Goal: Complete application form: Complete application form

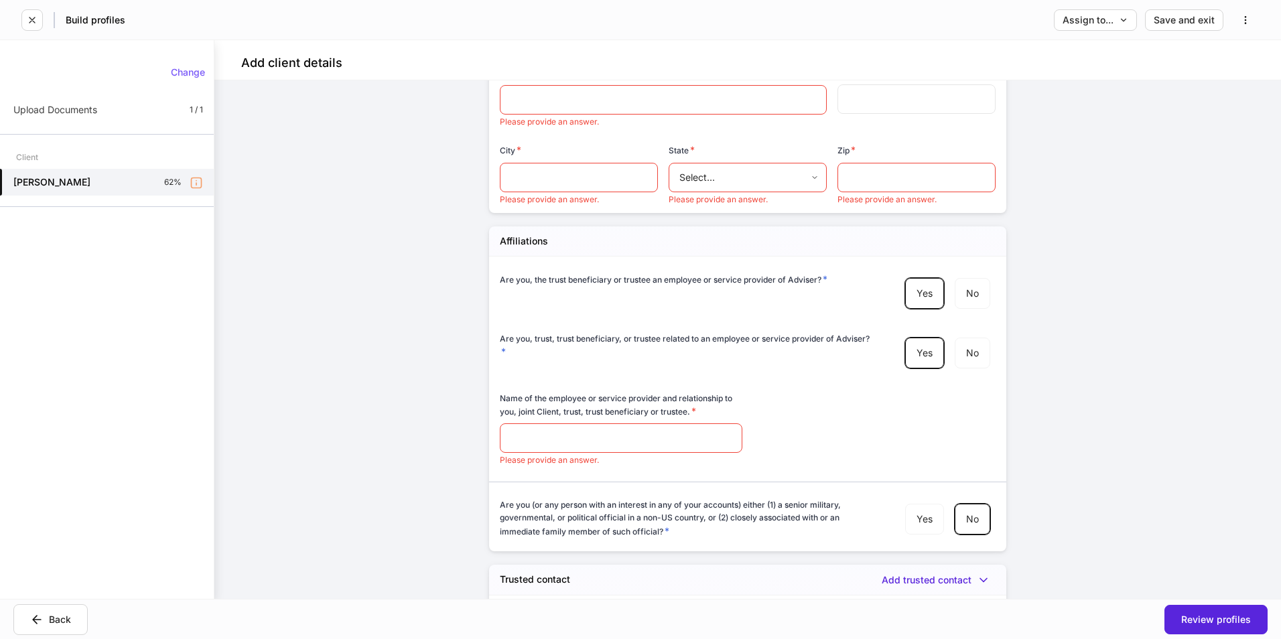
scroll to position [2811, 0]
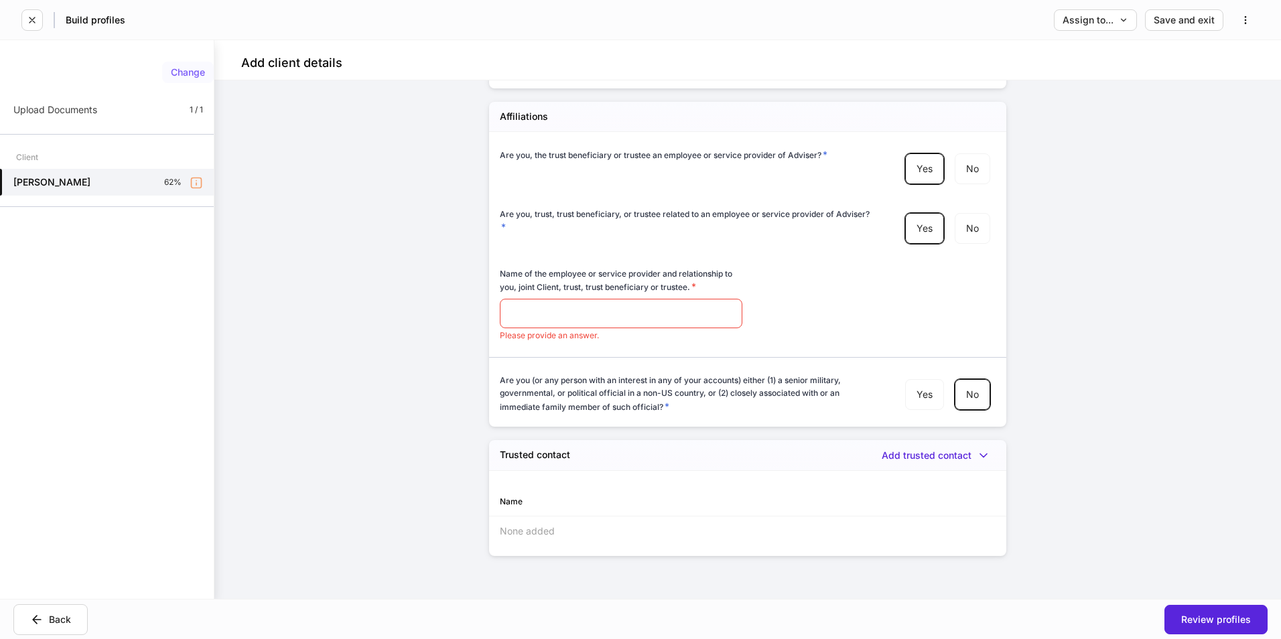
click at [186, 69] on div "Change" at bounding box center [188, 72] width 34 height 9
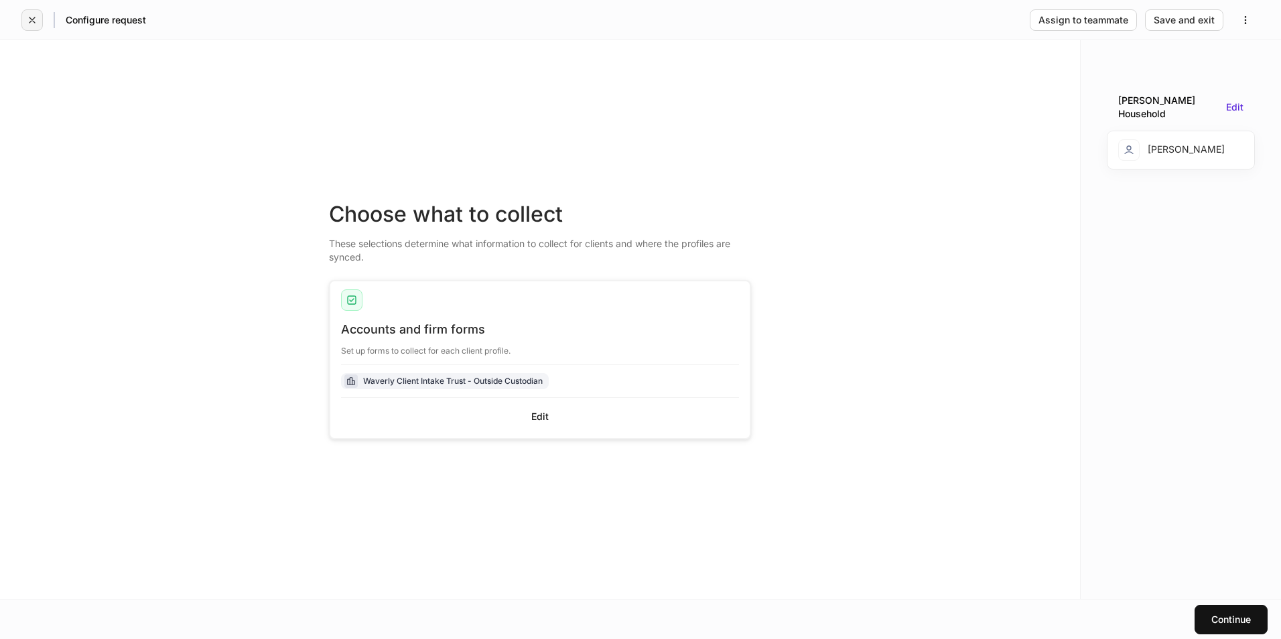
click at [36, 18] on icon "button" at bounding box center [32, 20] width 11 height 11
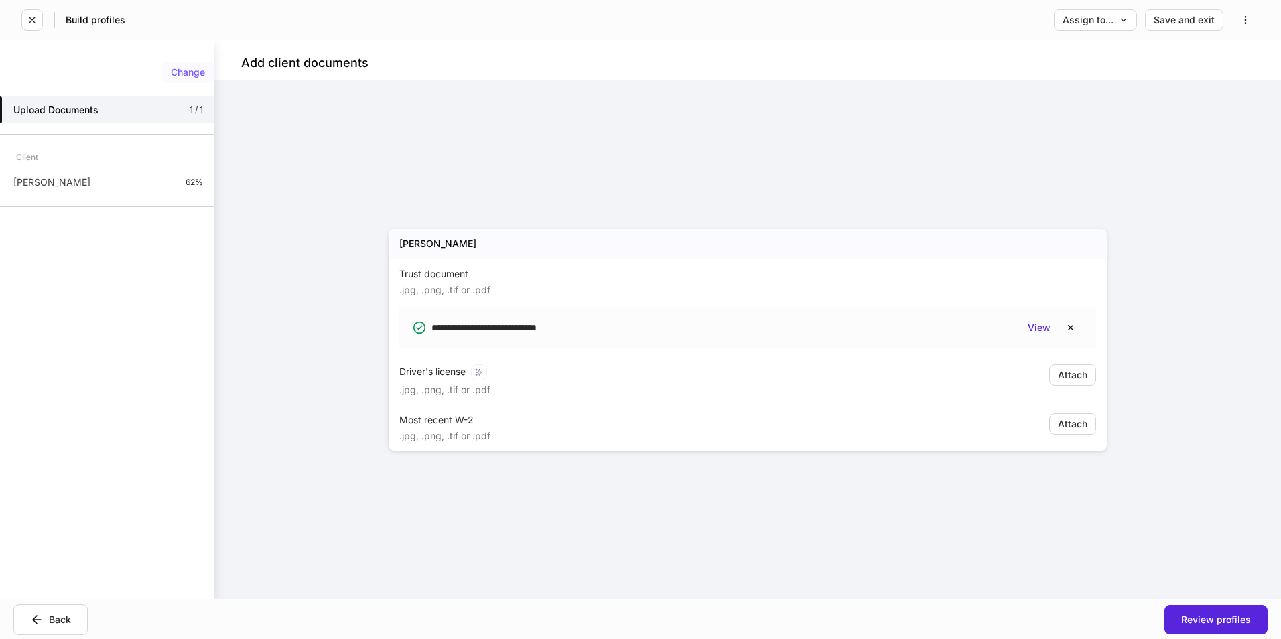
click at [195, 61] on div "Change Upload Documents 1 / 1 Client [PERSON_NAME] 62%" at bounding box center [107, 136] width 214 height 161
click at [190, 68] on div "Change" at bounding box center [188, 72] width 34 height 9
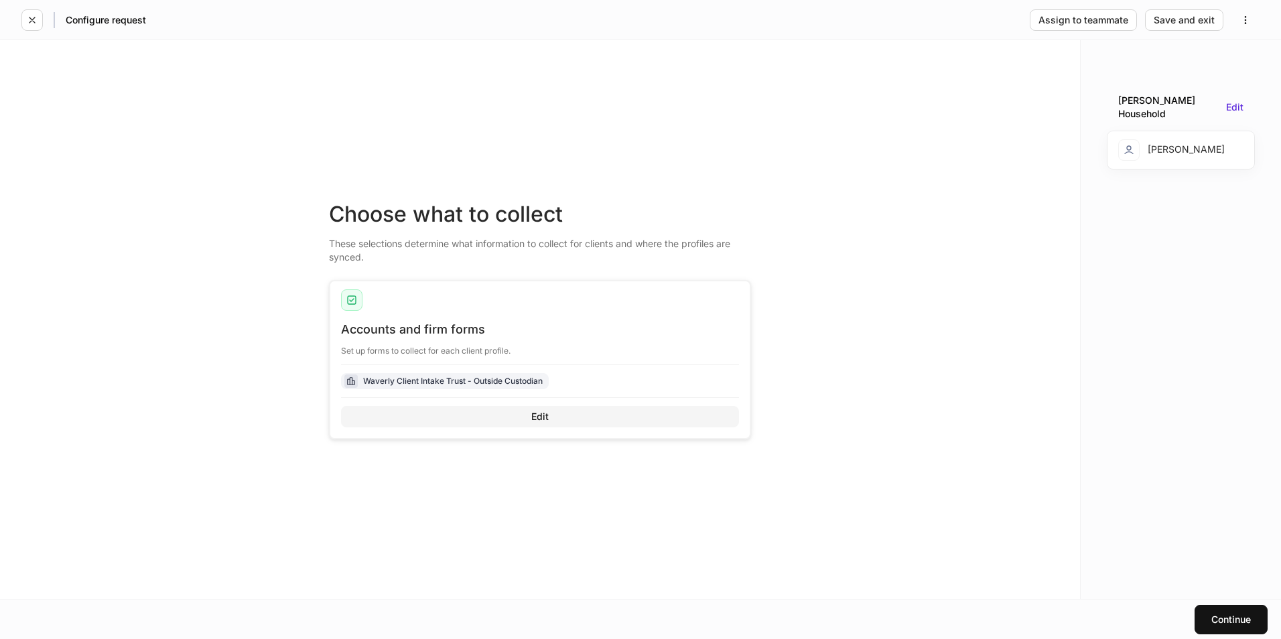
click at [555, 423] on button "Edit" at bounding box center [540, 416] width 398 height 21
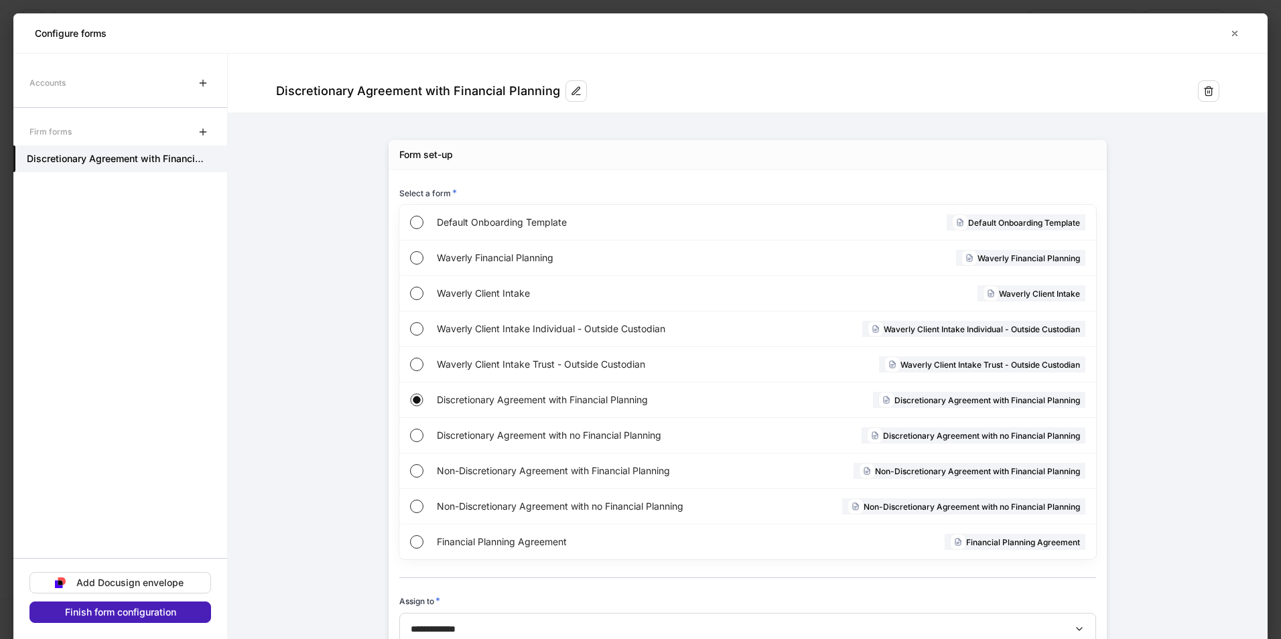
click at [143, 611] on div "Finish form configuration" at bounding box center [120, 612] width 111 height 9
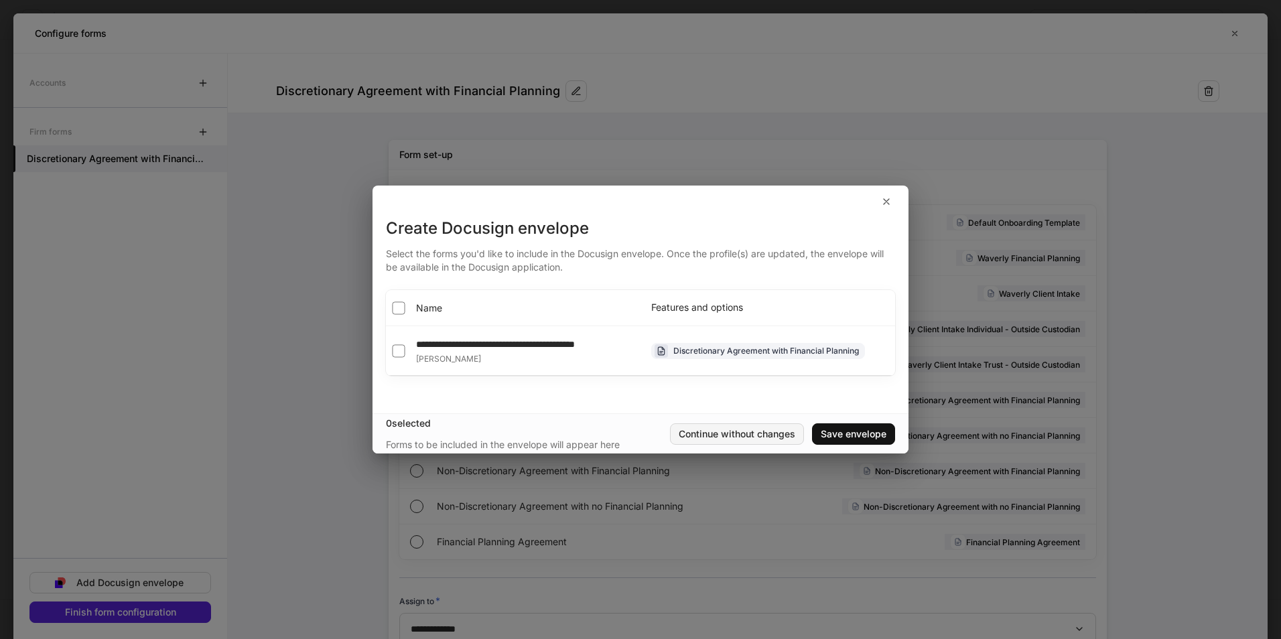
click at [742, 439] on div "Continue without changes" at bounding box center [737, 433] width 117 height 9
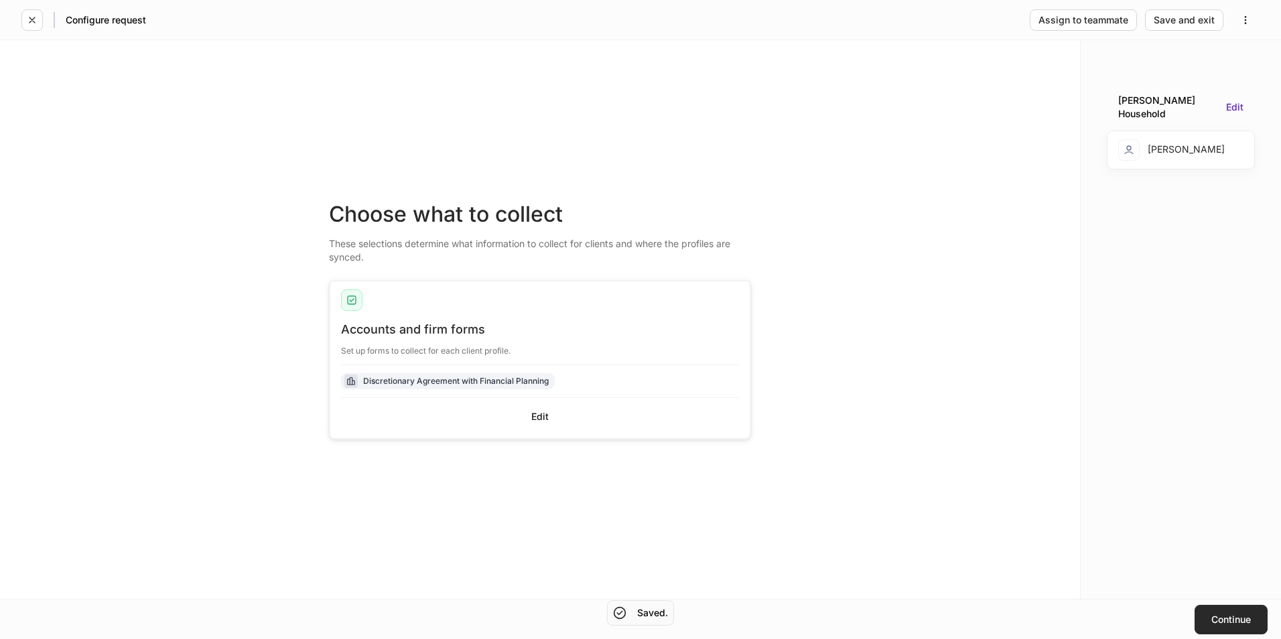
click at [1227, 622] on div "Continue" at bounding box center [1231, 619] width 40 height 9
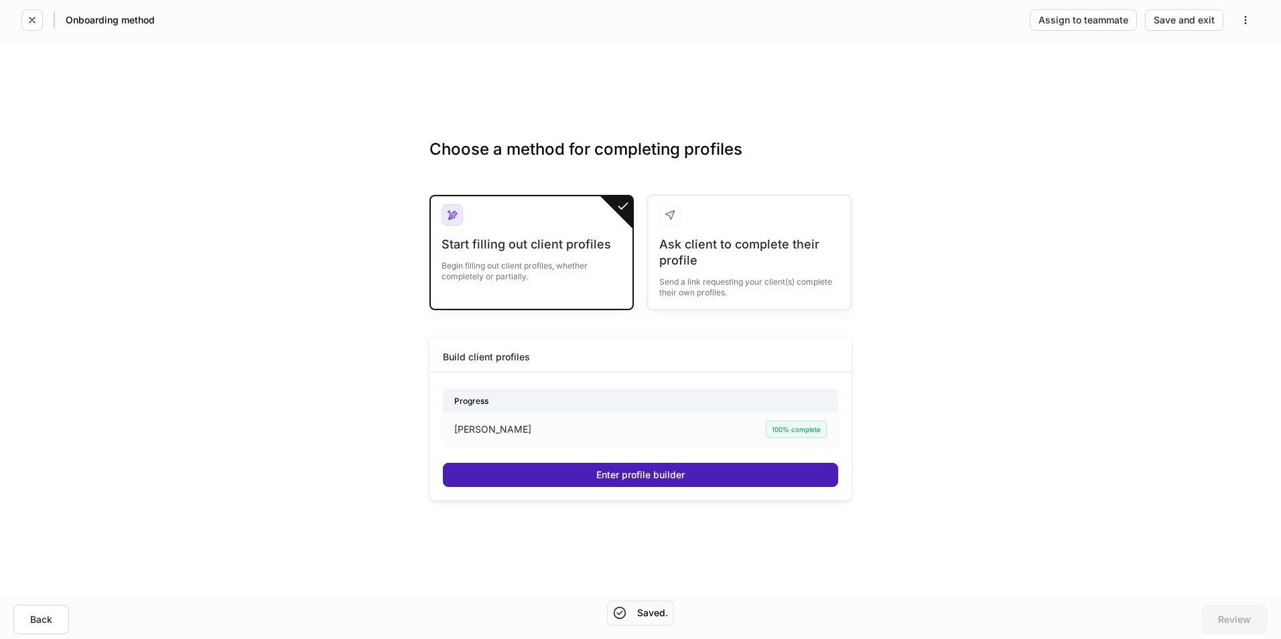
click at [661, 466] on button "Enter profile builder" at bounding box center [640, 475] width 395 height 24
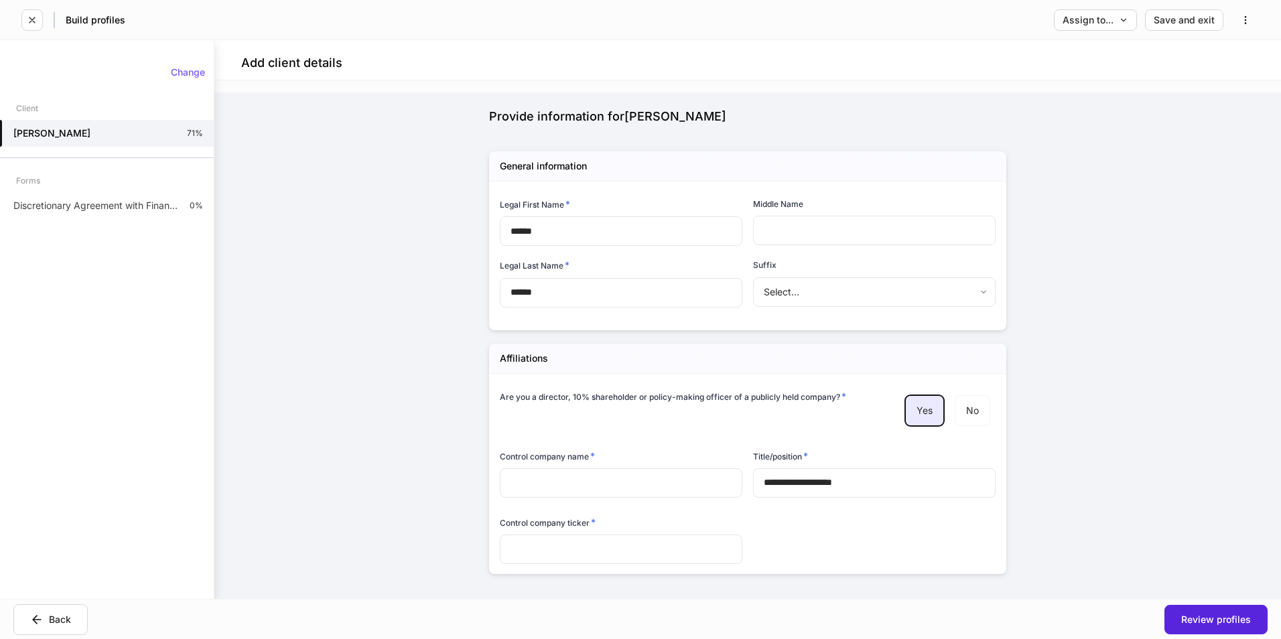
scroll to position [62, 0]
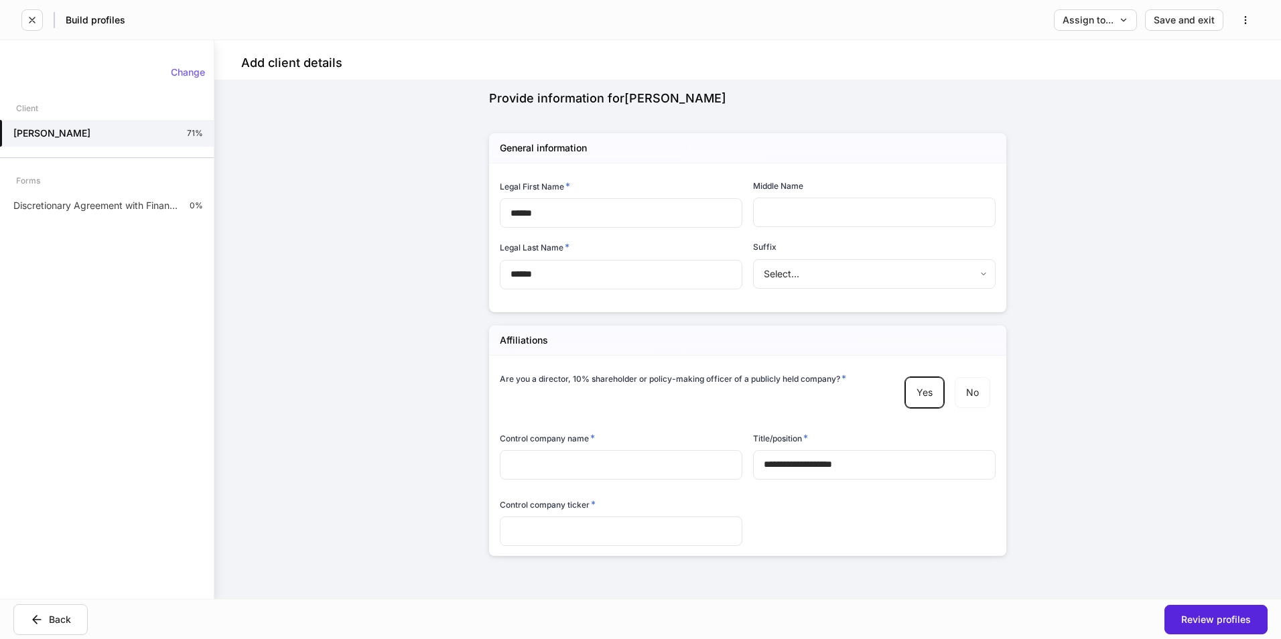
click at [839, 453] on input "**********" at bounding box center [874, 464] width 242 height 29
click at [879, 520] on div "**********" at bounding box center [742, 452] width 506 height 193
click at [1246, 21] on icon "button" at bounding box center [1245, 20] width 11 height 11
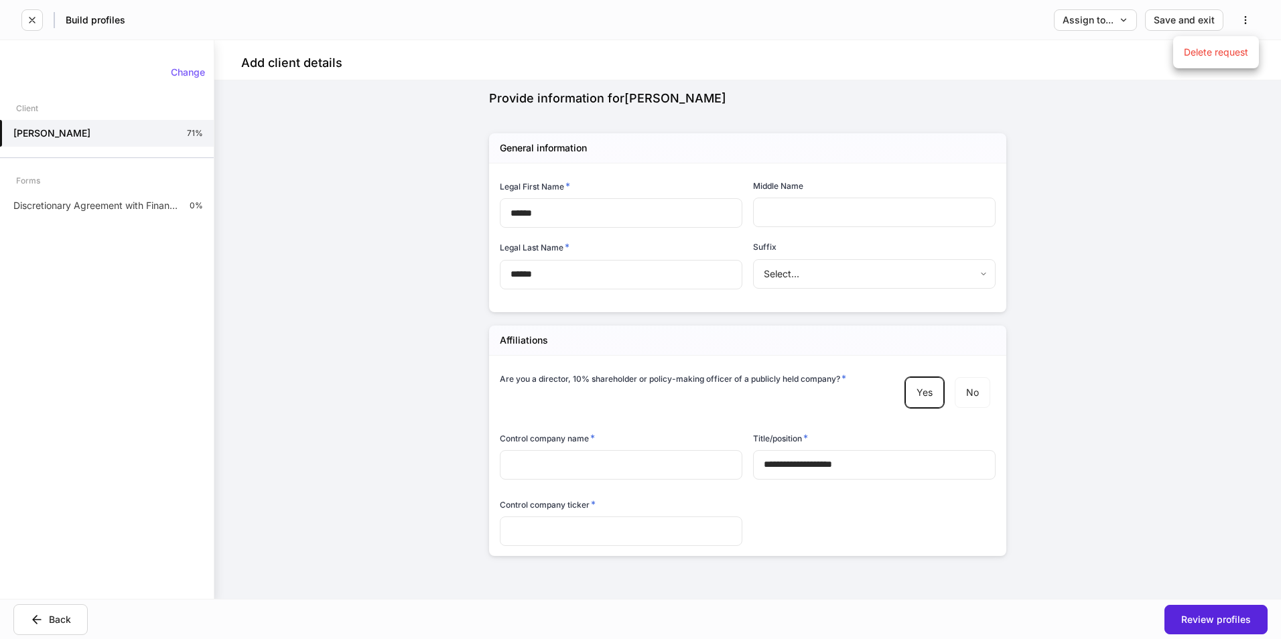
click at [1196, 203] on div at bounding box center [640, 319] width 1281 height 639
click at [1210, 620] on div "Review profiles" at bounding box center [1216, 619] width 70 height 9
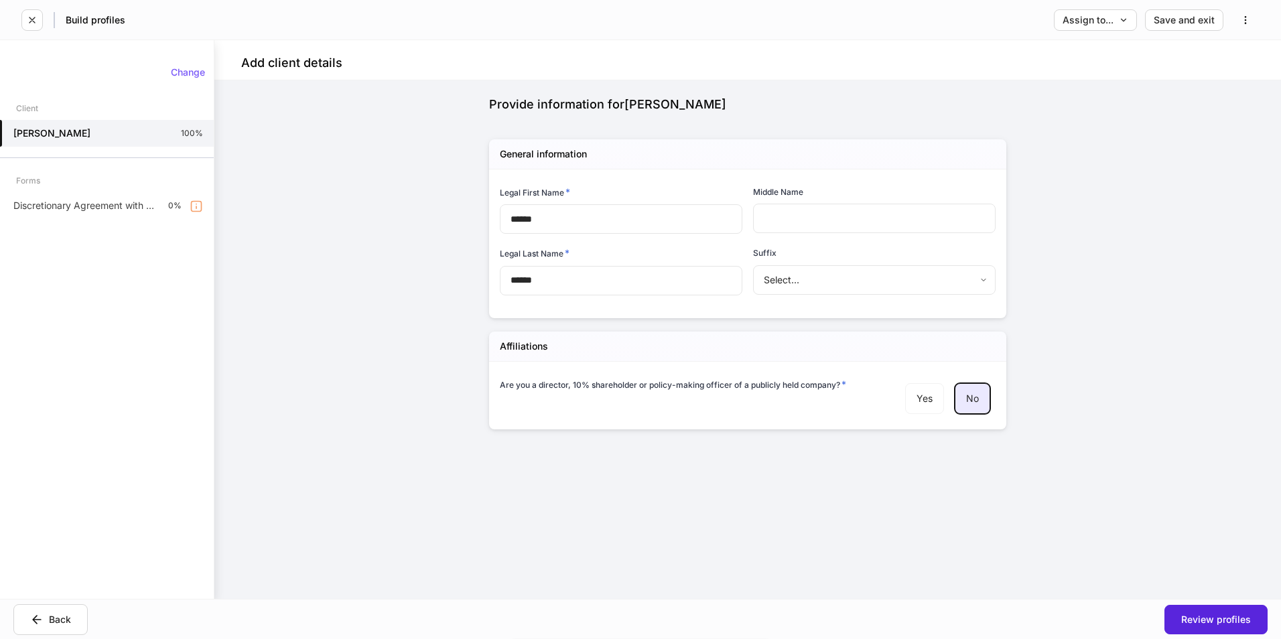
scroll to position [56, 0]
click at [1212, 611] on button "Review profiles" at bounding box center [1215, 619] width 103 height 29
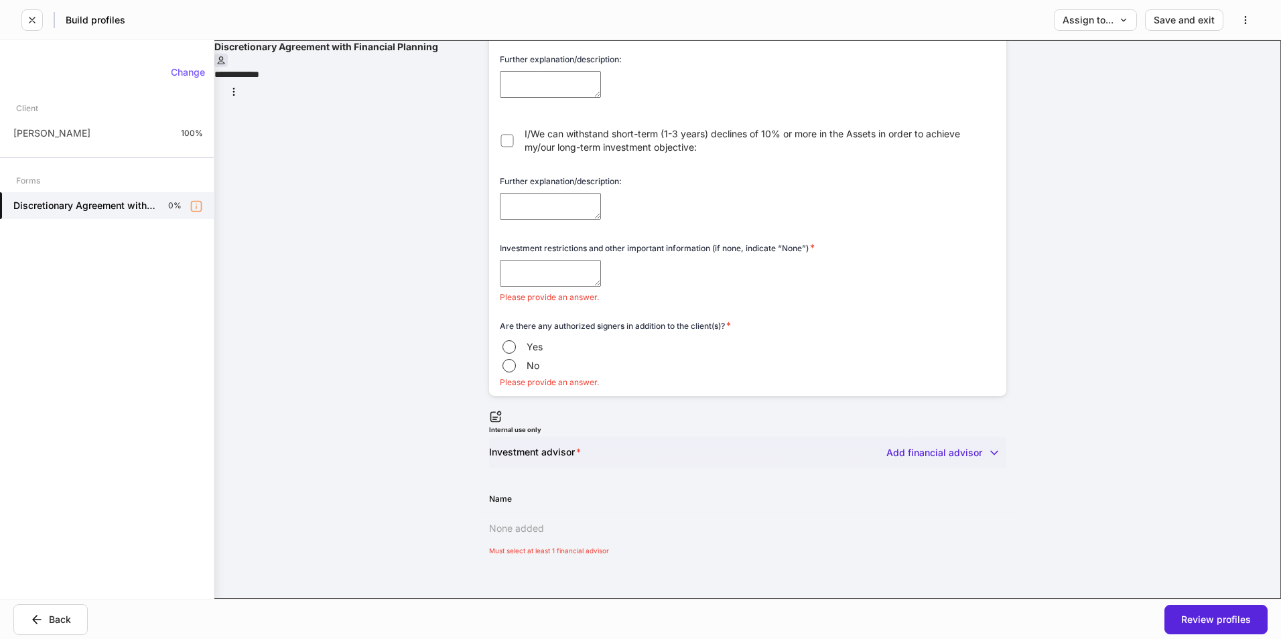
scroll to position [629, 0]
click at [1241, 21] on icon "button" at bounding box center [1245, 20] width 11 height 11
drag, startPoint x: 1122, startPoint y: 202, endPoint x: 1122, endPoint y: 178, distance: 23.4
click at [1122, 201] on div at bounding box center [640, 319] width 1281 height 639
click at [527, 492] on div "Name" at bounding box center [618, 498] width 259 height 13
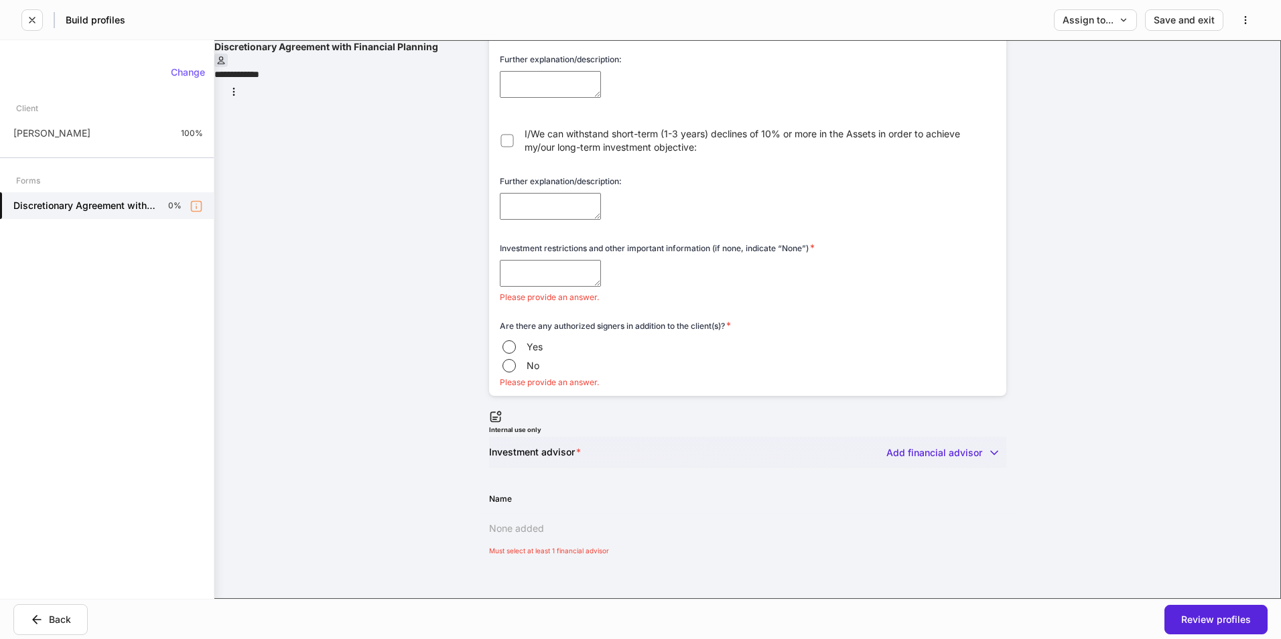
click at [499, 492] on div "Name" at bounding box center [618, 498] width 259 height 13
click at [908, 446] on div "Add financial advisor" at bounding box center [946, 452] width 120 height 13
click at [1071, 451] on div at bounding box center [640, 319] width 1281 height 639
click at [188, 76] on div "Change" at bounding box center [188, 72] width 34 height 9
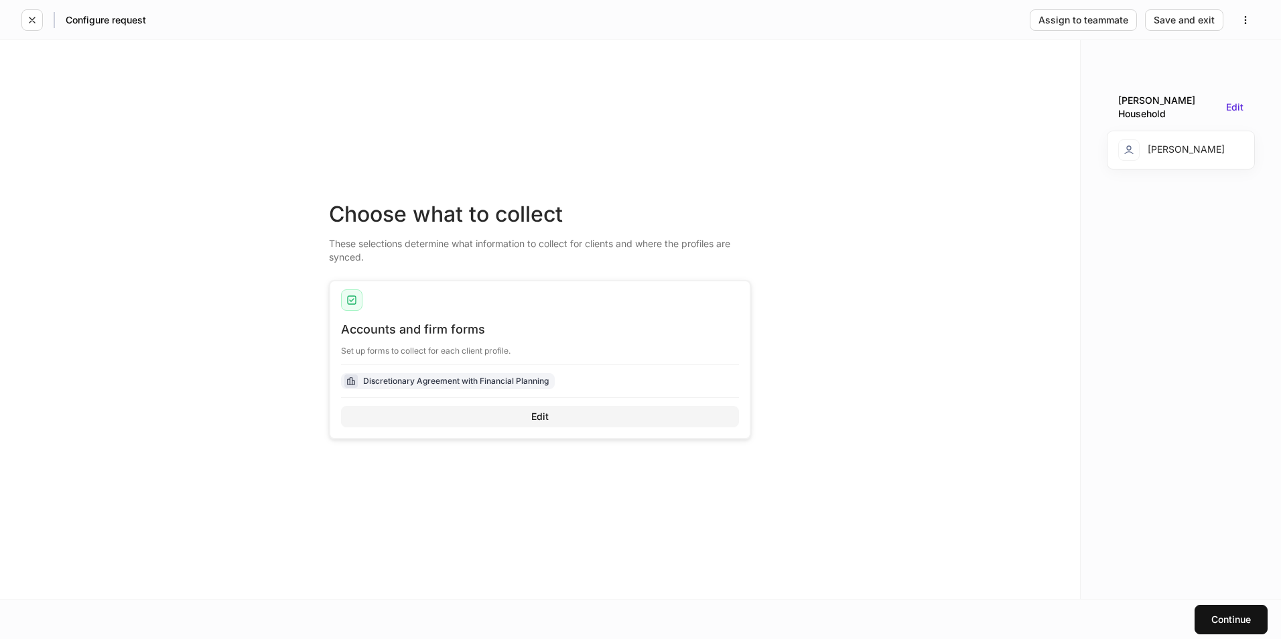
click at [546, 412] on div "Edit" at bounding box center [539, 416] width 17 height 9
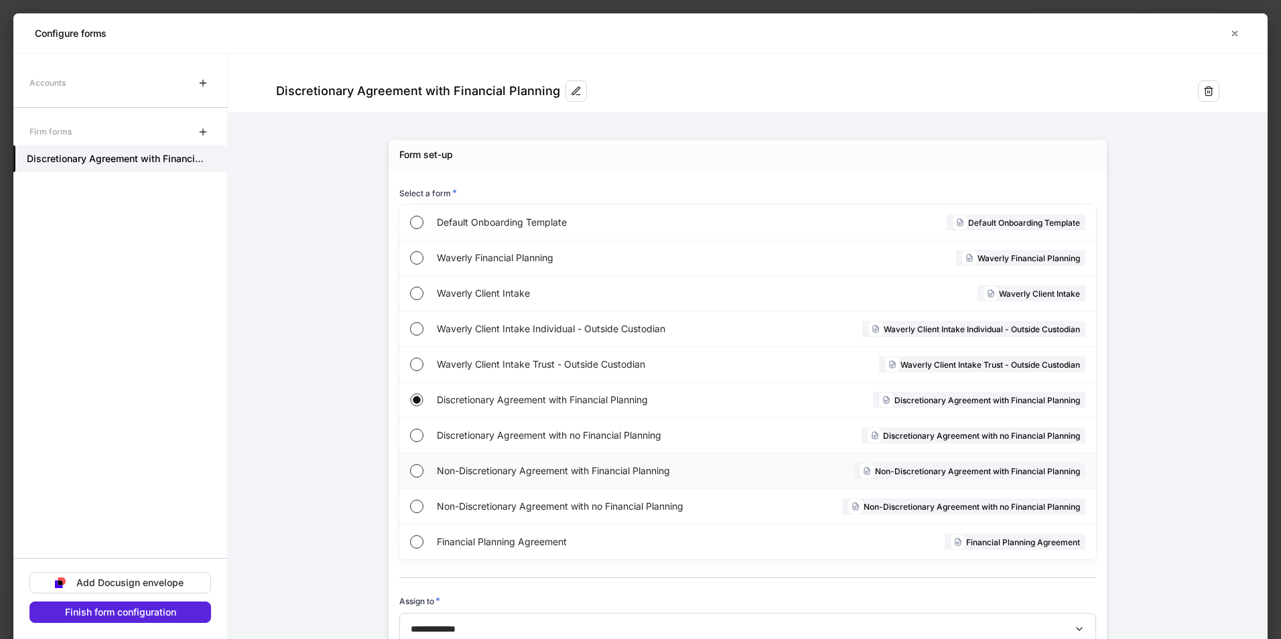
click at [504, 472] on span "Non-Discretionary Agreement with Financial Planning" at bounding box center [594, 470] width 314 height 13
click at [135, 614] on div "Finish form configuration" at bounding box center [120, 612] width 111 height 9
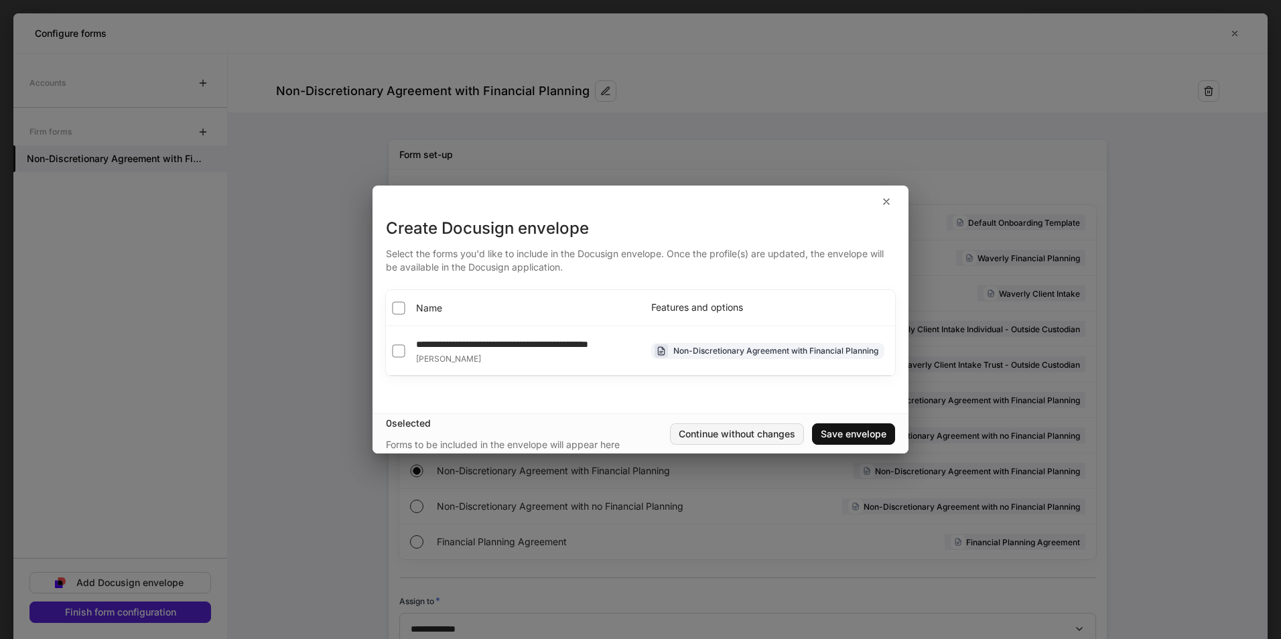
click at [758, 439] on div "Continue without changes" at bounding box center [737, 433] width 117 height 9
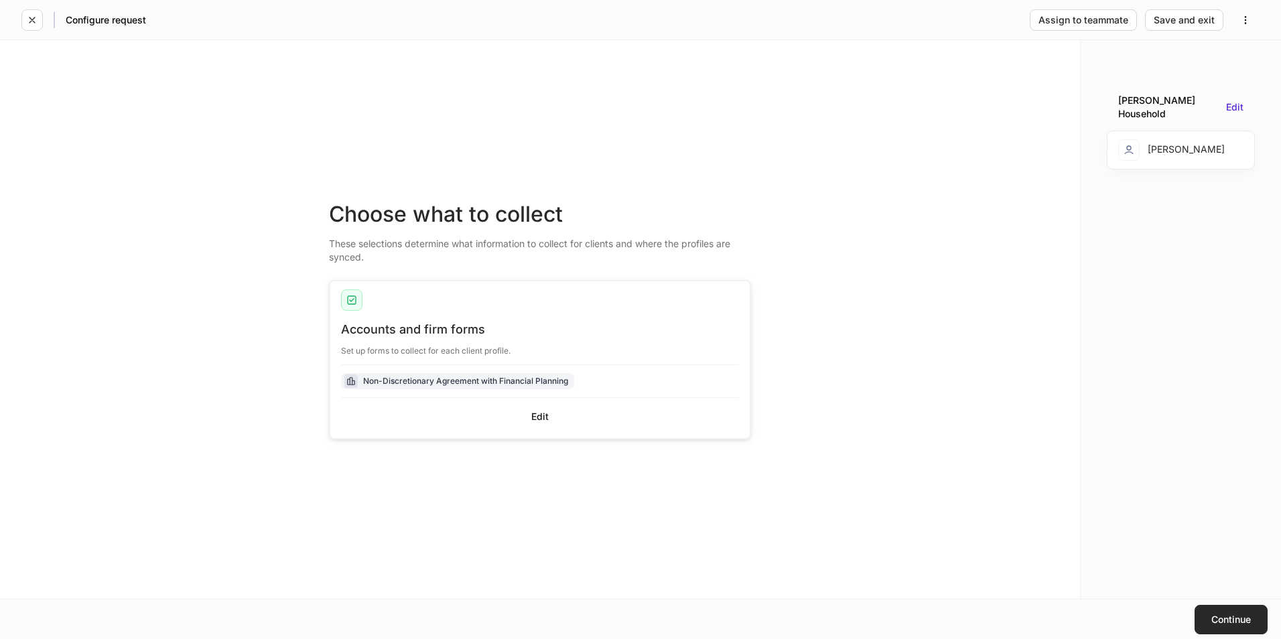
click at [1235, 613] on button "Continue" at bounding box center [1230, 619] width 73 height 29
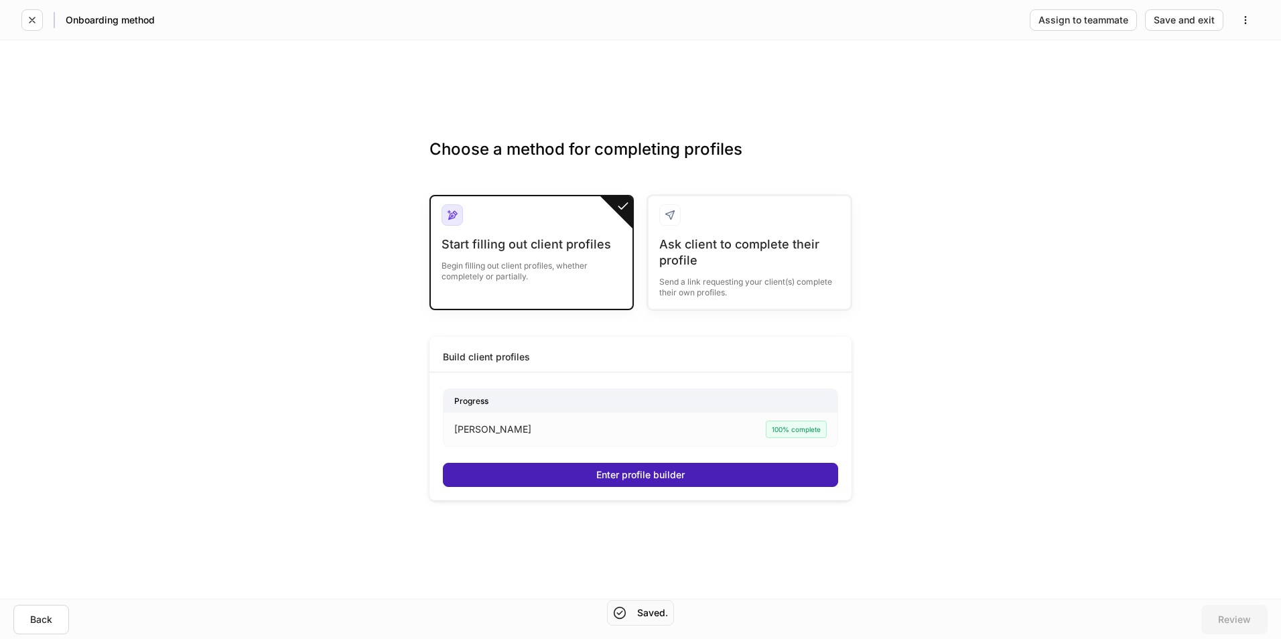
click at [677, 480] on div "Enter profile builder" at bounding box center [640, 474] width 88 height 9
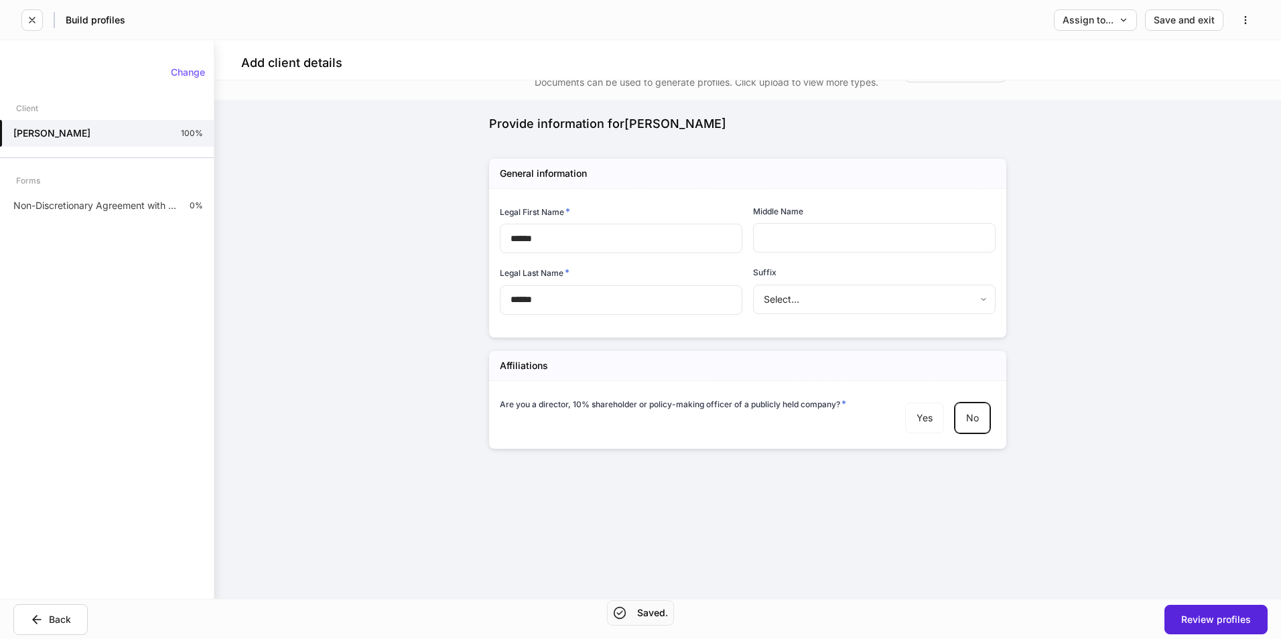
scroll to position [56, 0]
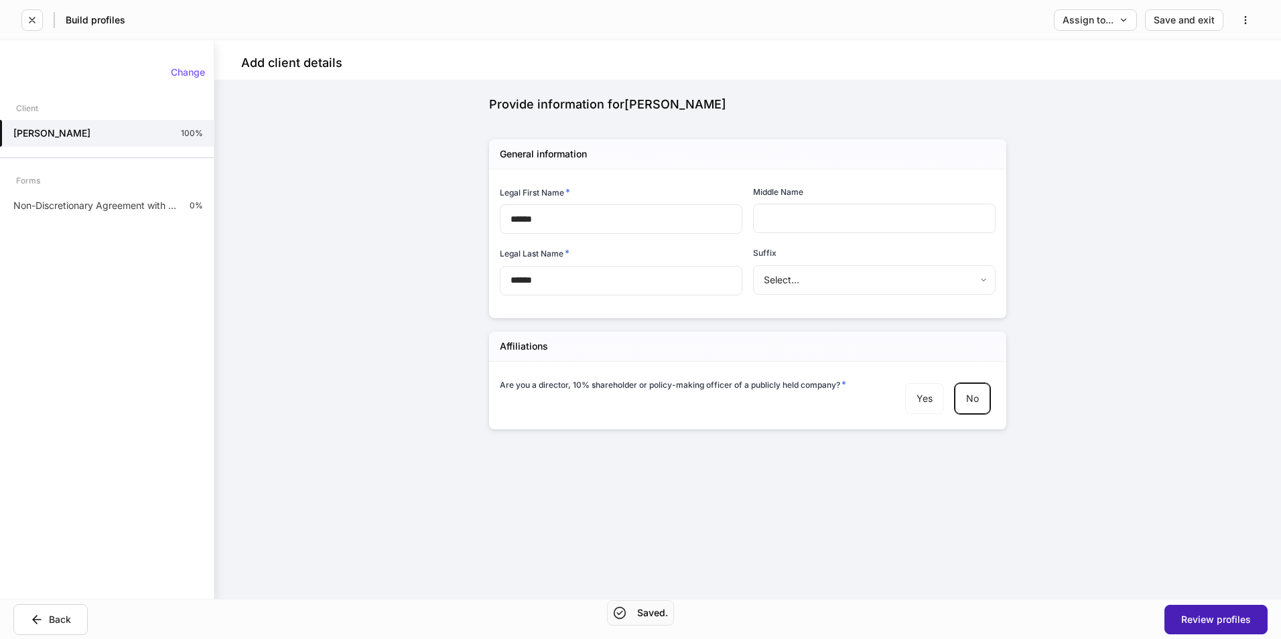
click at [1214, 632] on button "Review profiles" at bounding box center [1215, 619] width 103 height 29
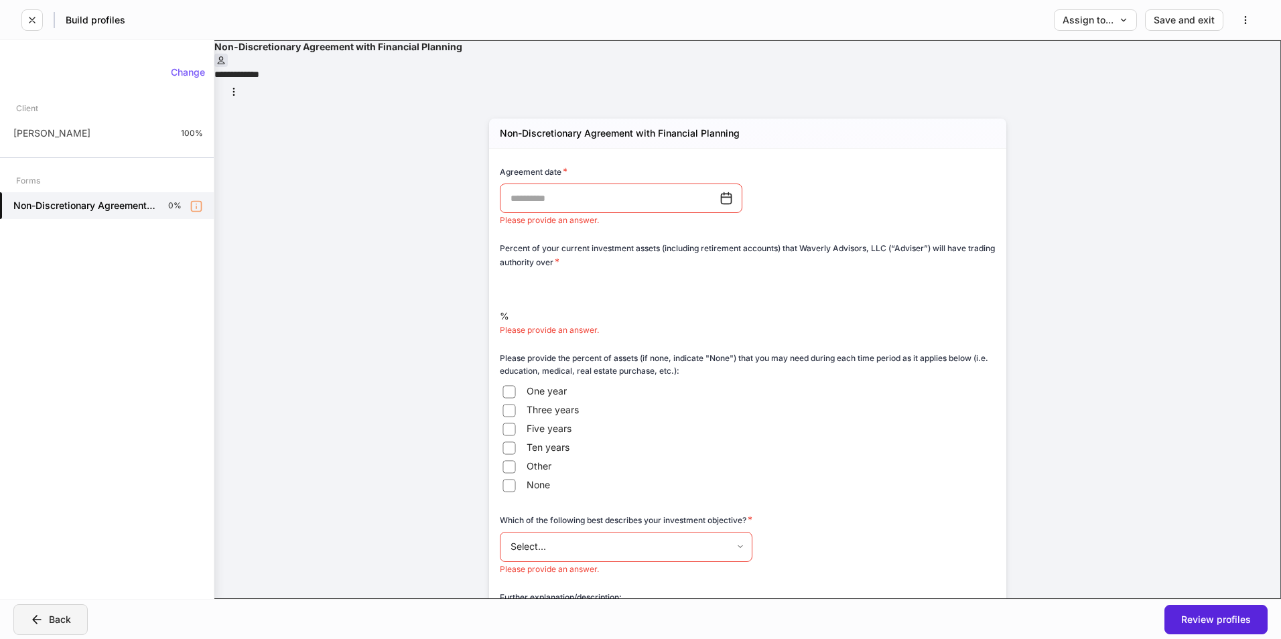
click at [63, 616] on div "Back" at bounding box center [50, 619] width 41 height 13
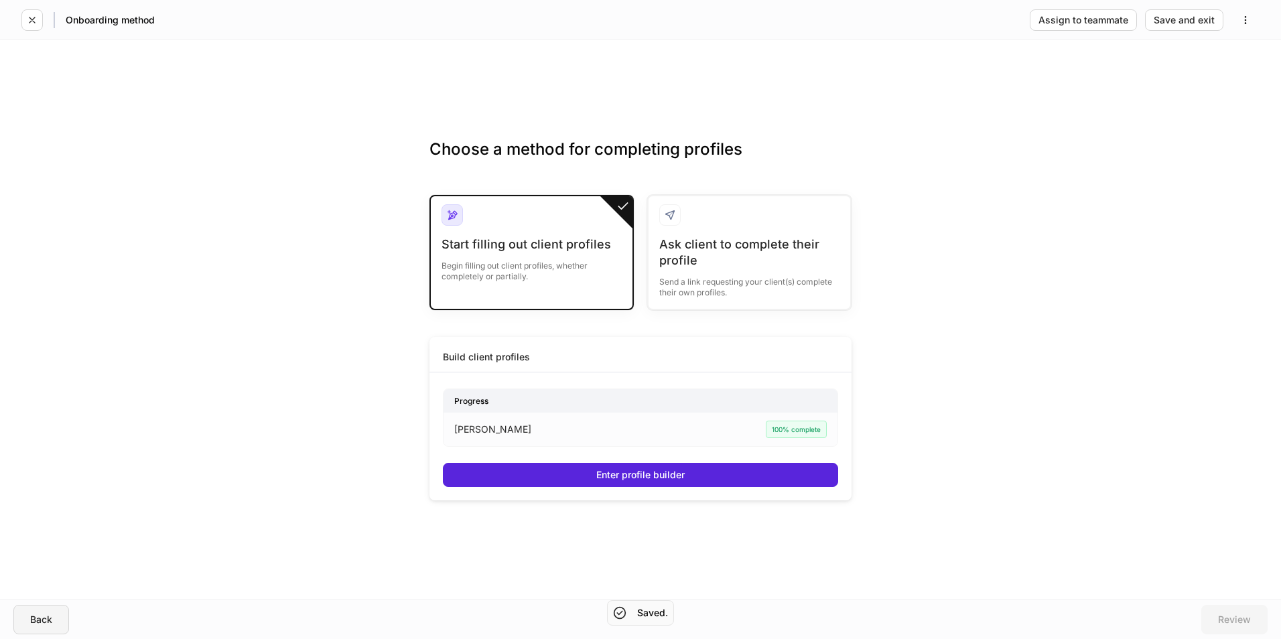
click at [52, 622] on div "Back" at bounding box center [41, 619] width 22 height 9
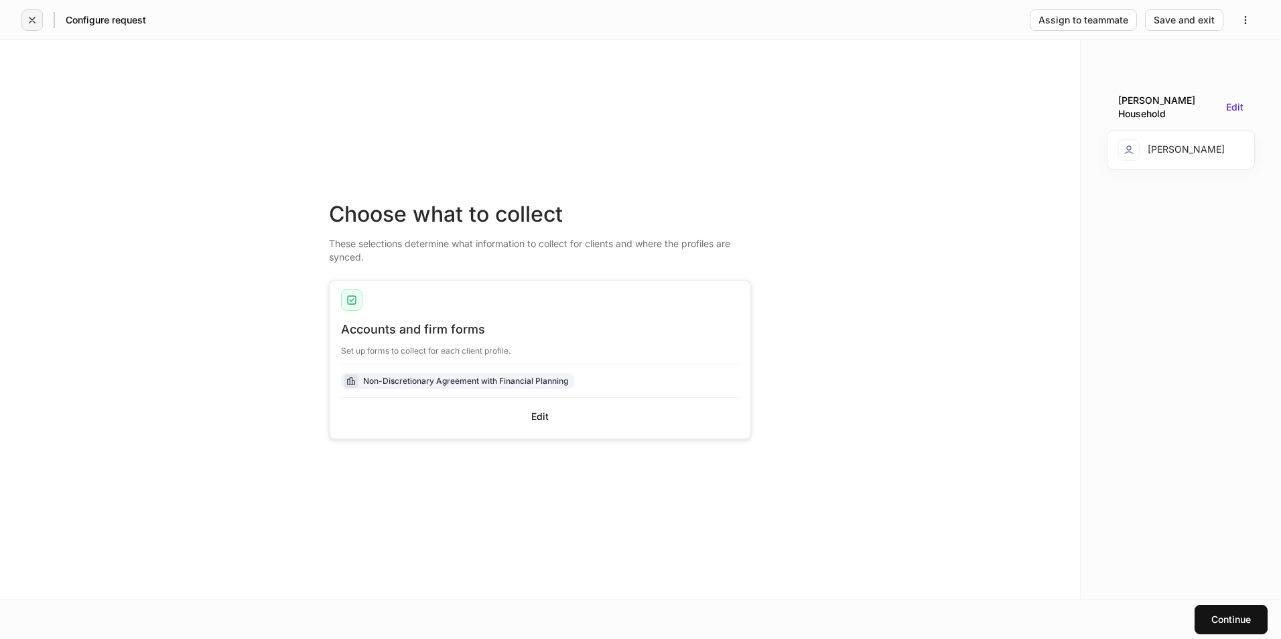
click at [31, 21] on icon "button" at bounding box center [31, 19] width 5 height 5
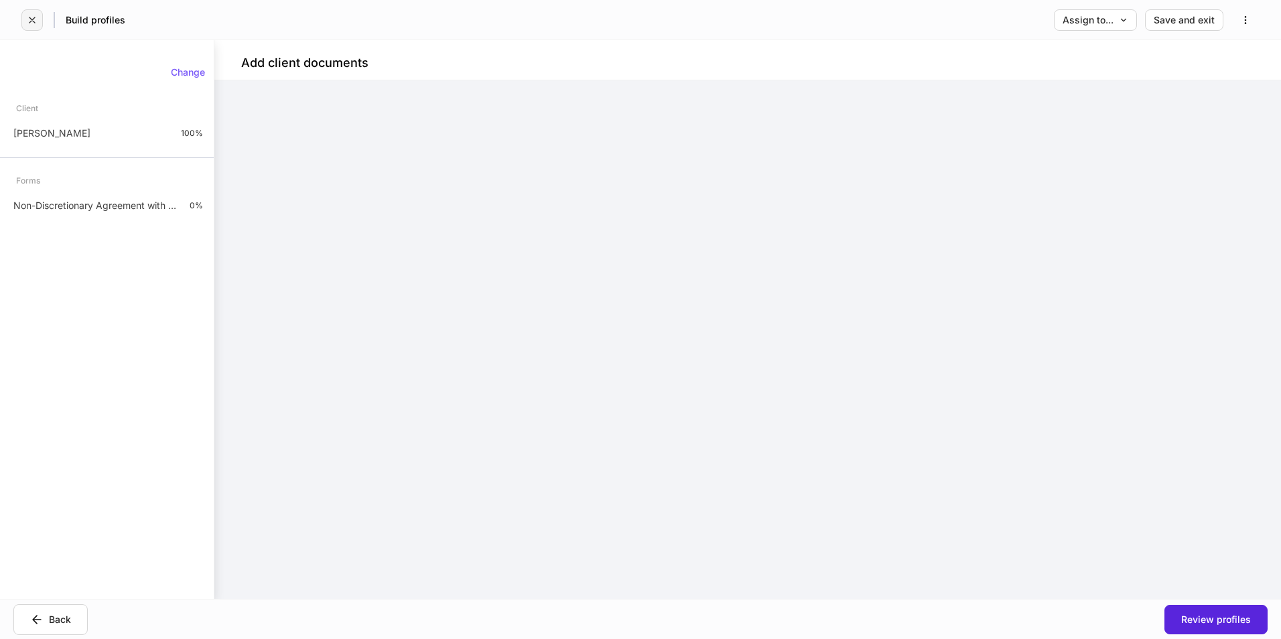
click at [33, 17] on icon "button" at bounding box center [32, 20] width 11 height 11
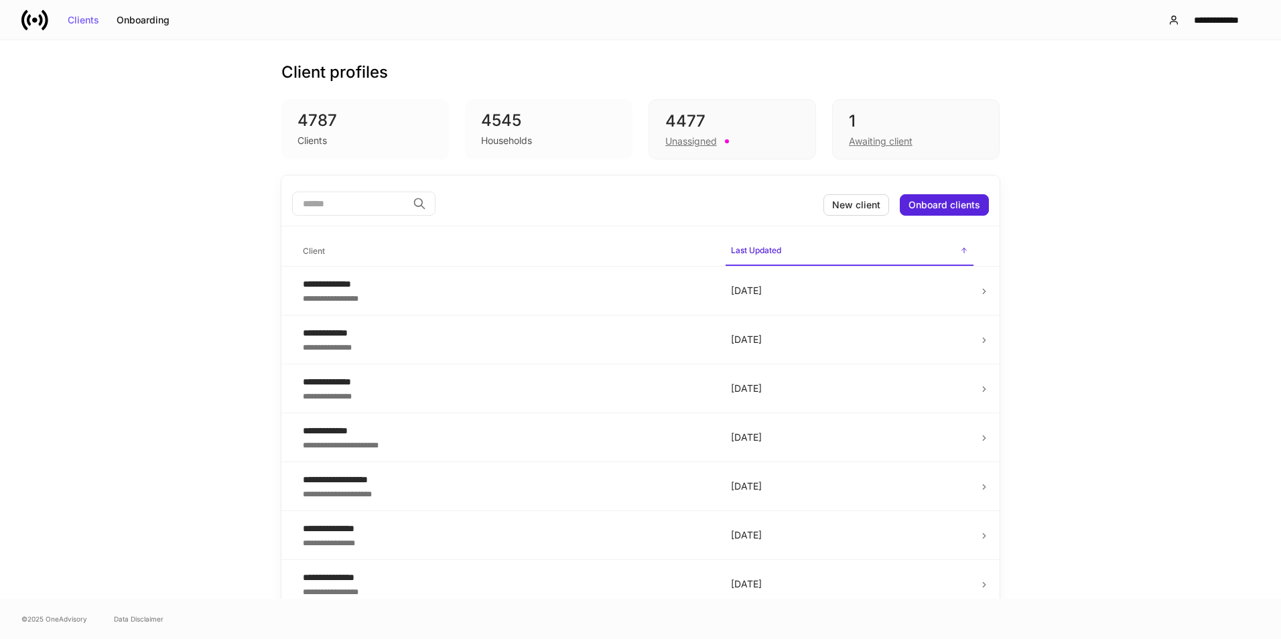
click at [318, 202] on input "search" at bounding box center [349, 204] width 115 height 24
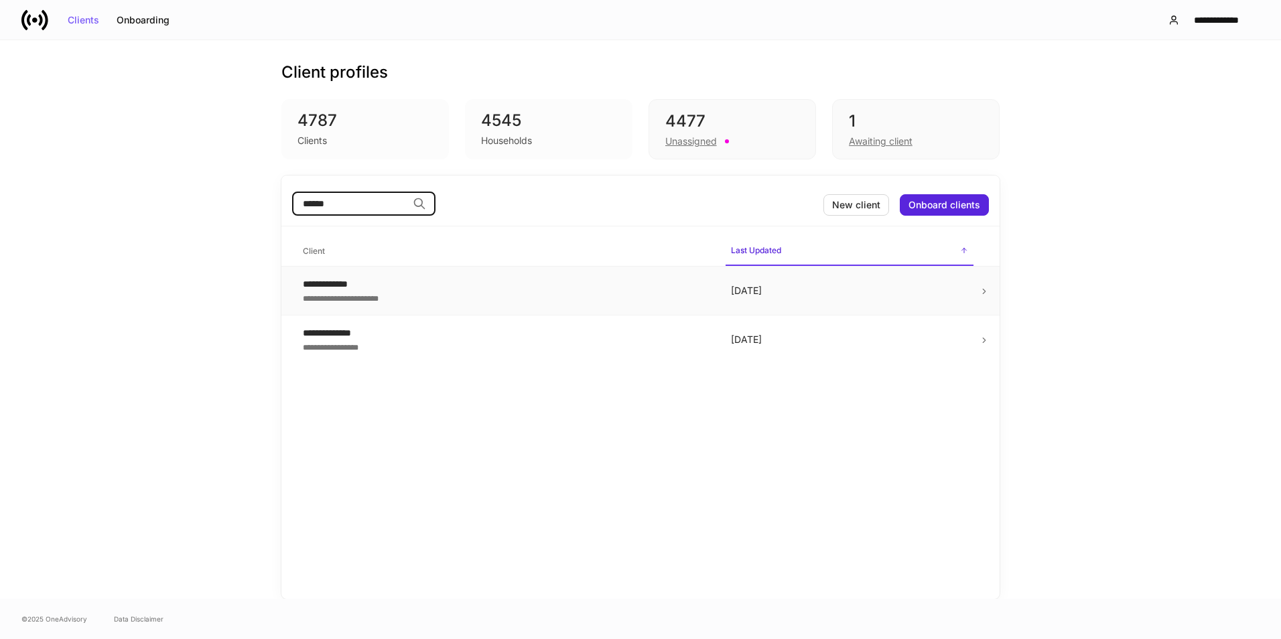
type input "******"
click at [409, 297] on div "**********" at bounding box center [506, 297] width 407 height 13
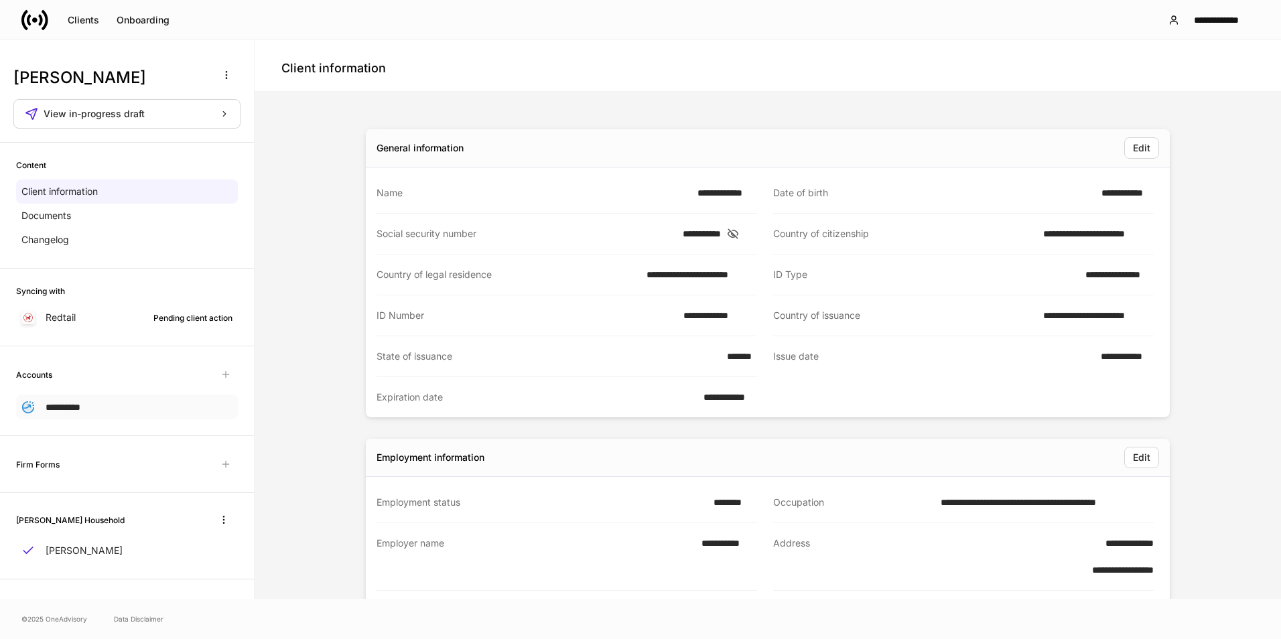
scroll to position [1, 0]
click at [171, 404] on div "**********" at bounding box center [127, 405] width 222 height 25
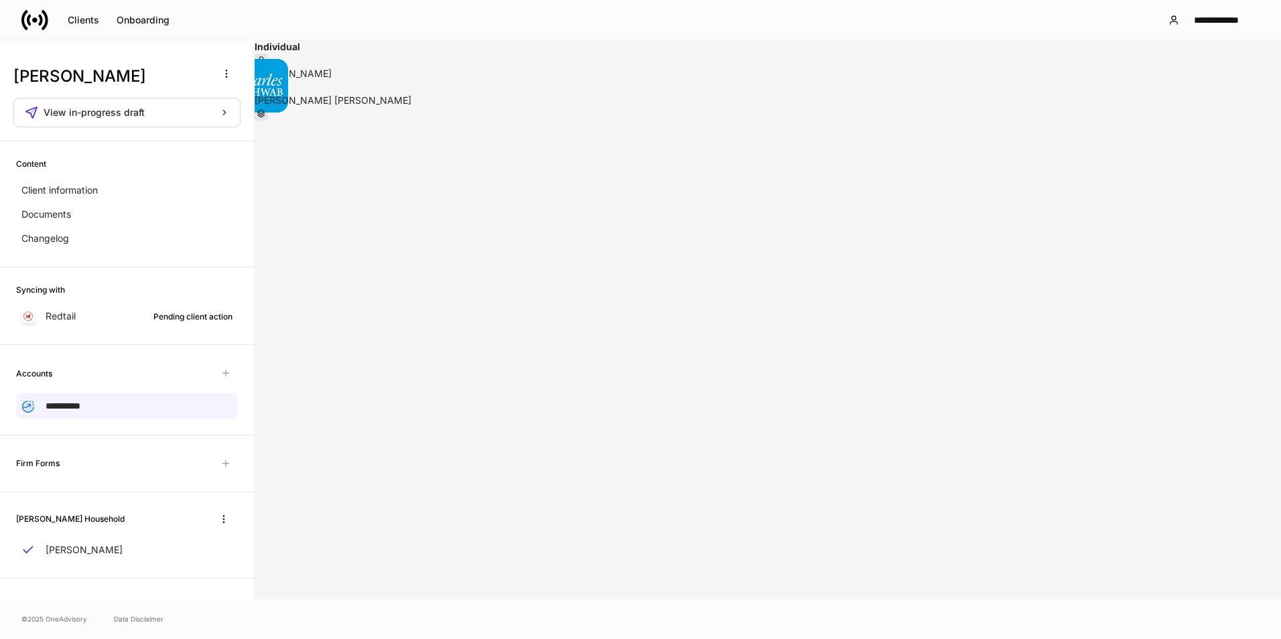
click at [1232, 98] on li "Delete account" at bounding box center [1199, 94] width 66 height 13
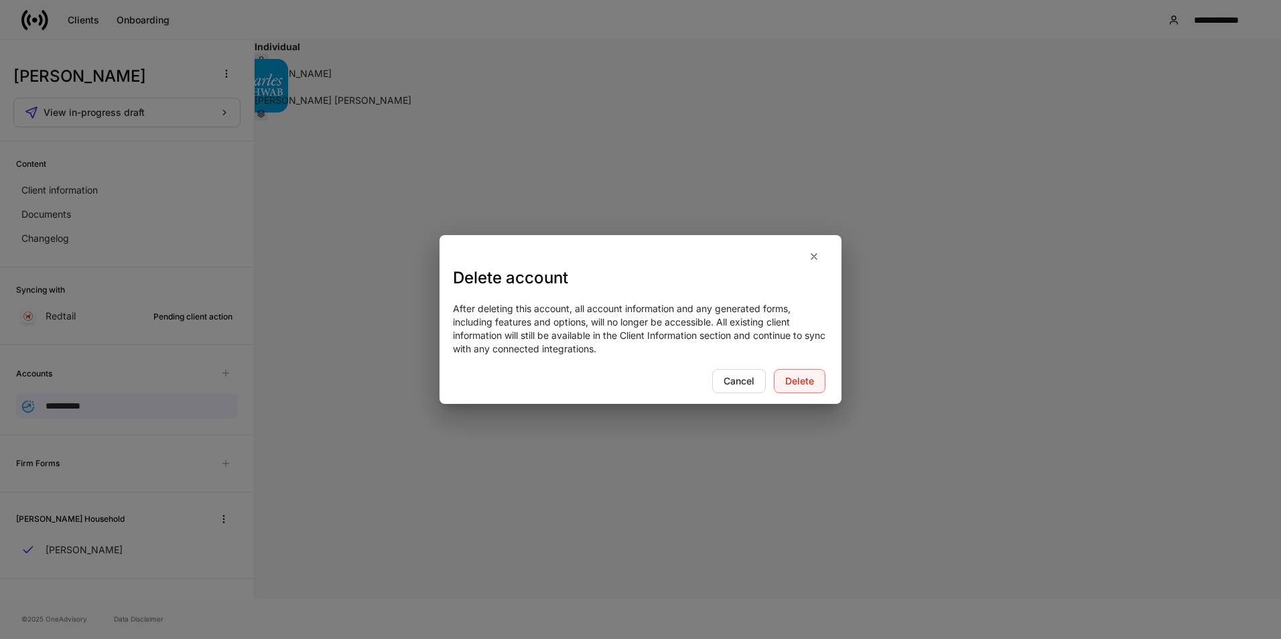
click at [802, 379] on div "Delete" at bounding box center [799, 380] width 29 height 9
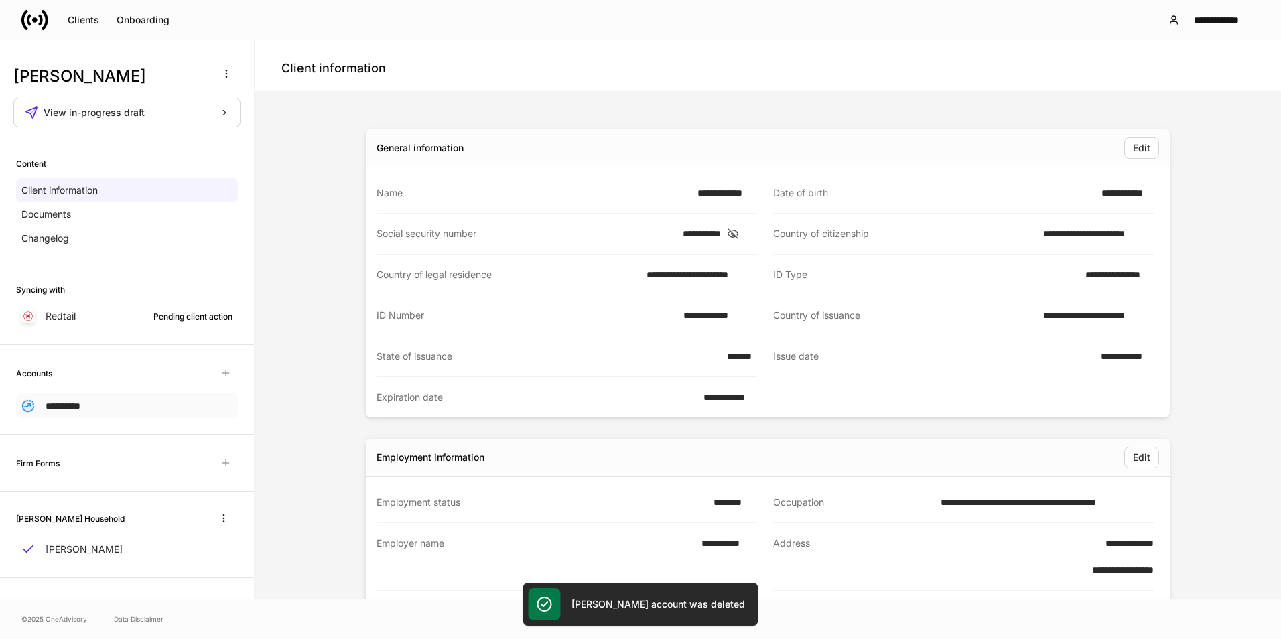
click at [54, 406] on span "**********" at bounding box center [63, 405] width 35 height 9
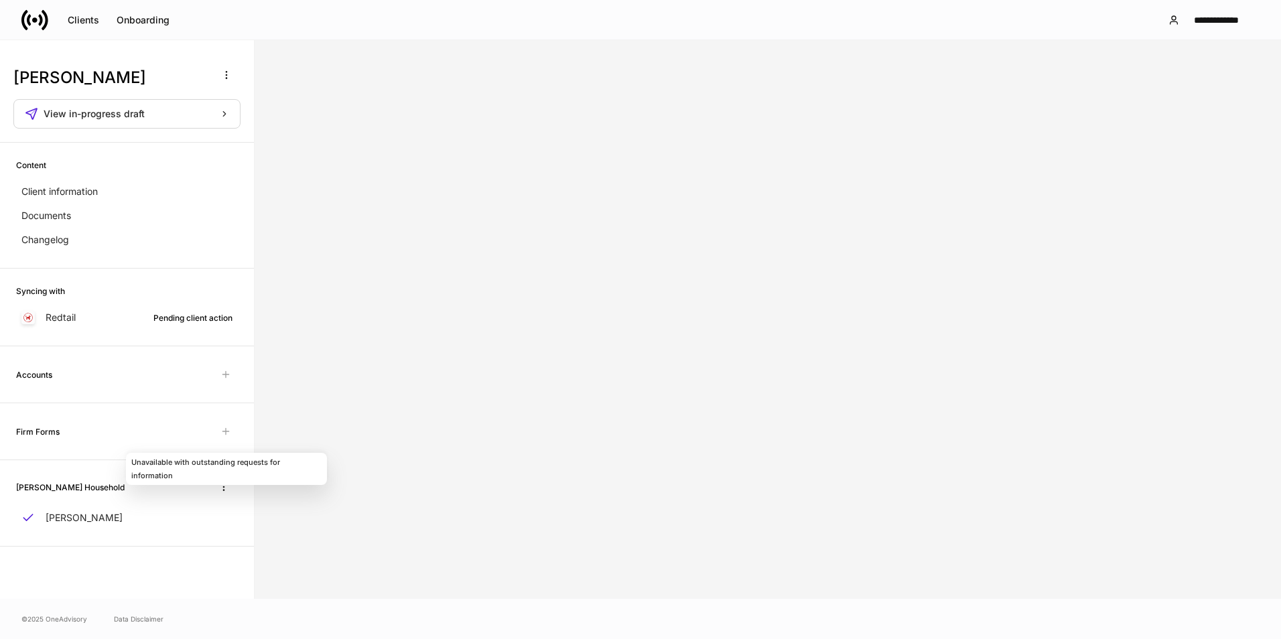
click at [232, 432] on span "Unavailable with outstanding requests for information" at bounding box center [226, 431] width 24 height 24
click at [224, 426] on span "Unavailable with outstanding requests for information" at bounding box center [226, 431] width 24 height 24
click at [39, 419] on div "Firm Forms" at bounding box center [127, 431] width 254 height 57
click at [46, 427] on h6 "Firm Forms" at bounding box center [38, 431] width 44 height 13
click at [227, 433] on span "Unavailable with outstanding requests for information" at bounding box center [226, 431] width 24 height 24
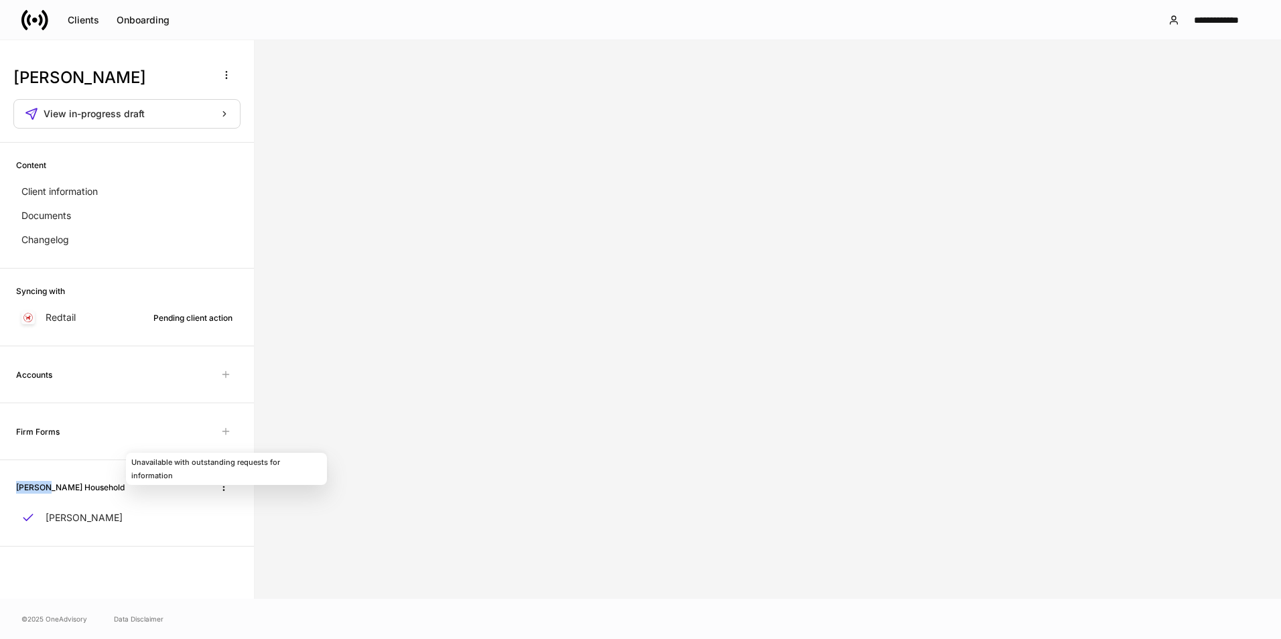
click at [227, 433] on span "Unavailable with outstanding requests for information" at bounding box center [226, 431] width 24 height 24
click at [132, 131] on div "[PERSON_NAME] View in-progress draft" at bounding box center [127, 102] width 254 height 81
click at [131, 114] on span "View in-progress draft" at bounding box center [94, 113] width 101 height 9
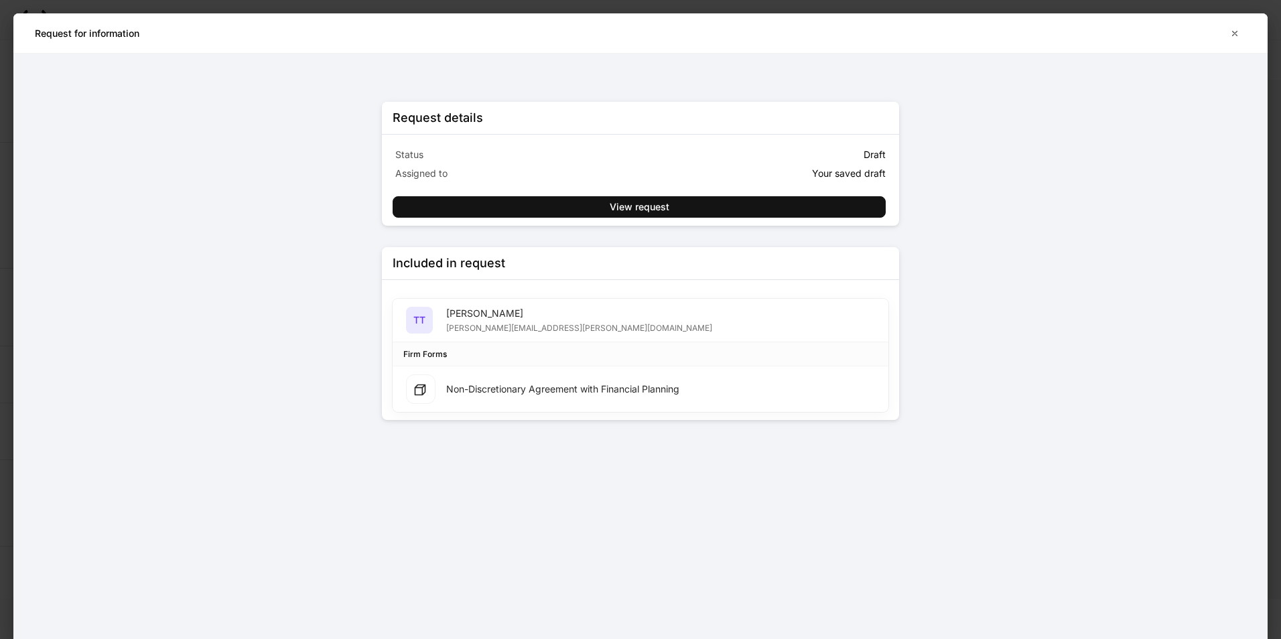
click at [498, 318] on div "[PERSON_NAME]" at bounding box center [579, 313] width 266 height 13
click at [656, 210] on div "View request" at bounding box center [640, 206] width 60 height 9
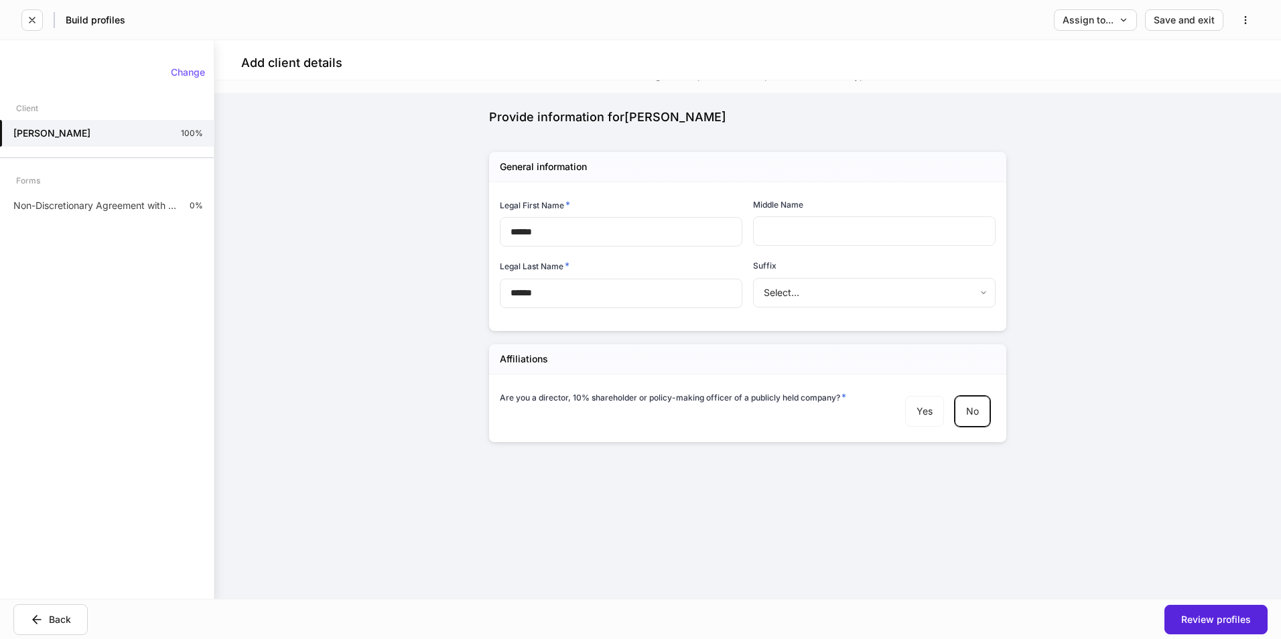
scroll to position [56, 0]
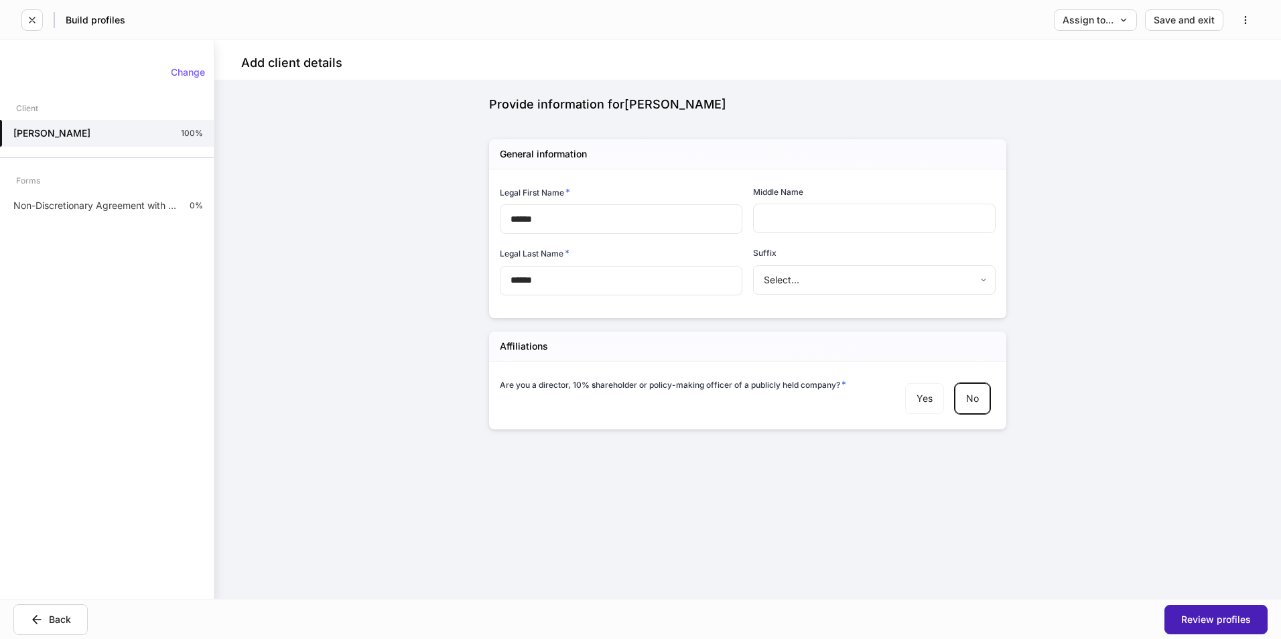
click at [1208, 622] on div "Review profiles" at bounding box center [1216, 619] width 70 height 9
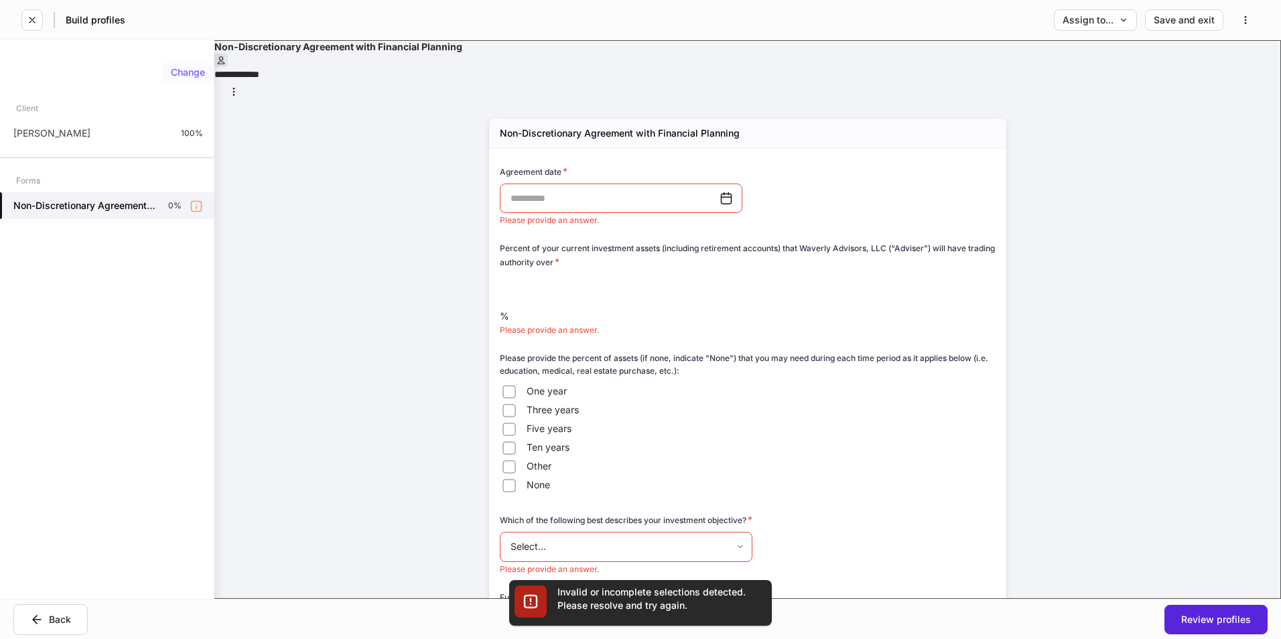
click at [188, 72] on div "Change" at bounding box center [188, 72] width 34 height 9
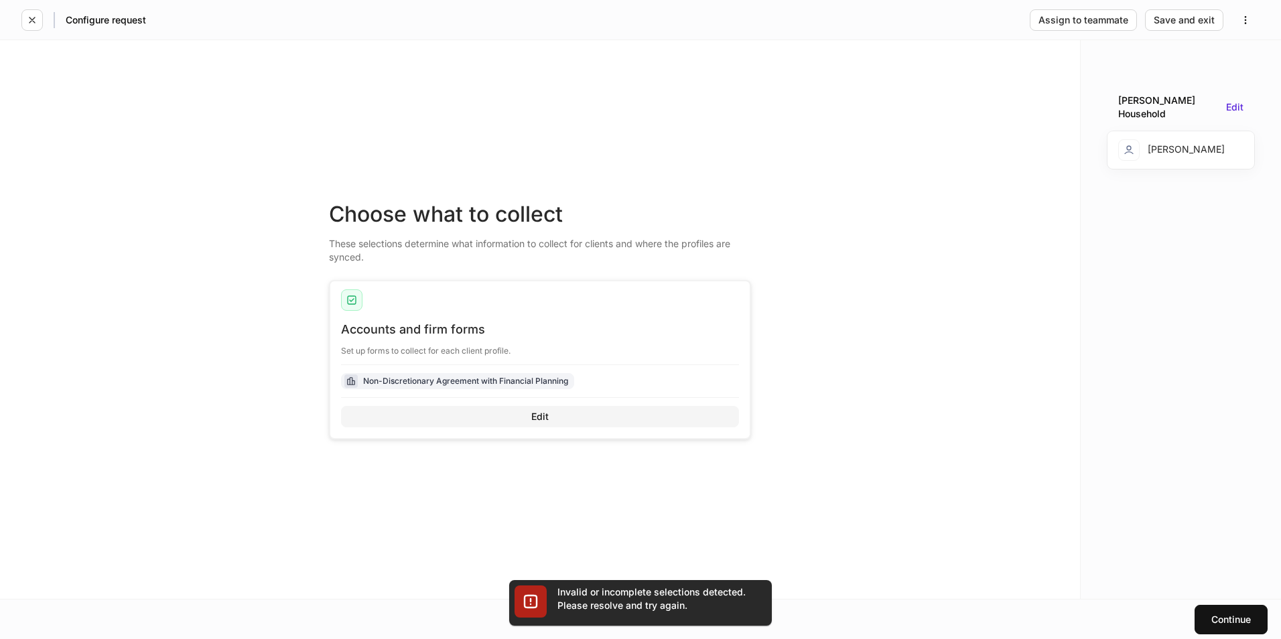
click at [545, 415] on div "Edit" at bounding box center [539, 416] width 17 height 9
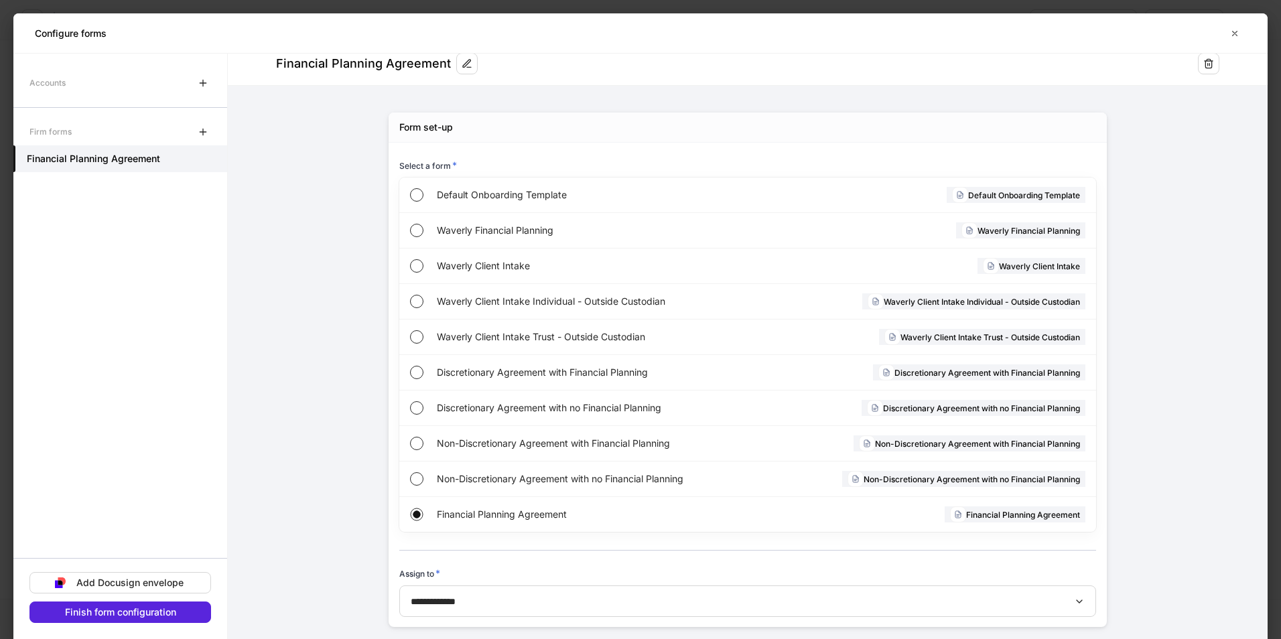
scroll to position [42, 0]
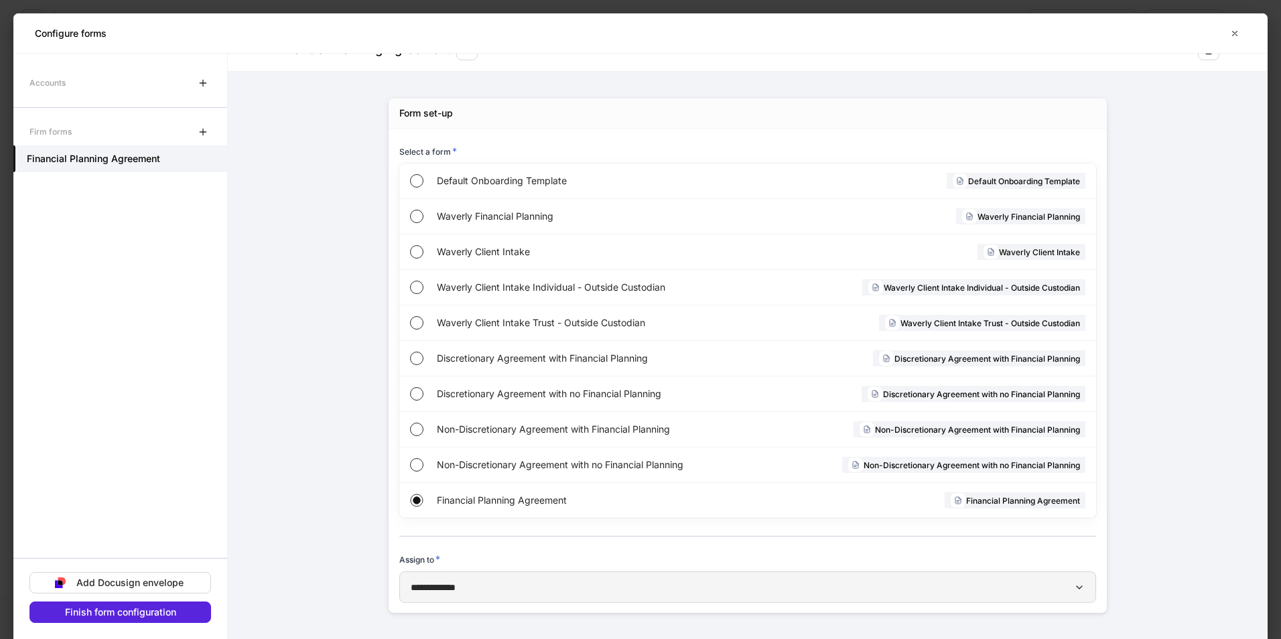
click at [514, 587] on div "**********" at bounding box center [748, 587] width 674 height 14
click at [596, 597] on div at bounding box center [640, 319] width 1281 height 639
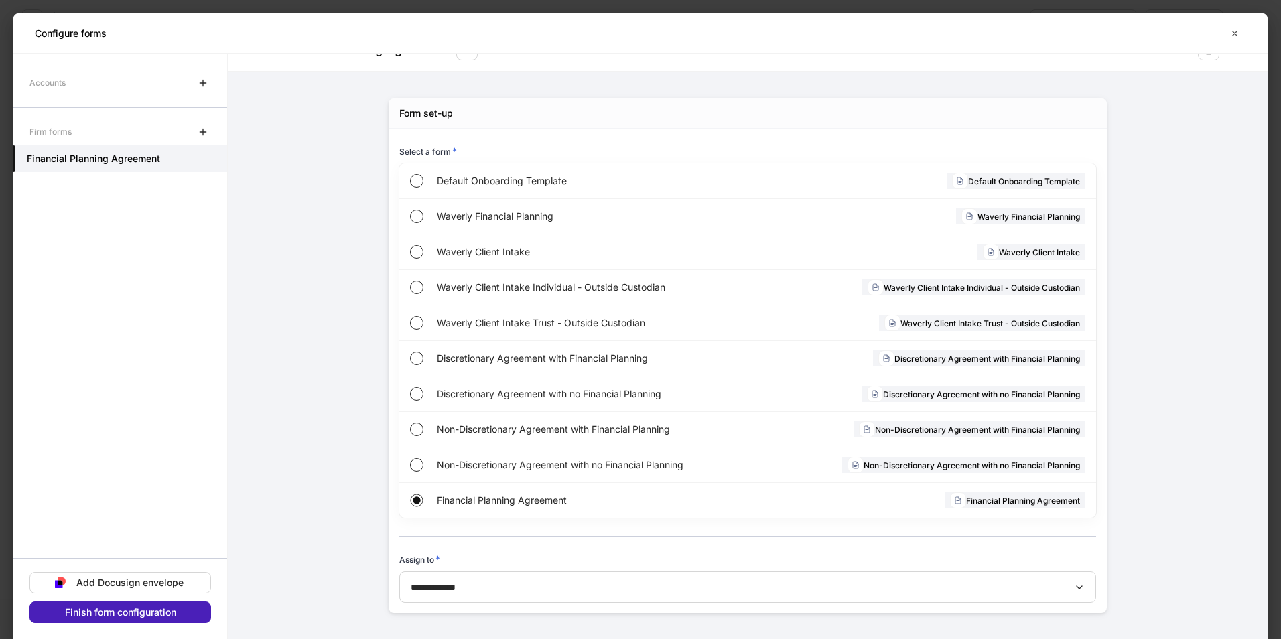
click at [145, 613] on div "Finish form configuration" at bounding box center [120, 612] width 111 height 9
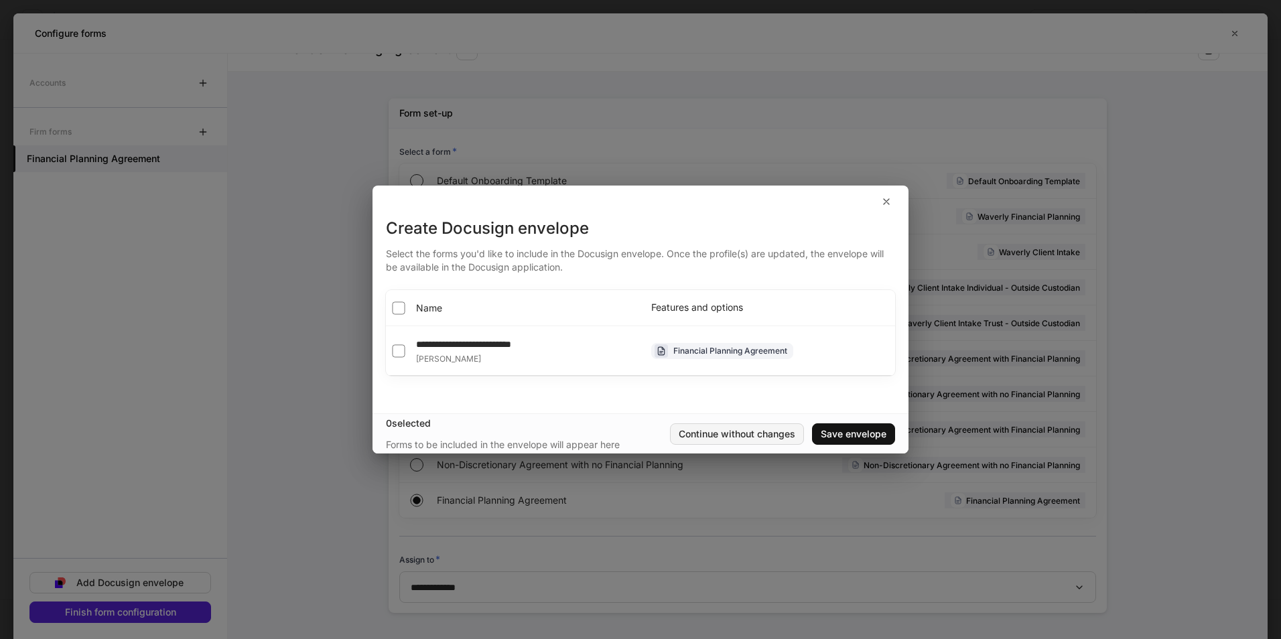
click at [752, 434] on div "Continue without changes" at bounding box center [737, 433] width 117 height 9
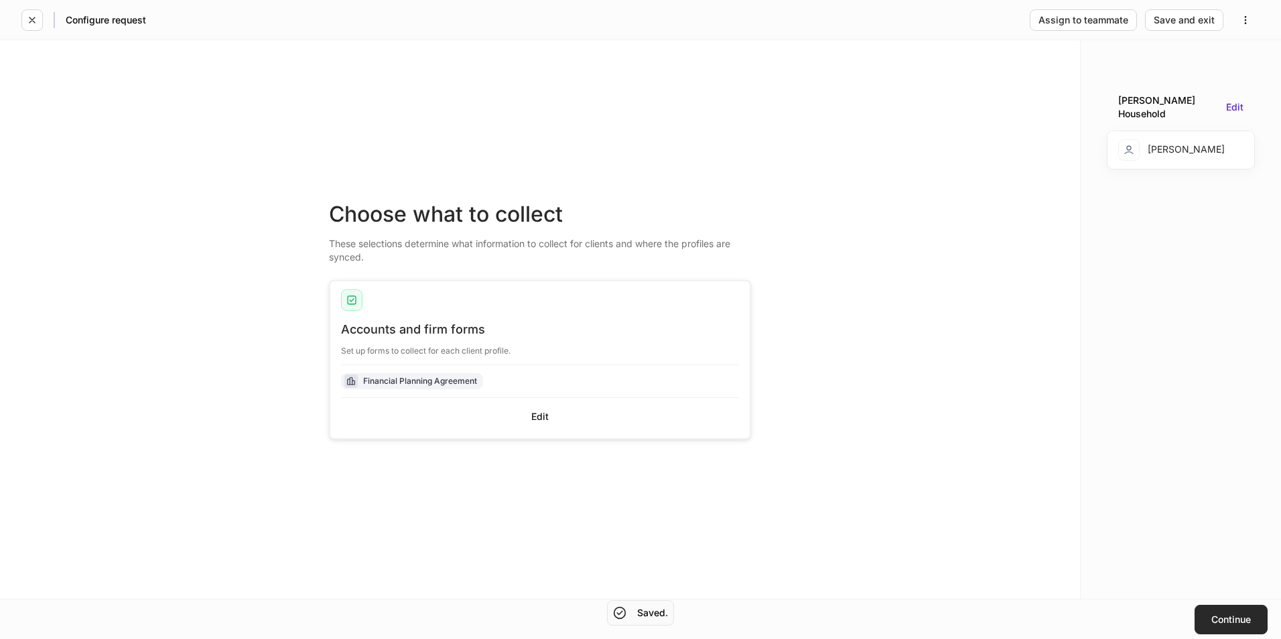
click at [1218, 613] on button "Continue" at bounding box center [1230, 619] width 73 height 29
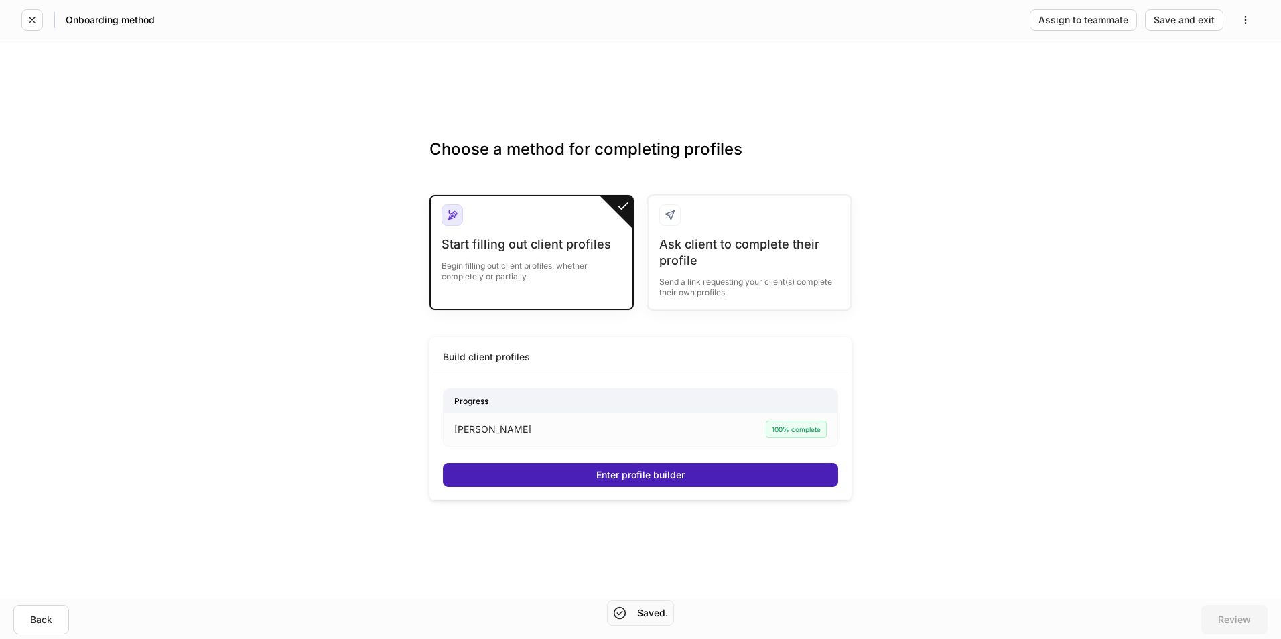
click at [646, 473] on div "Enter profile builder" at bounding box center [640, 474] width 88 height 9
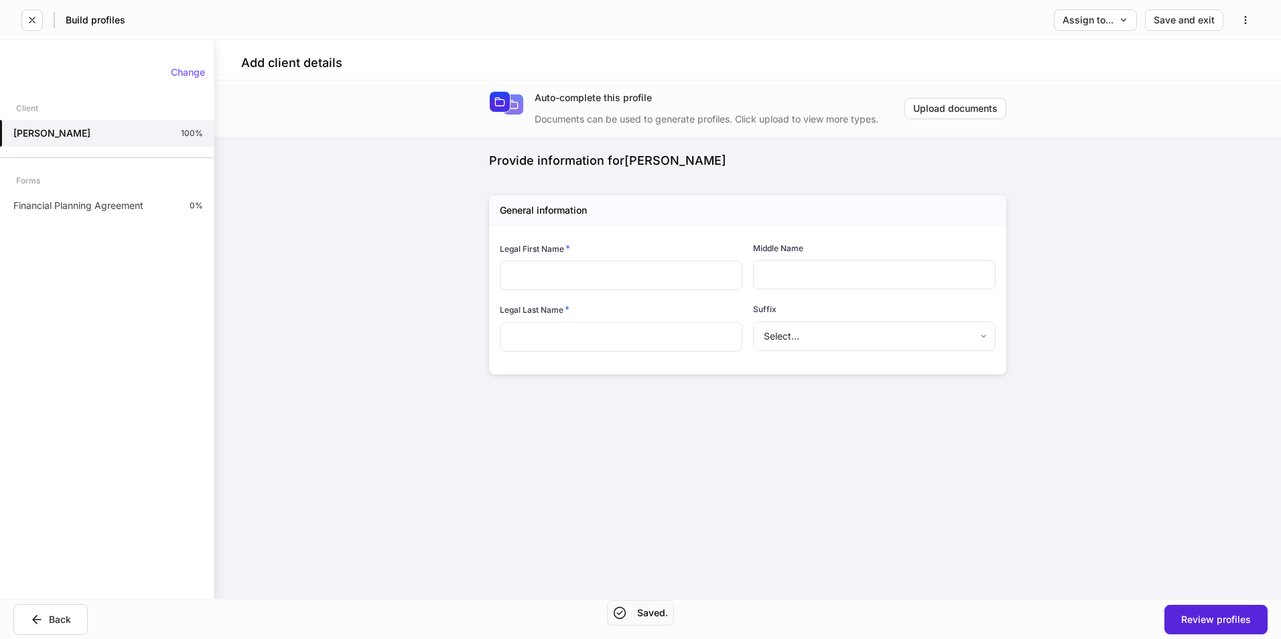
type input "******"
click at [1187, 615] on div "Review profiles" at bounding box center [1216, 619] width 70 height 9
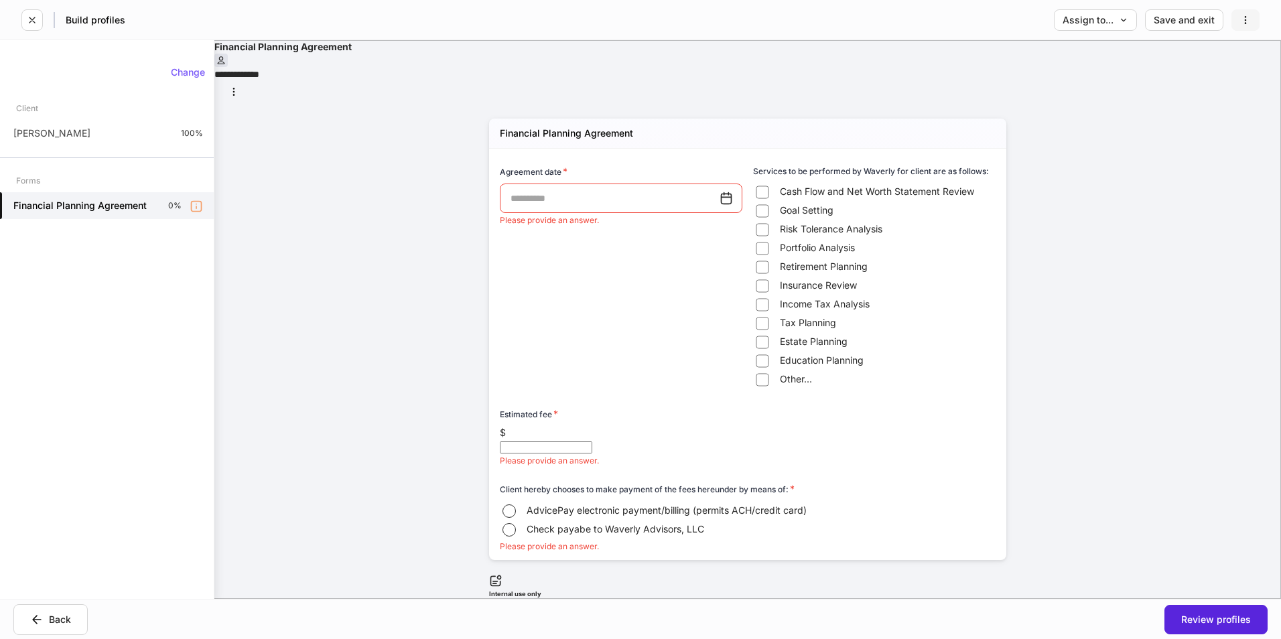
click at [1243, 17] on icon "button" at bounding box center [1245, 20] width 11 height 11
click at [1203, 151] on div at bounding box center [640, 319] width 1281 height 639
click at [234, 88] on icon "button" at bounding box center [233, 91] width 1 height 7
click at [1109, 260] on div at bounding box center [640, 319] width 1281 height 639
click at [80, 612] on button "Back" at bounding box center [50, 619] width 74 height 31
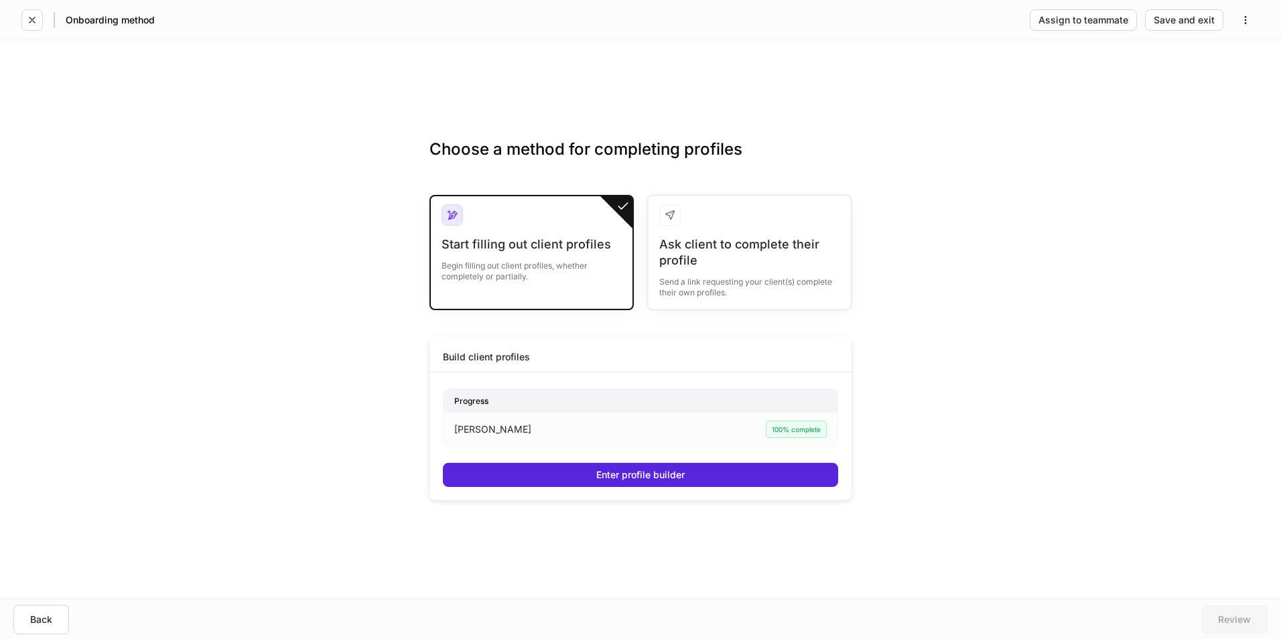
click at [548, 352] on div "Build client profiles Progress [PERSON_NAME] 100% complete Enter profile builder" at bounding box center [640, 418] width 422 height 163
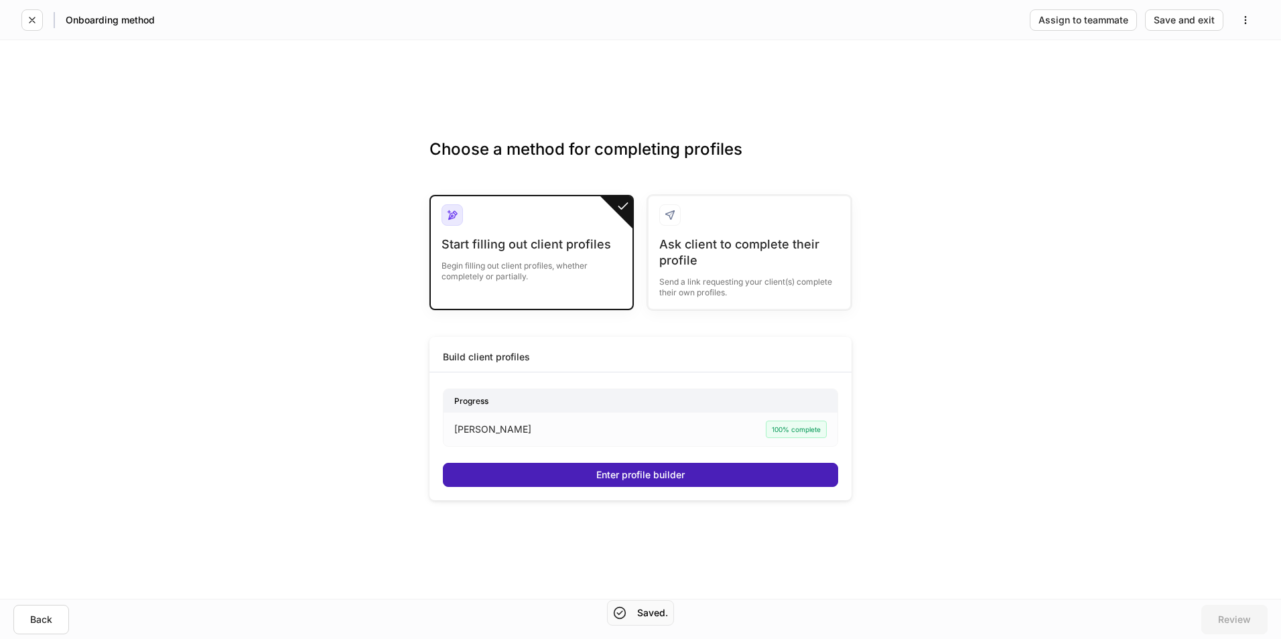
click at [609, 472] on div "Enter profile builder" at bounding box center [640, 474] width 88 height 9
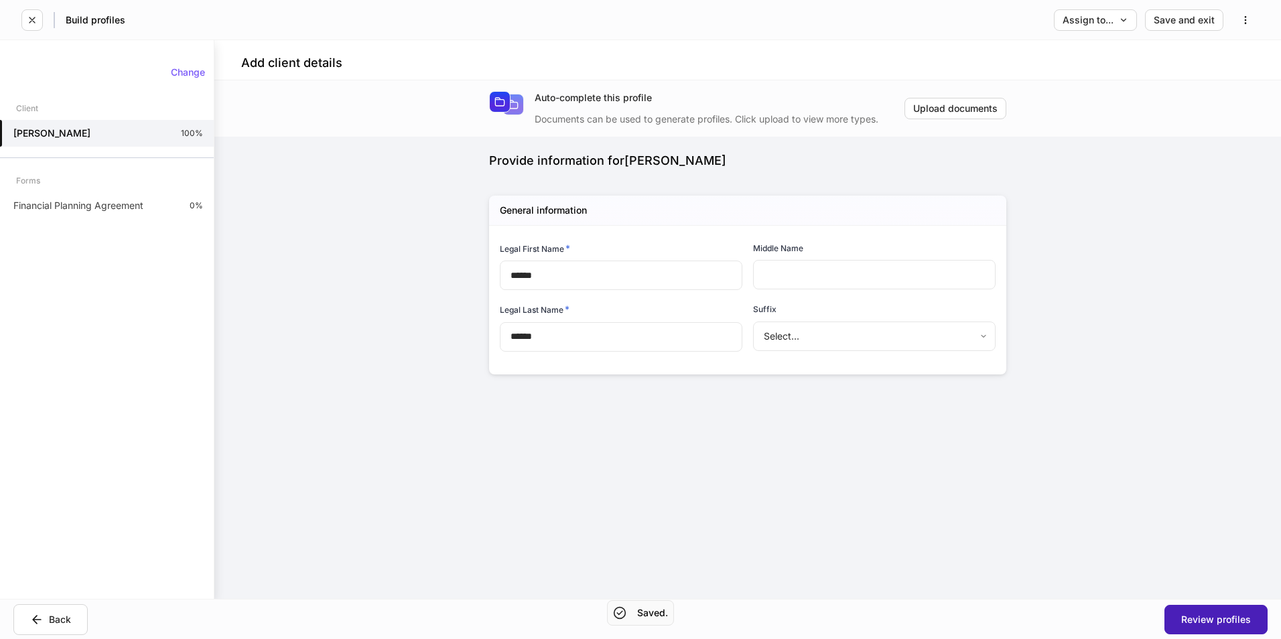
click at [1199, 622] on div "Review profiles" at bounding box center [1216, 619] width 70 height 9
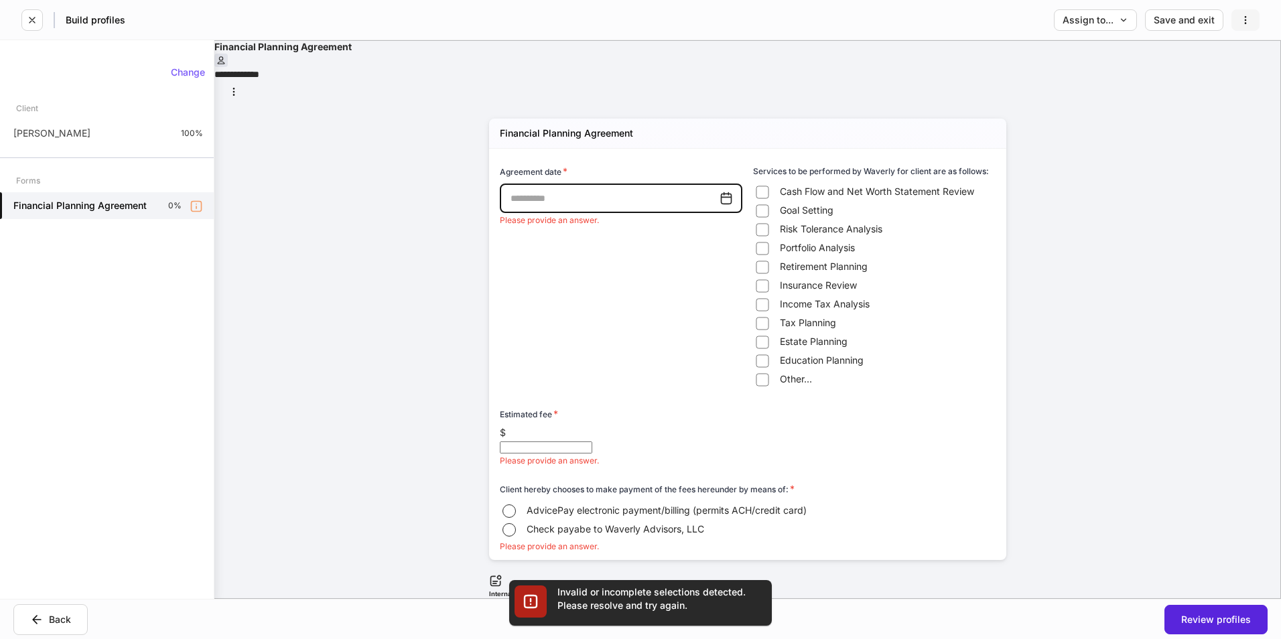
click at [1257, 15] on button "button" at bounding box center [1245, 19] width 28 height 21
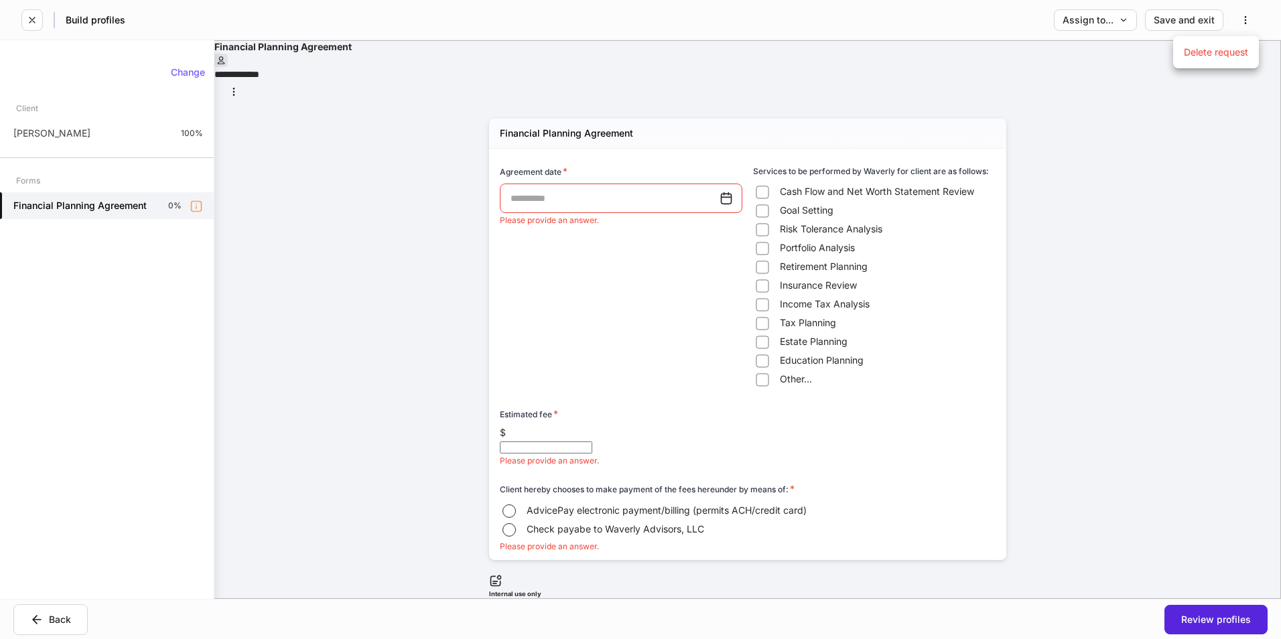
click at [1099, 402] on div at bounding box center [640, 319] width 1281 height 639
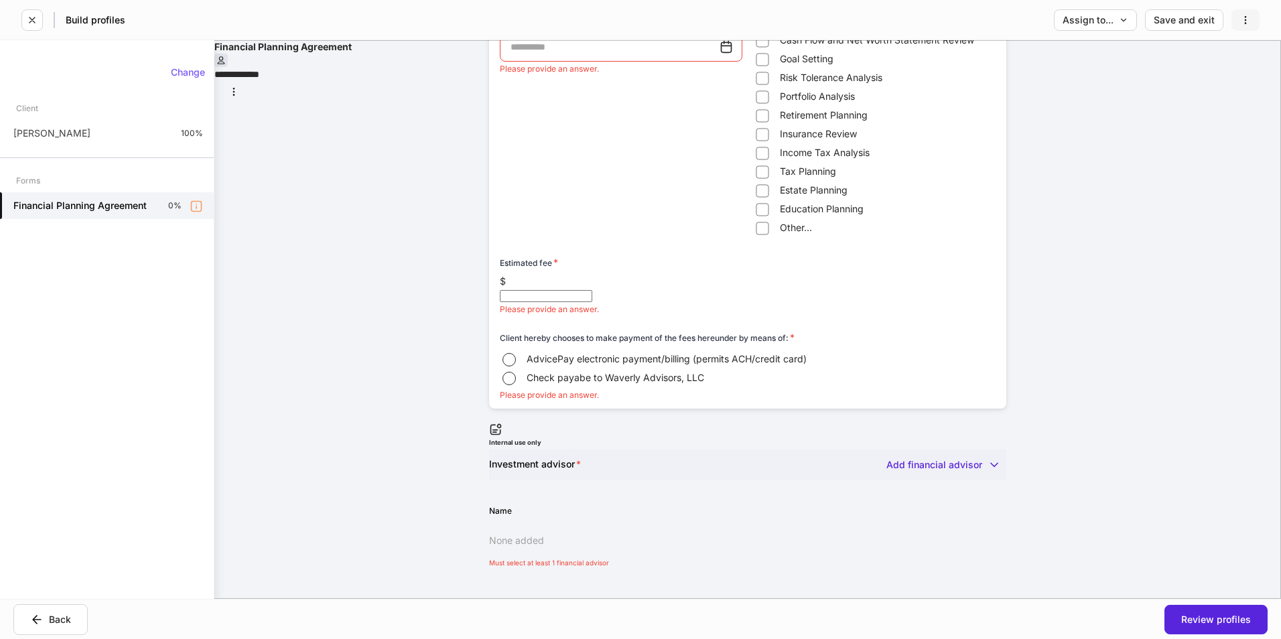
scroll to position [171, 0]
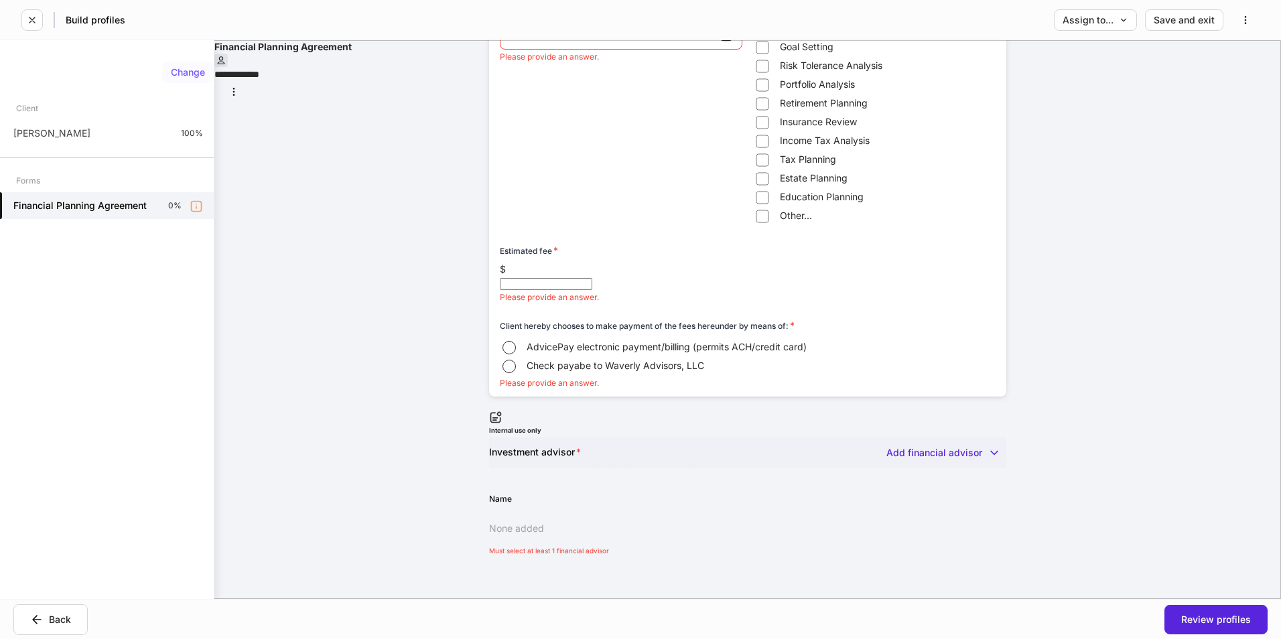
click at [181, 71] on div "Change" at bounding box center [188, 72] width 34 height 9
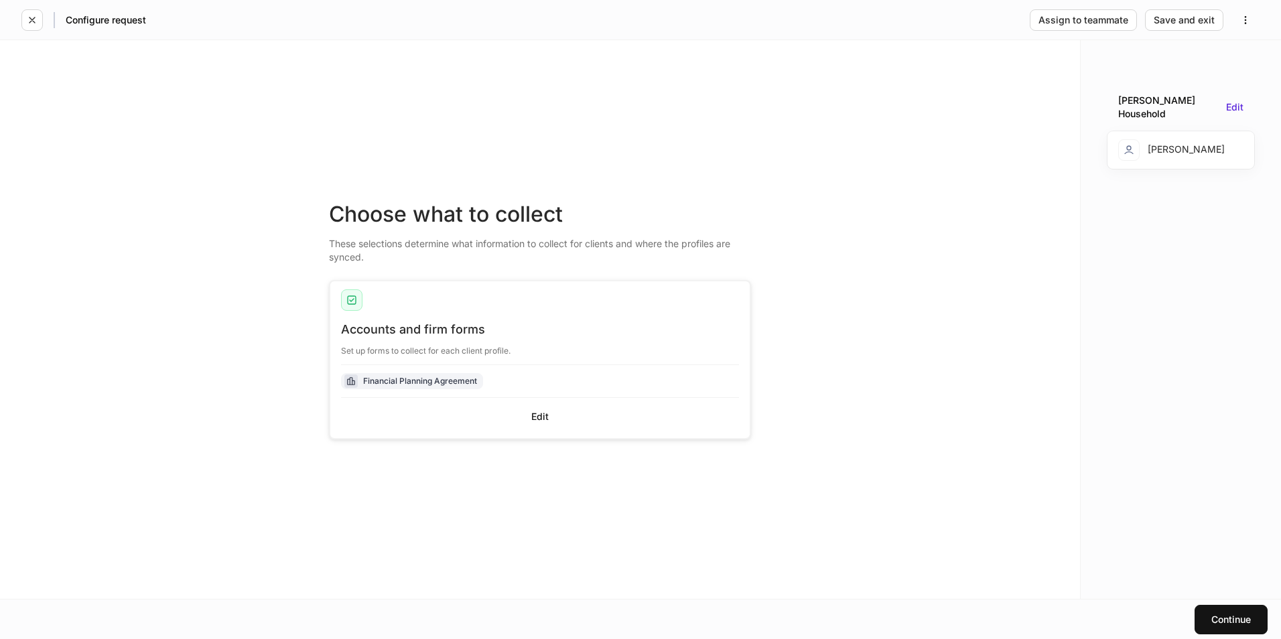
click at [1237, 120] on div "[PERSON_NAME] Household Edit" at bounding box center [1180, 107] width 147 height 48
click at [1237, 107] on div "Edit" at bounding box center [1234, 106] width 17 height 9
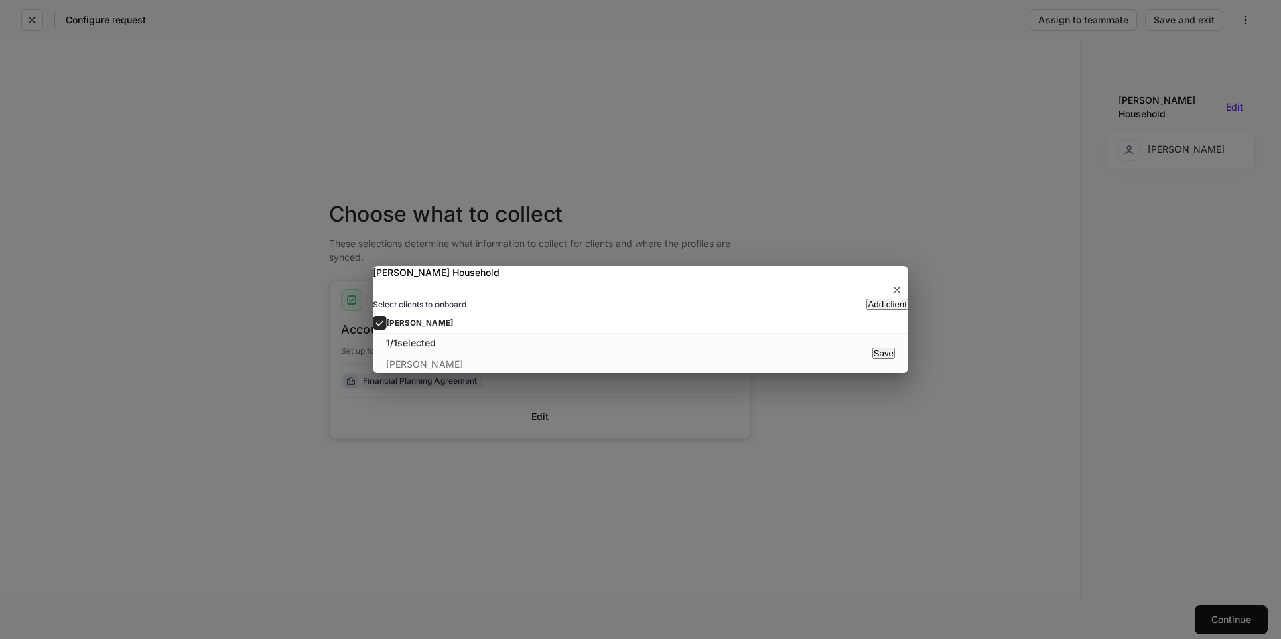
click at [867, 300] on div "Add client" at bounding box center [887, 304] width 40 height 9
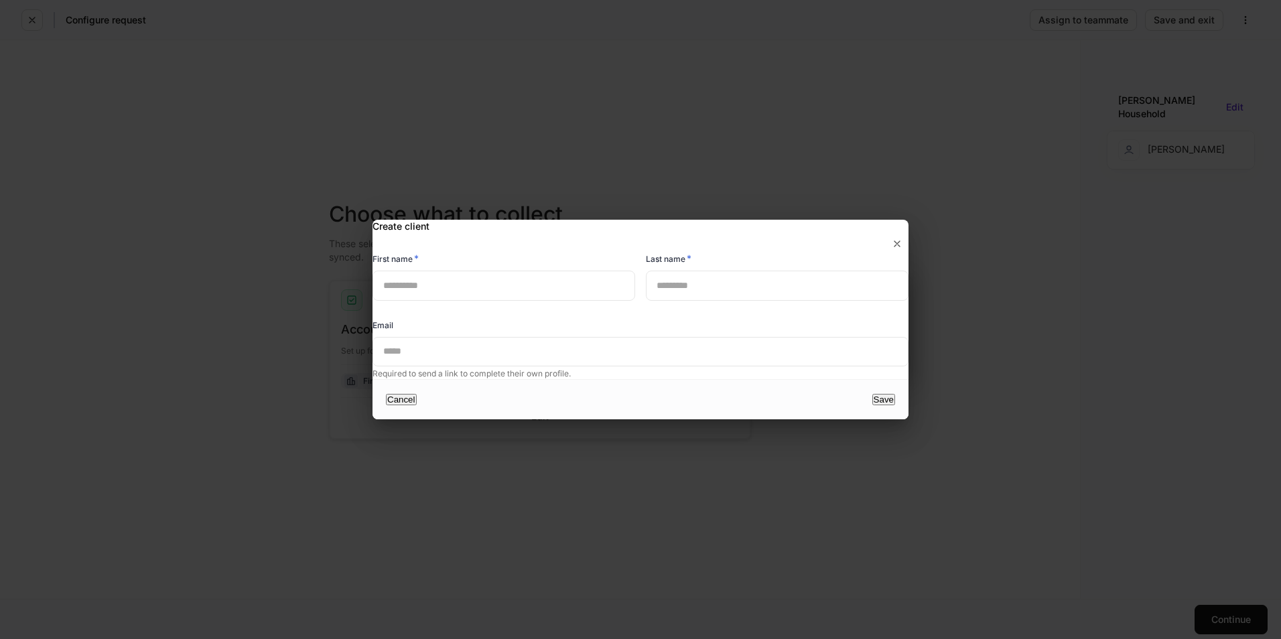
click at [480, 273] on input "text" at bounding box center [503, 285] width 263 height 29
type input "*"
type input "*****"
type input "******"
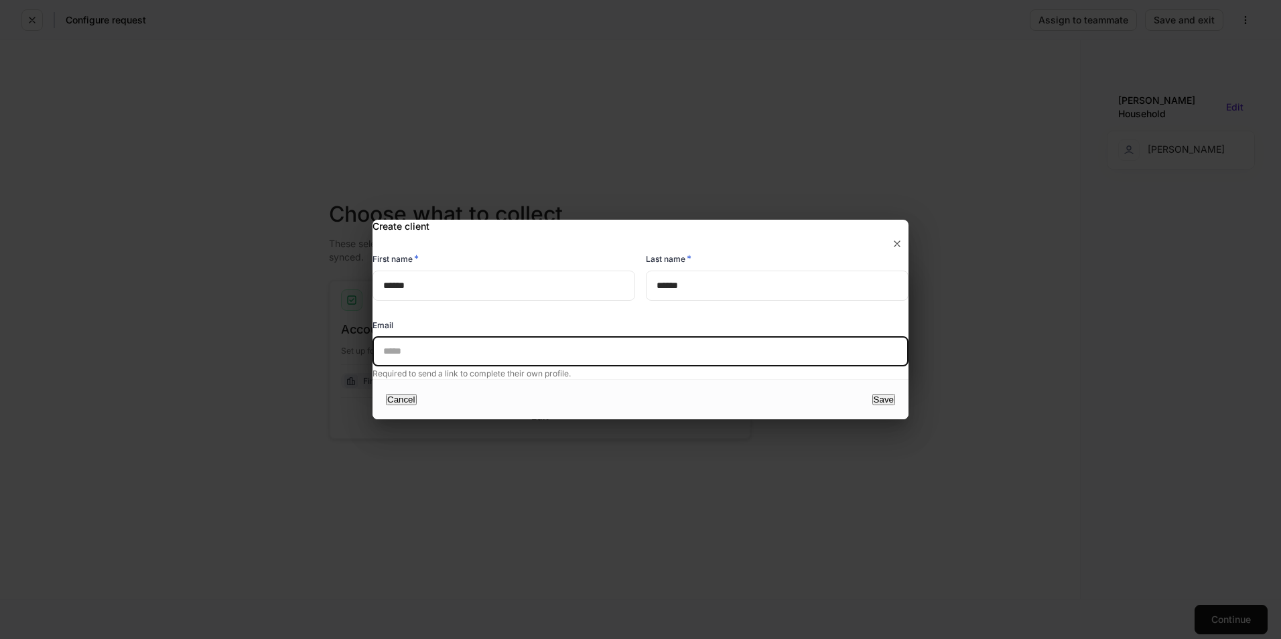
click at [433, 360] on input "text" at bounding box center [640, 351] width 536 height 29
click at [872, 405] on button "Save" at bounding box center [883, 399] width 23 height 11
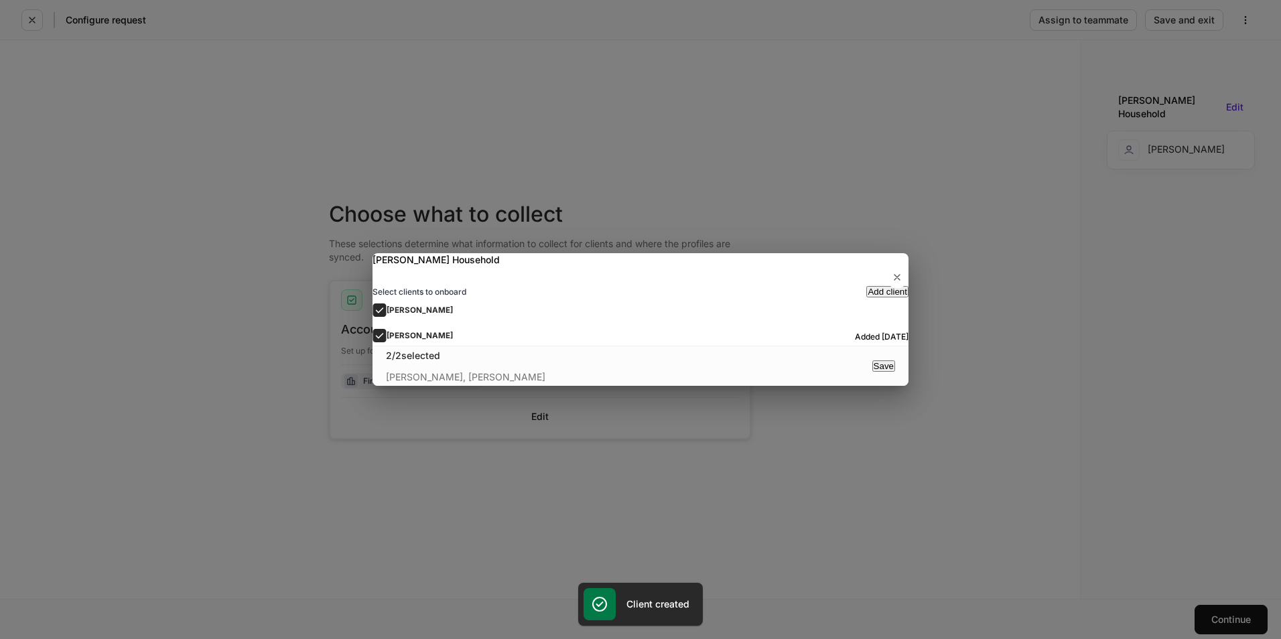
click at [872, 372] on button "Save" at bounding box center [883, 365] width 23 height 11
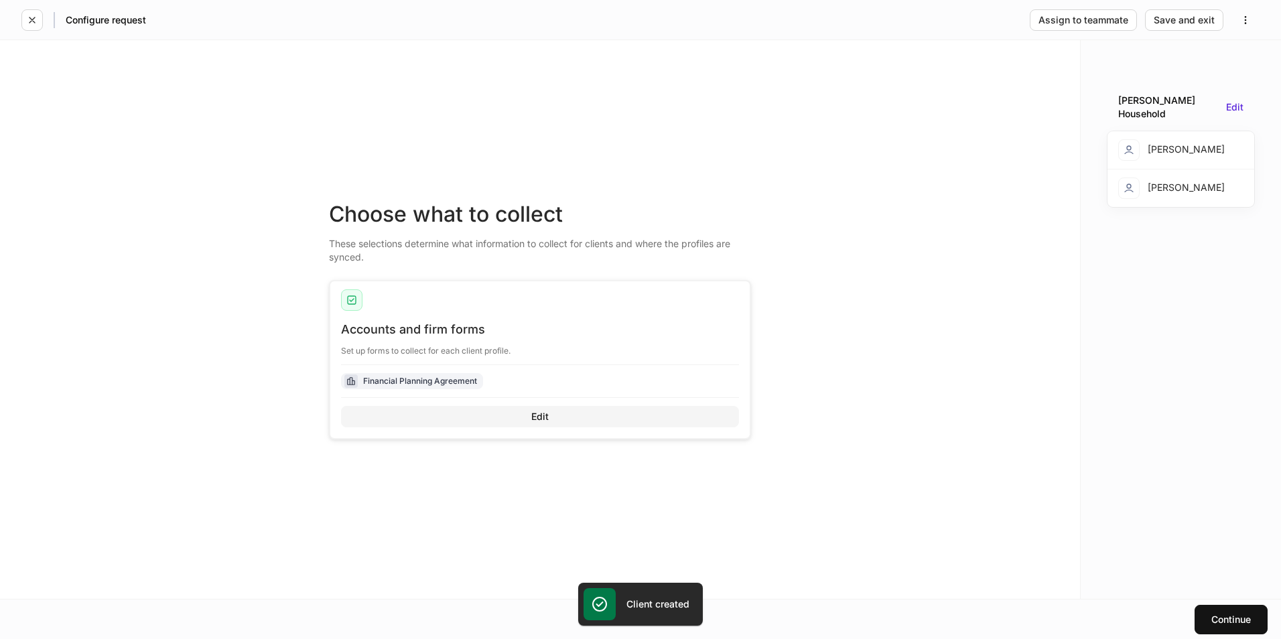
click at [535, 412] on div "Edit" at bounding box center [539, 416] width 17 height 9
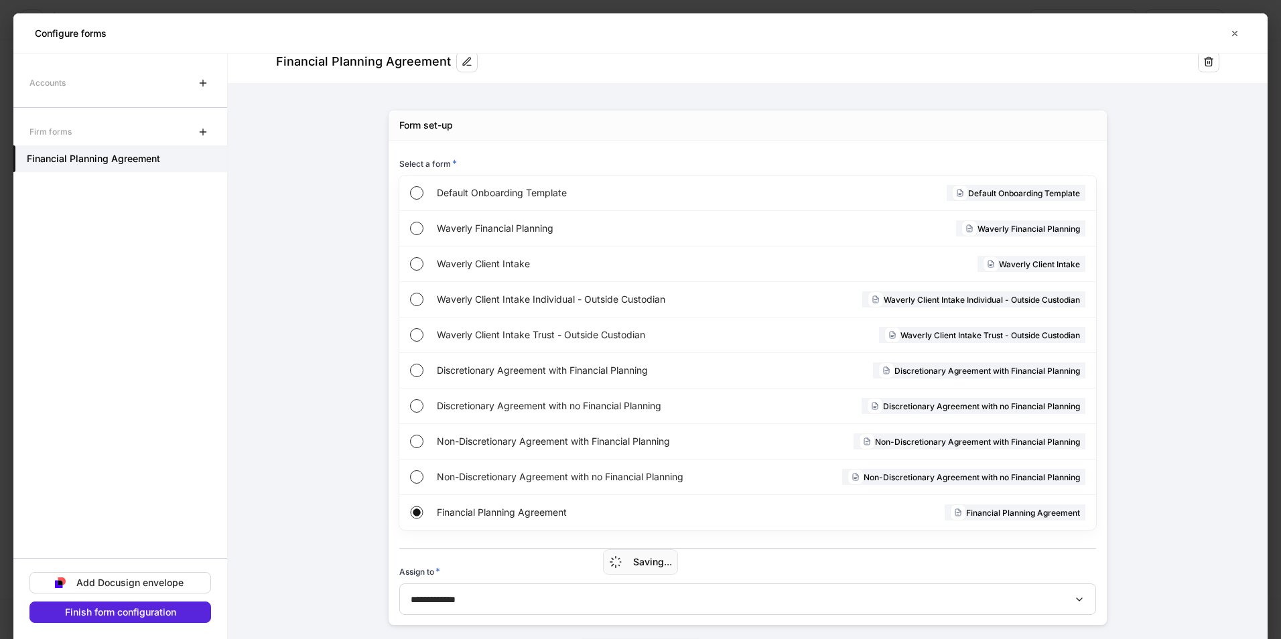
scroll to position [42, 0]
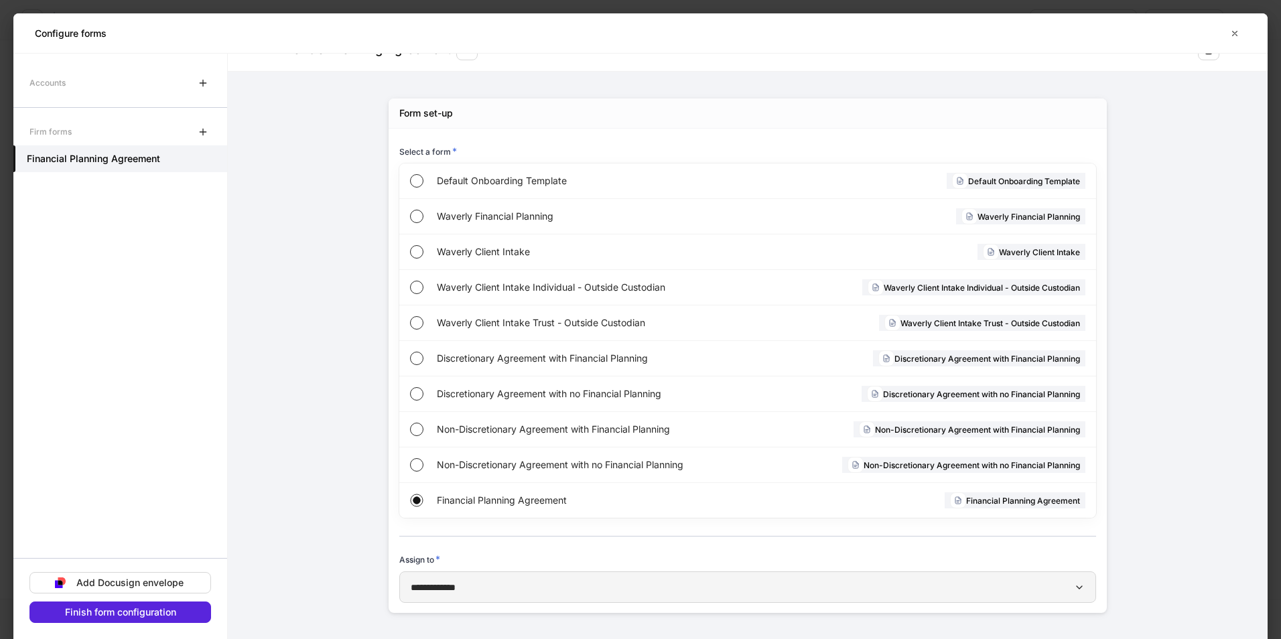
click at [486, 589] on div "**********" at bounding box center [748, 587] width 674 height 14
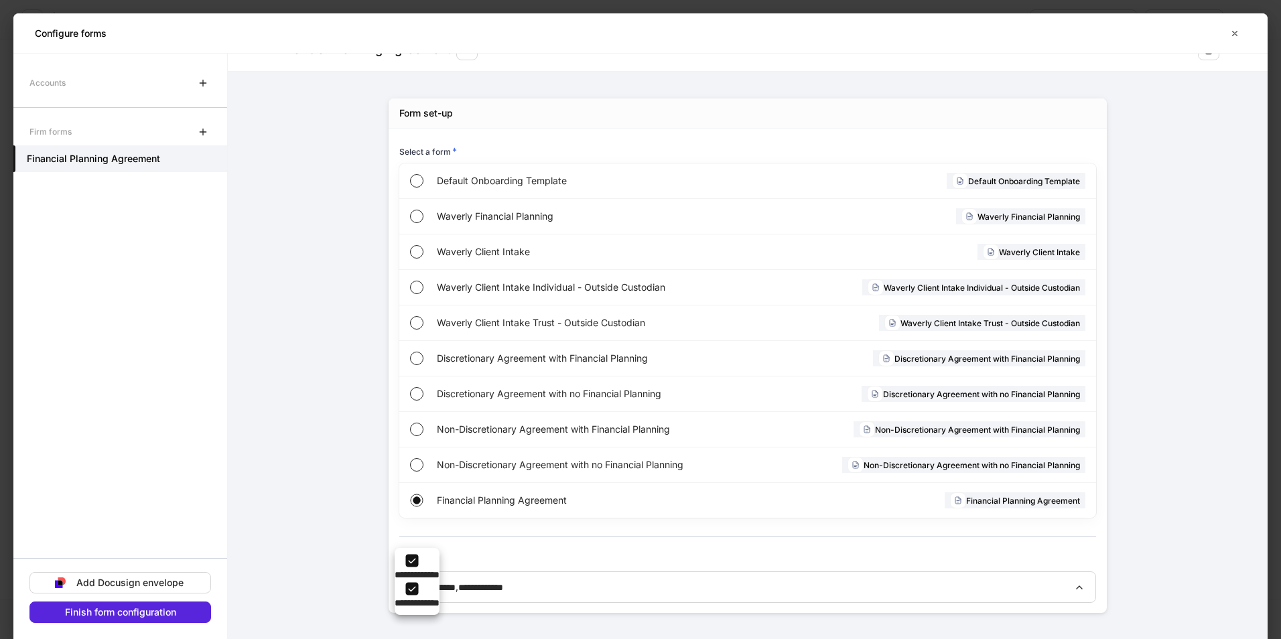
click at [411, 466] on div at bounding box center [640, 319] width 1281 height 639
click at [132, 624] on div "Accounts Firm forms Non-Discretionary Agreement with no Financial Planning Add …" at bounding box center [120, 346] width 214 height 585
click at [130, 610] on div "Finish form configuration" at bounding box center [120, 612] width 111 height 9
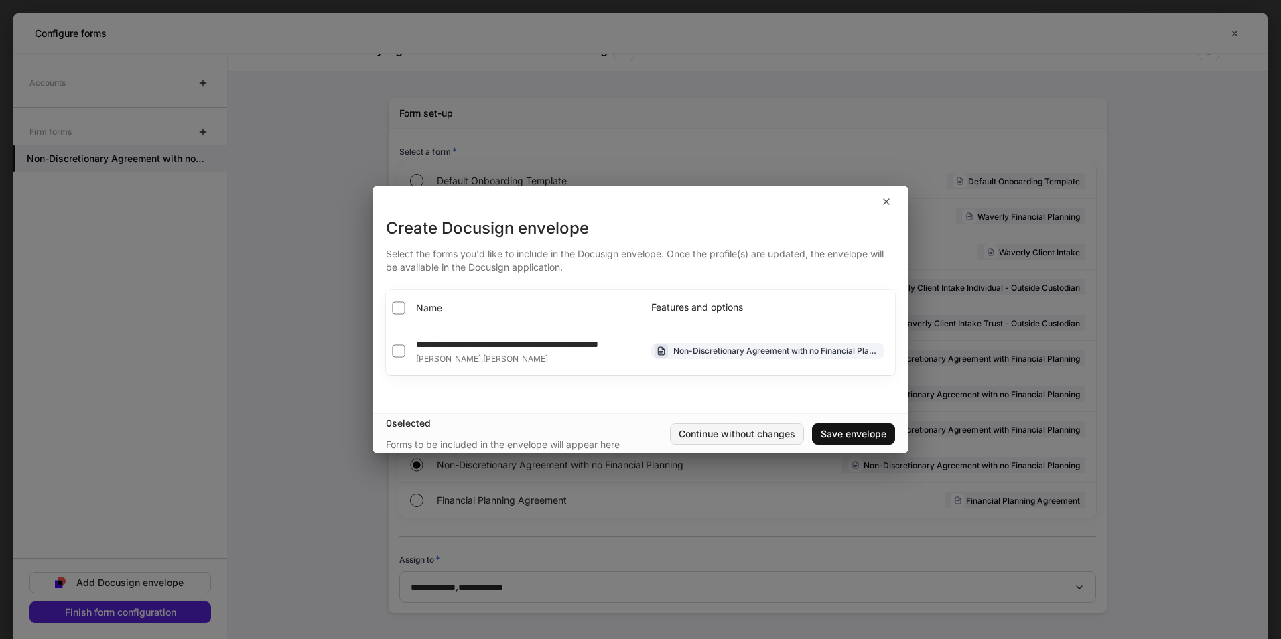
click at [741, 439] on div "Continue without changes" at bounding box center [737, 433] width 117 height 9
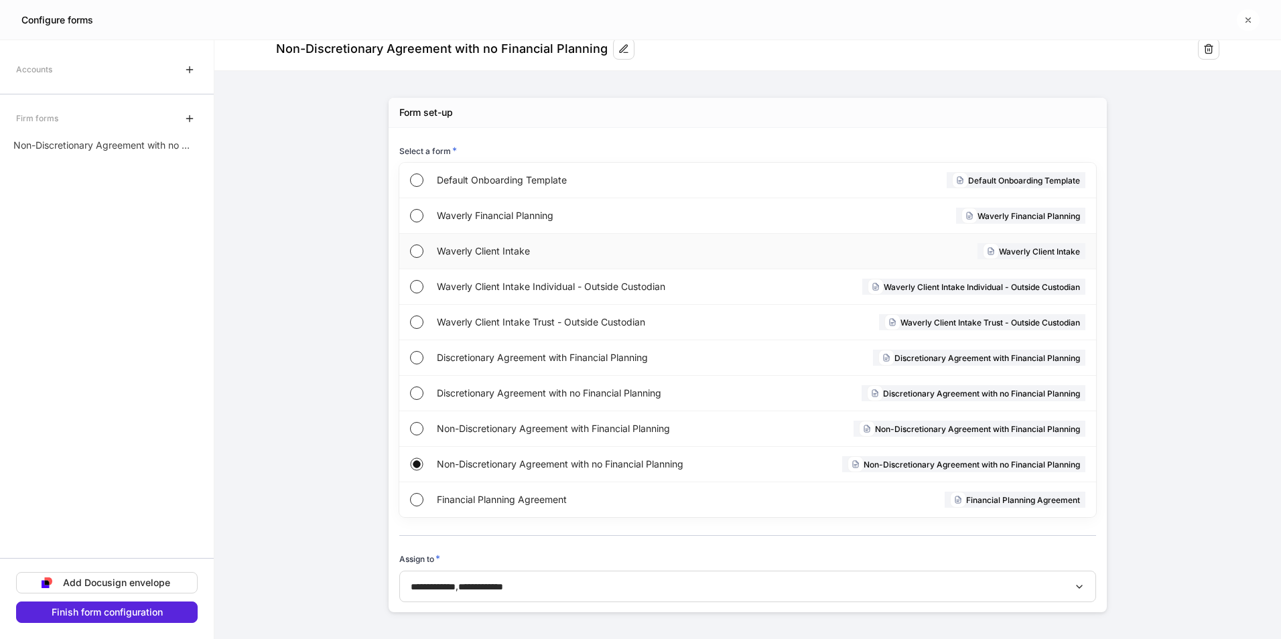
scroll to position [28, 0]
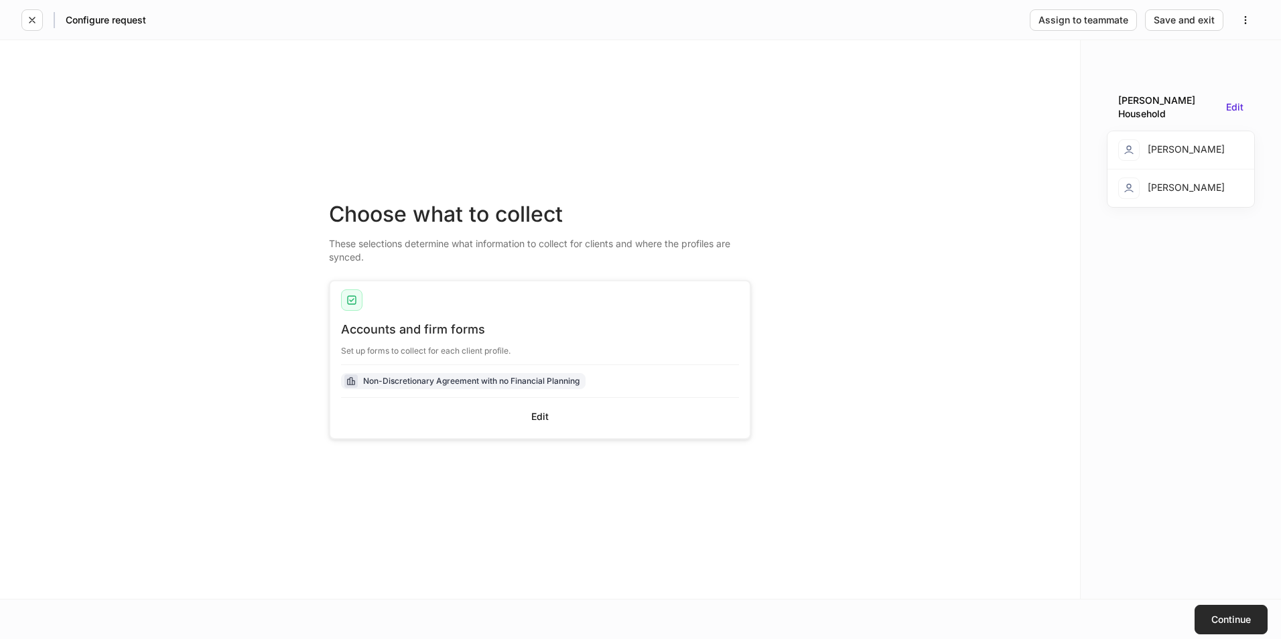
click at [1237, 608] on button "Continue" at bounding box center [1230, 619] width 73 height 29
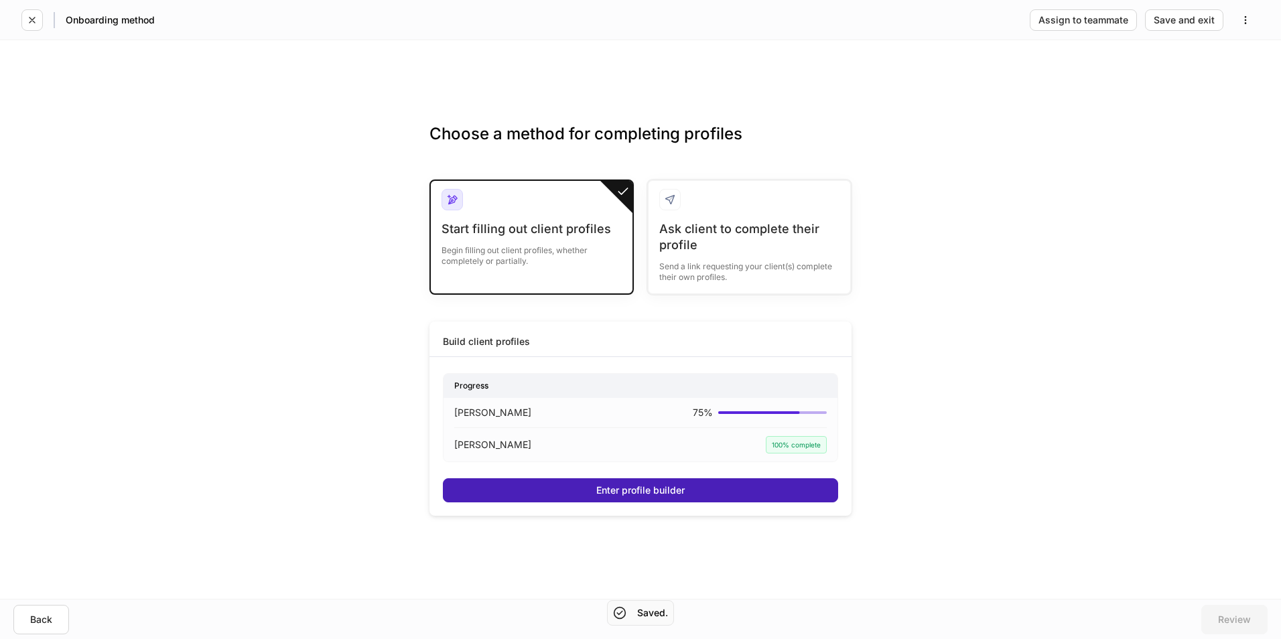
click at [650, 488] on div "Enter profile builder" at bounding box center [640, 490] width 88 height 9
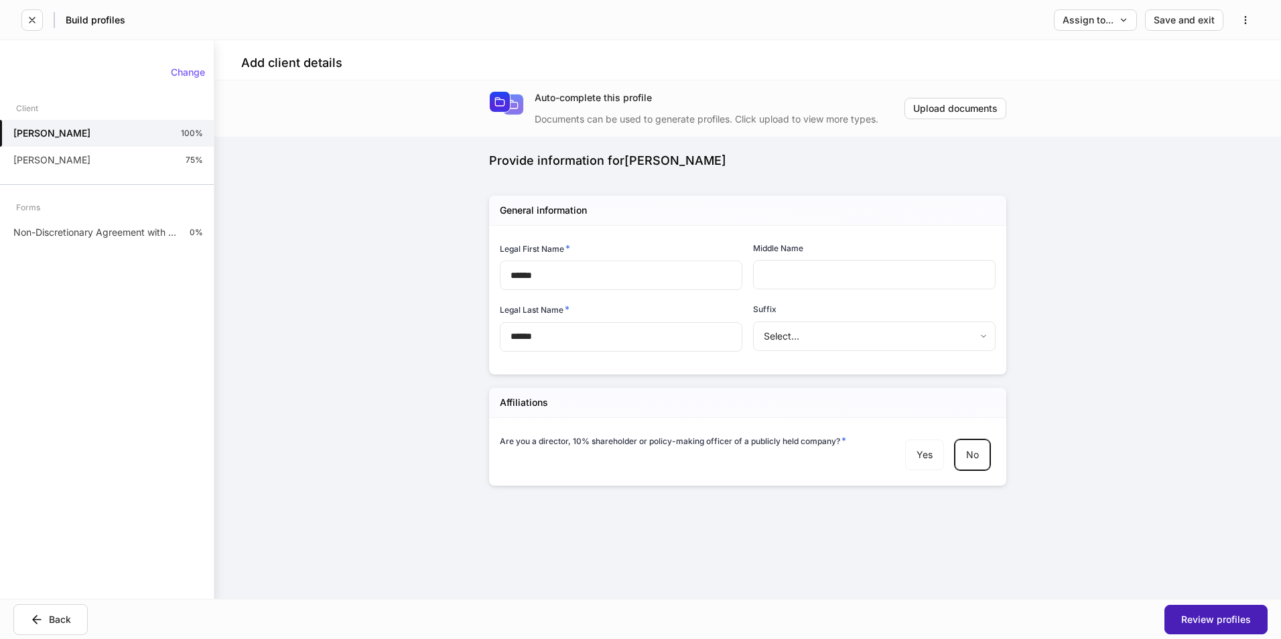
click at [1213, 623] on div "Review profiles" at bounding box center [1216, 619] width 70 height 9
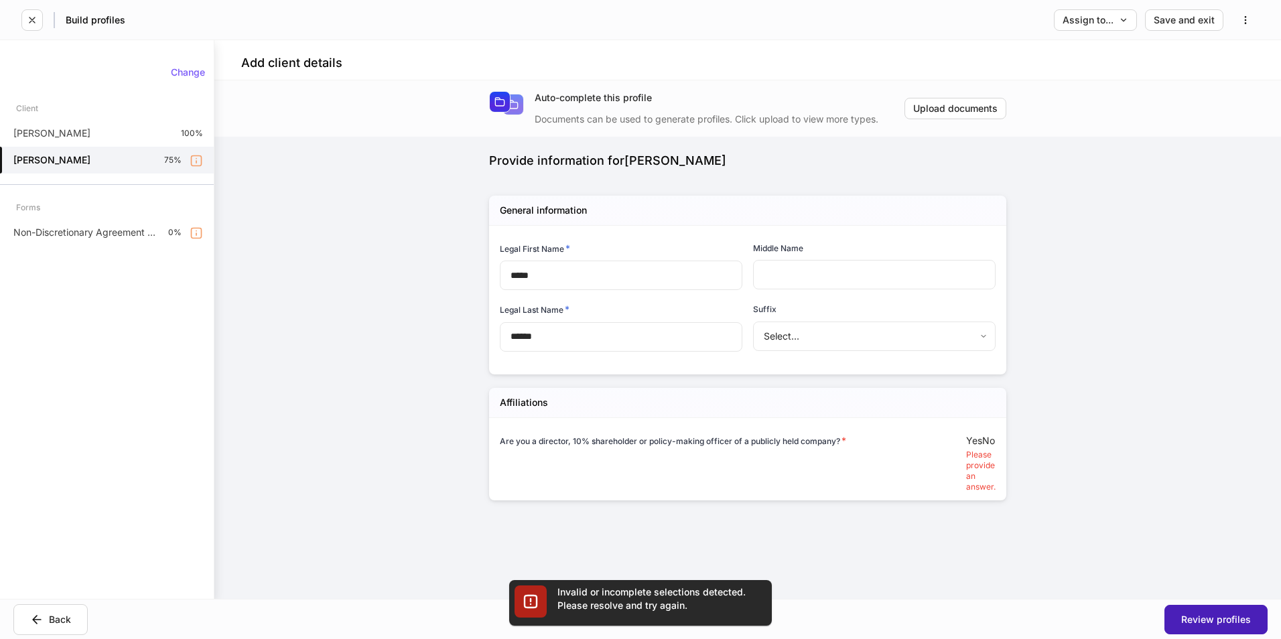
scroll to position [56, 0]
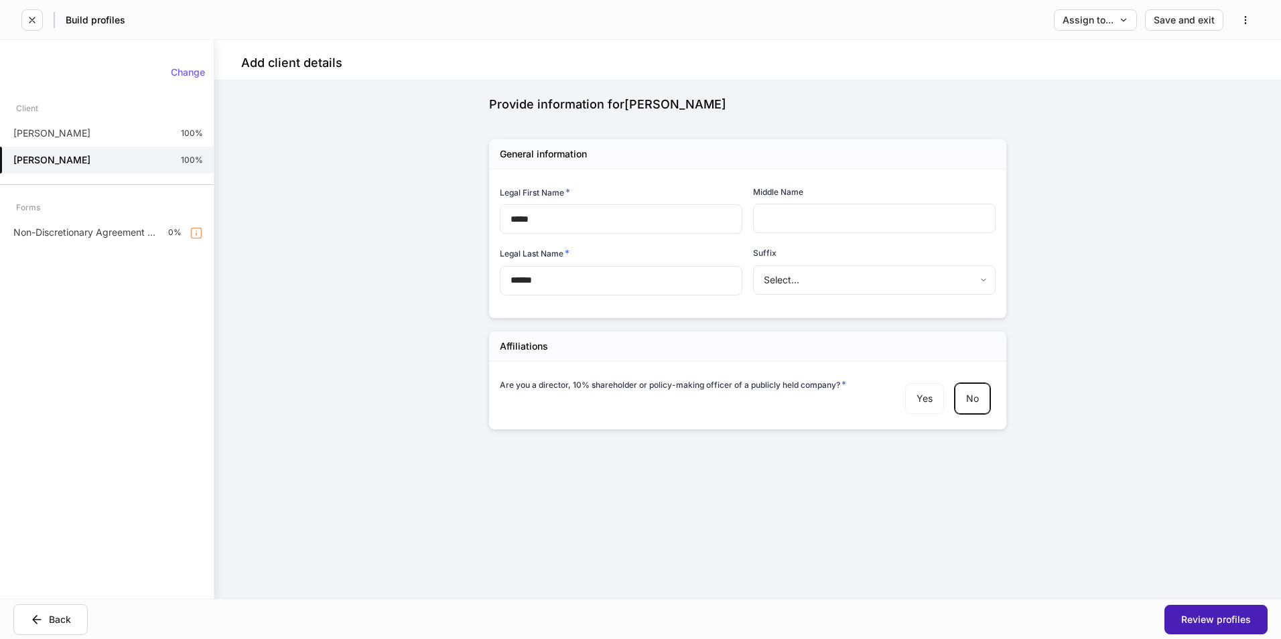
click at [1218, 620] on div "Review profiles" at bounding box center [1216, 619] width 70 height 9
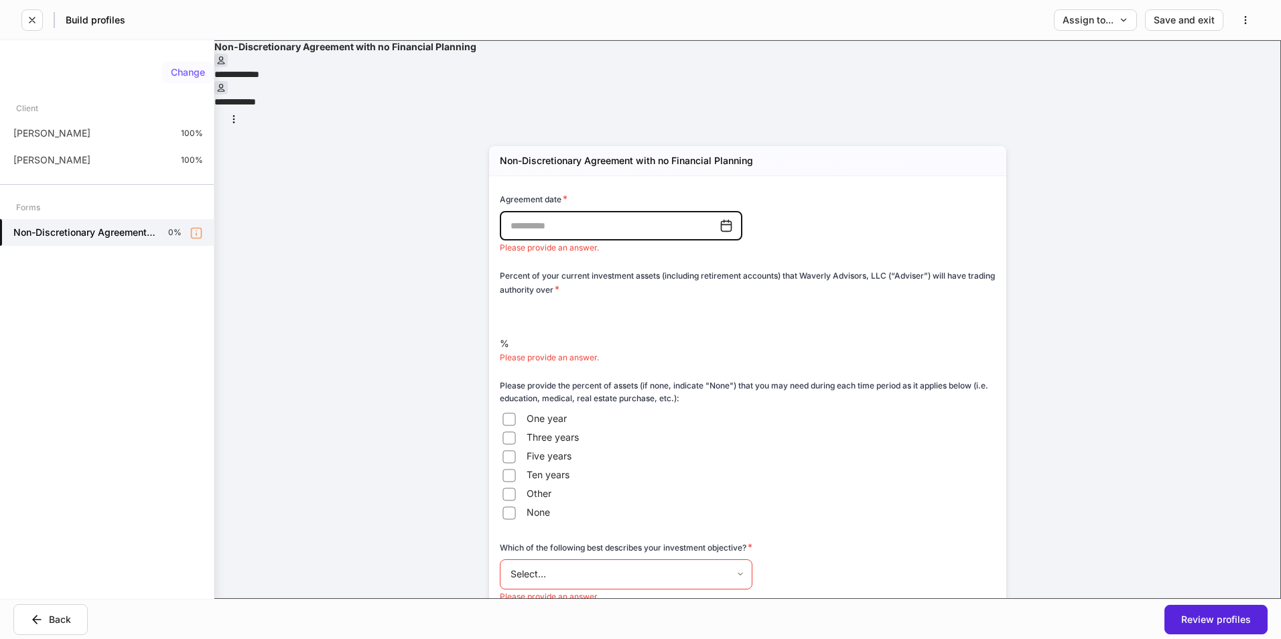
click at [191, 74] on div "Change" at bounding box center [188, 72] width 34 height 9
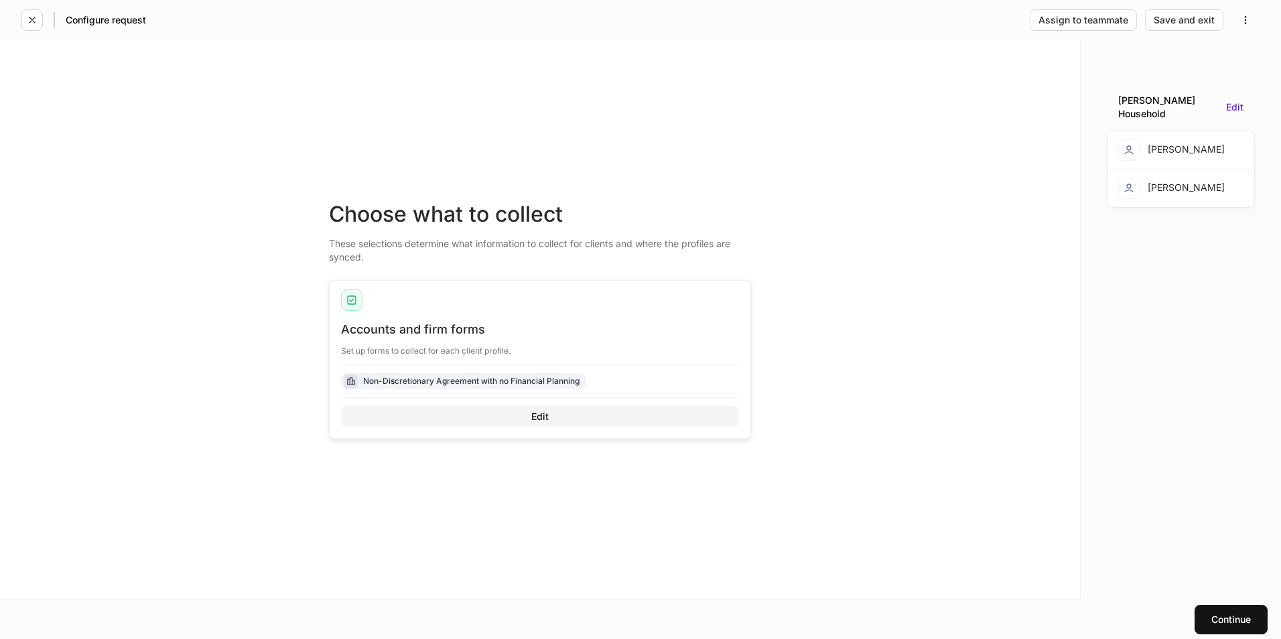
click at [546, 423] on button "Edit" at bounding box center [540, 416] width 398 height 21
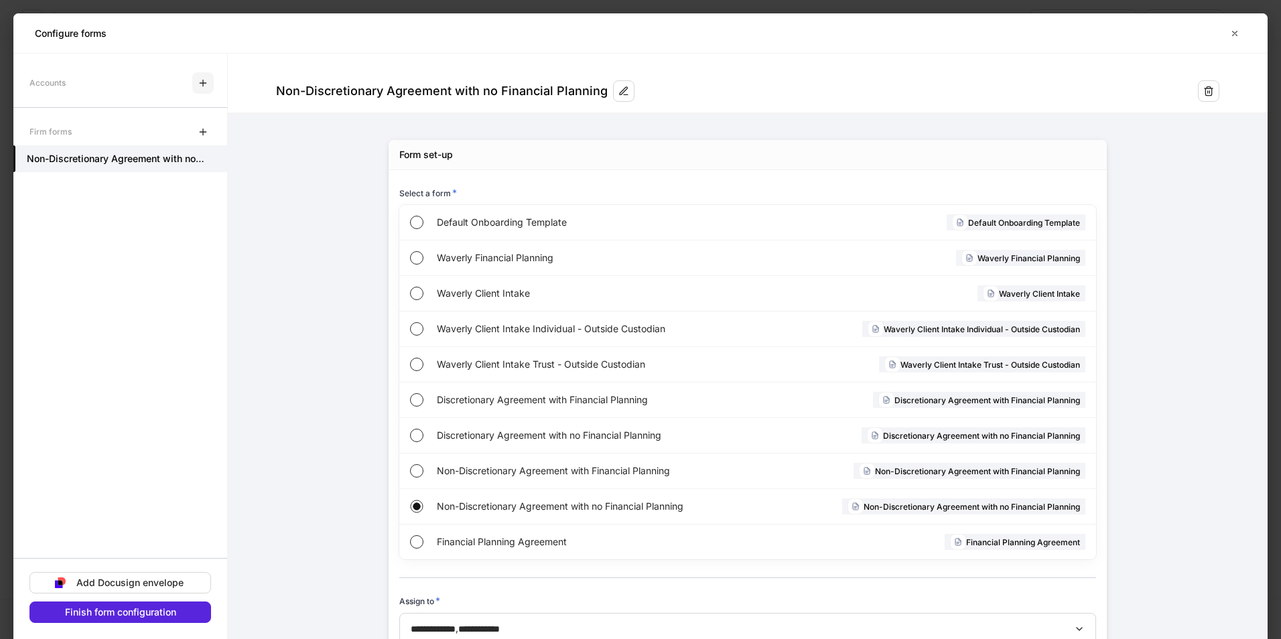
click at [203, 85] on icon "button" at bounding box center [203, 83] width 11 height 11
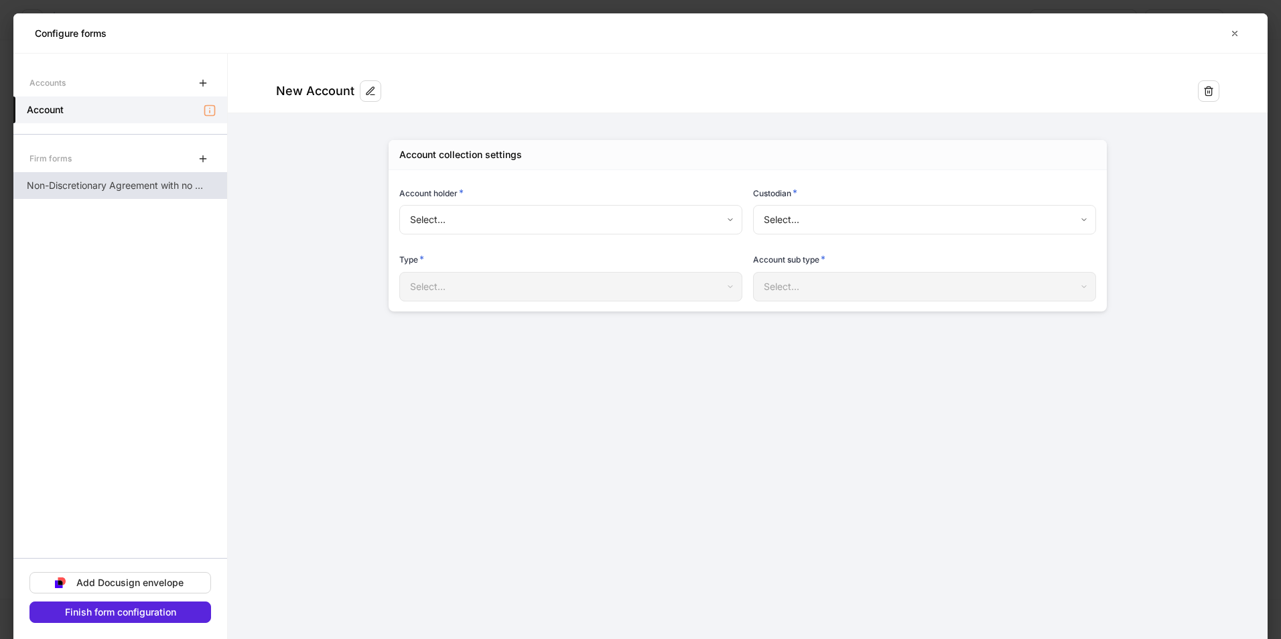
click at [190, 187] on p "Non-Discretionary Agreement with no Financial Planning" at bounding box center [116, 185] width 179 height 13
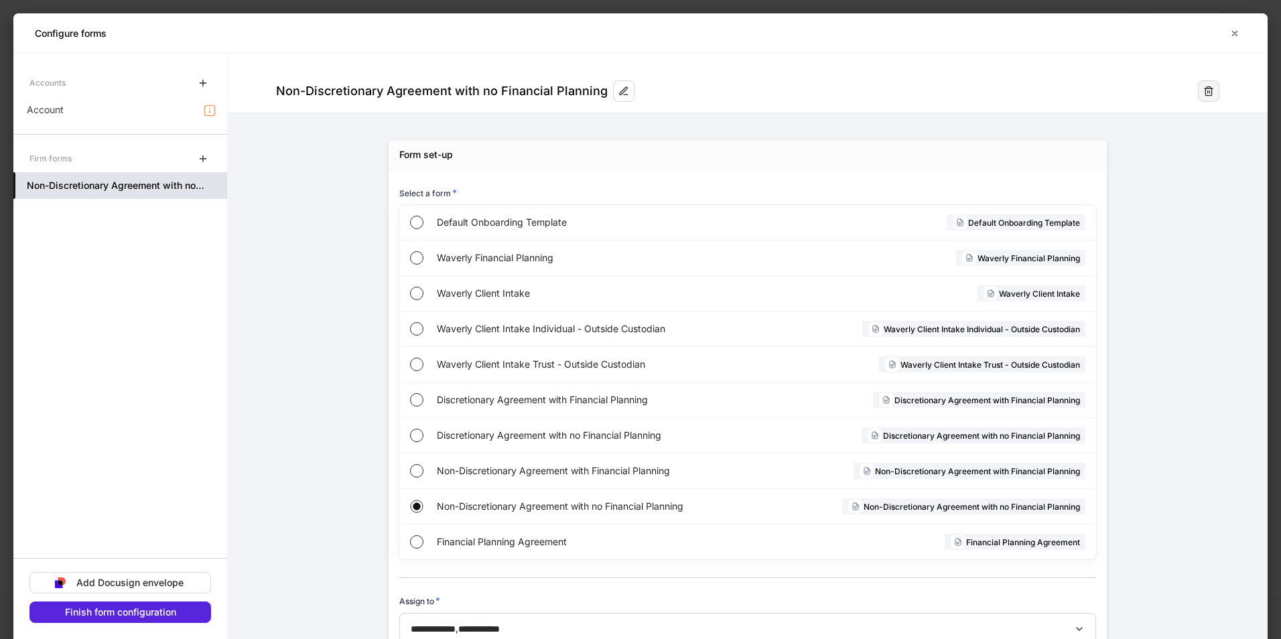
click at [1207, 87] on icon "button" at bounding box center [1208, 91] width 11 height 11
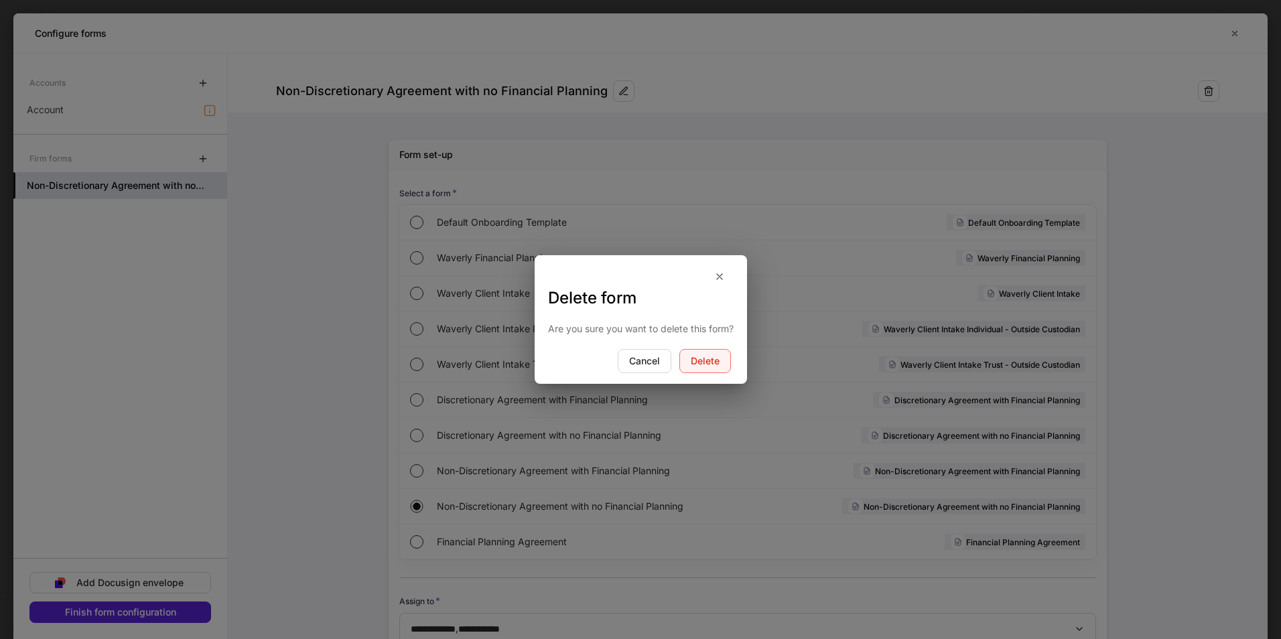
click at [695, 356] on div "Delete" at bounding box center [705, 360] width 29 height 9
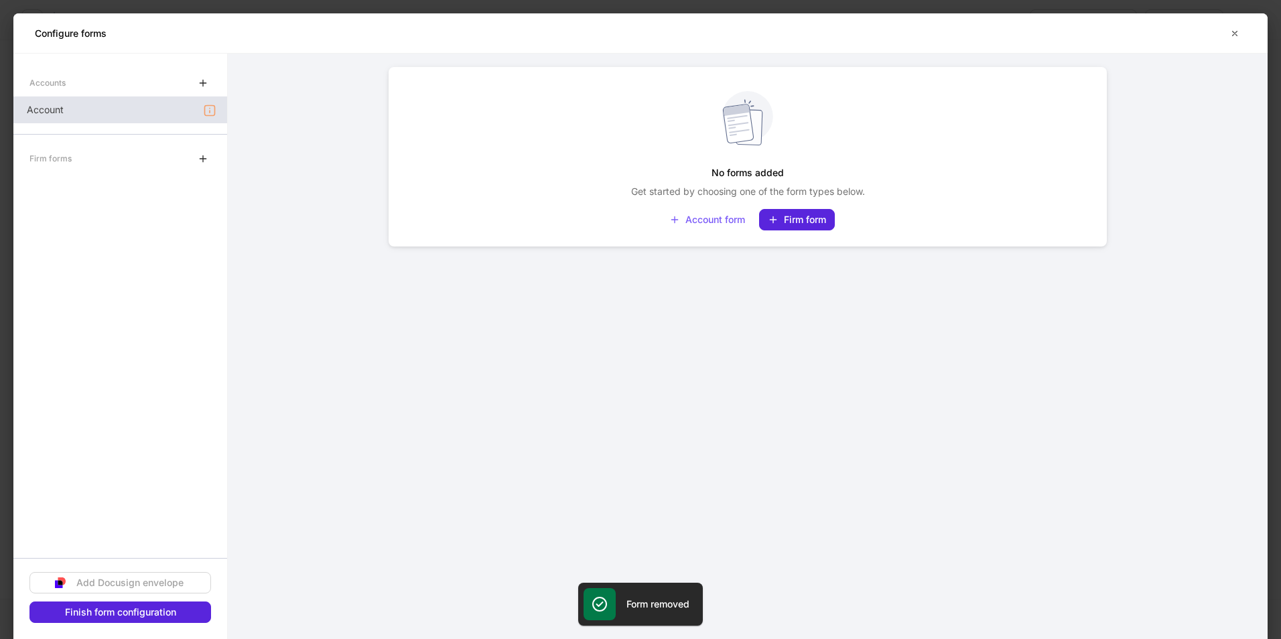
click at [90, 102] on div "Account" at bounding box center [120, 109] width 214 height 27
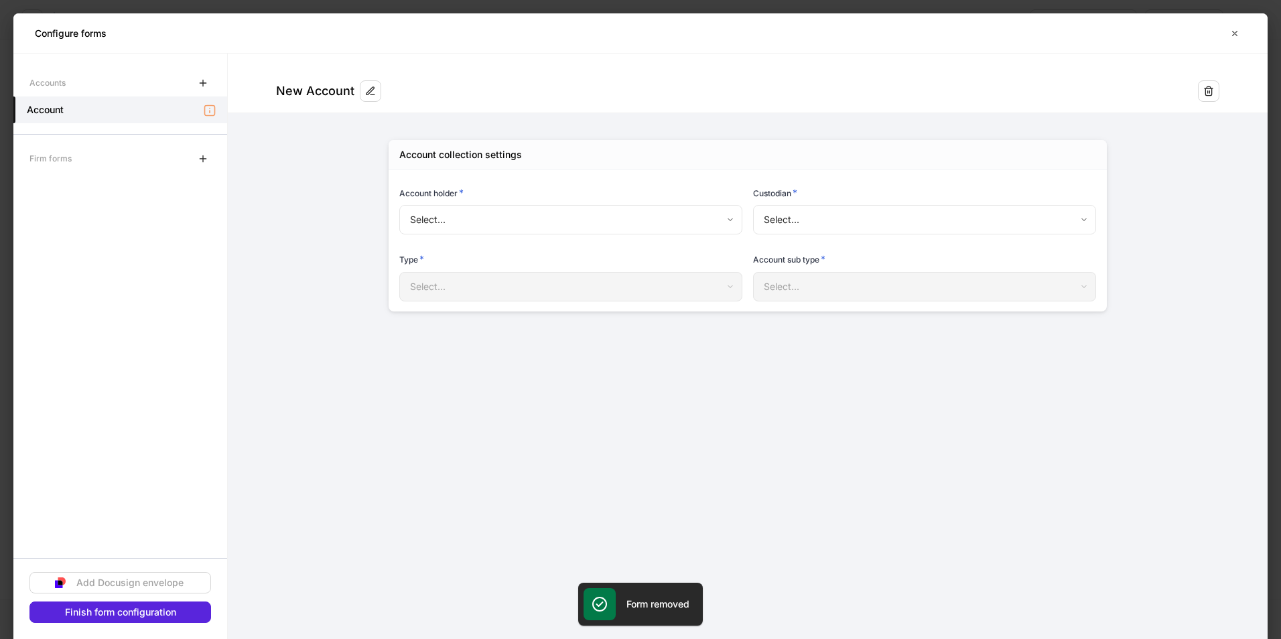
click at [553, 219] on body "Configure request Assign to teammate Save and exit Choose what to collect These…" at bounding box center [640, 319] width 1281 height 639
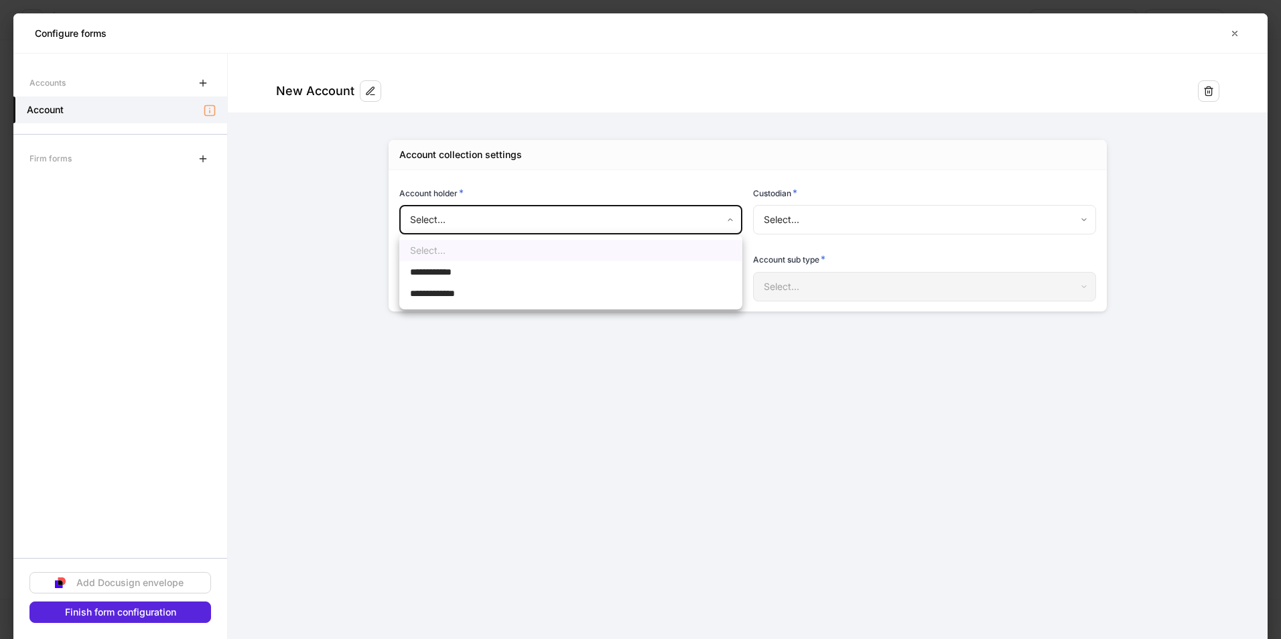
click at [865, 219] on div at bounding box center [640, 319] width 1281 height 639
click at [837, 220] on body "Configure request Assign to teammate Save and exit Choose what to collect These…" at bounding box center [640, 319] width 1281 height 639
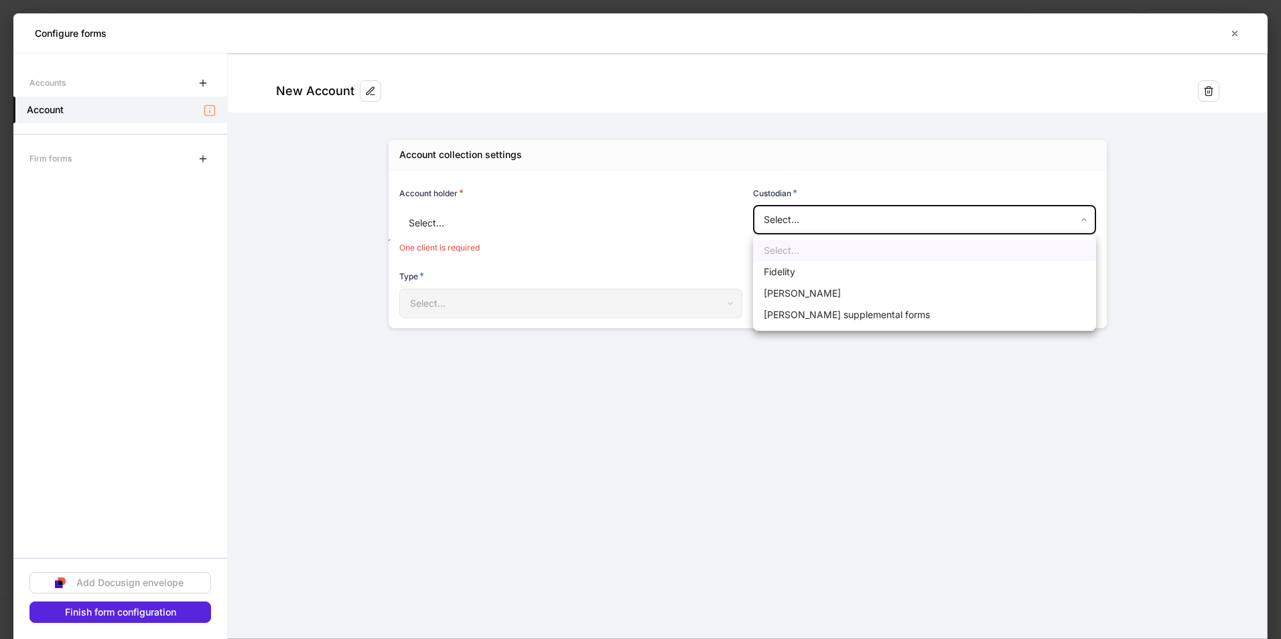
click at [804, 277] on li "Fidelity" at bounding box center [924, 271] width 343 height 21
type input "********"
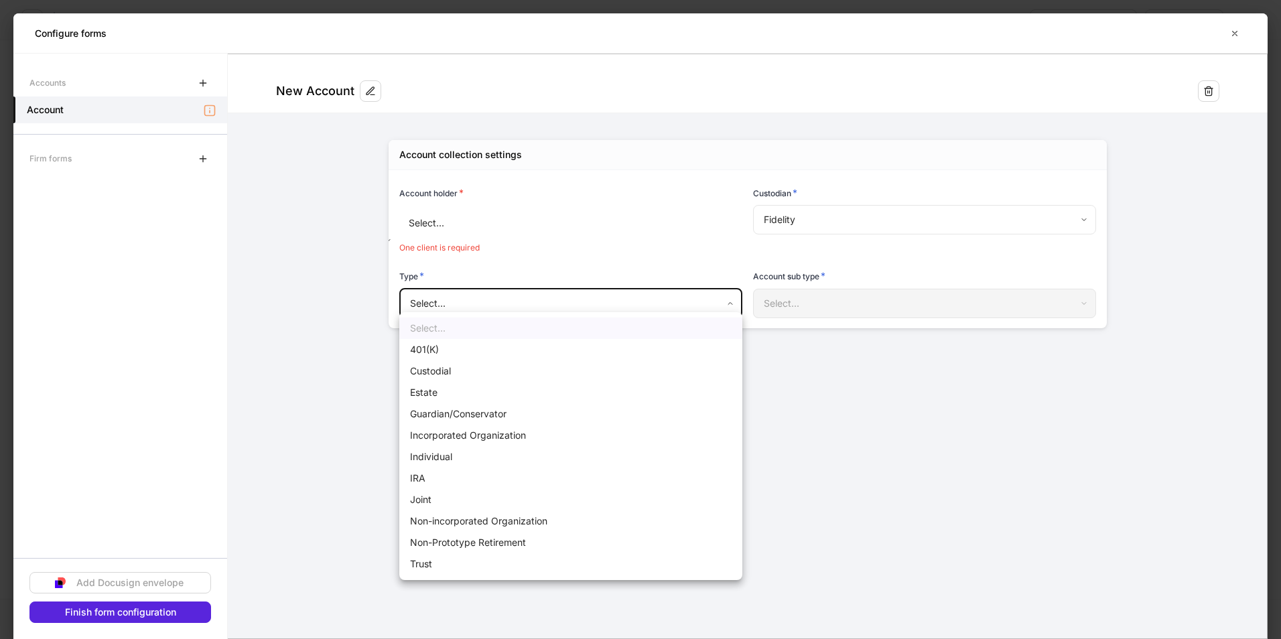
click at [636, 296] on body "Configure request Assign to teammate Save and exit Choose what to collect These…" at bounding box center [640, 319] width 1281 height 639
drag, startPoint x: 423, startPoint y: 497, endPoint x: 426, endPoint y: 488, distance: 9.8
click at [423, 497] on li "Joint" at bounding box center [570, 499] width 343 height 21
type input "*****"
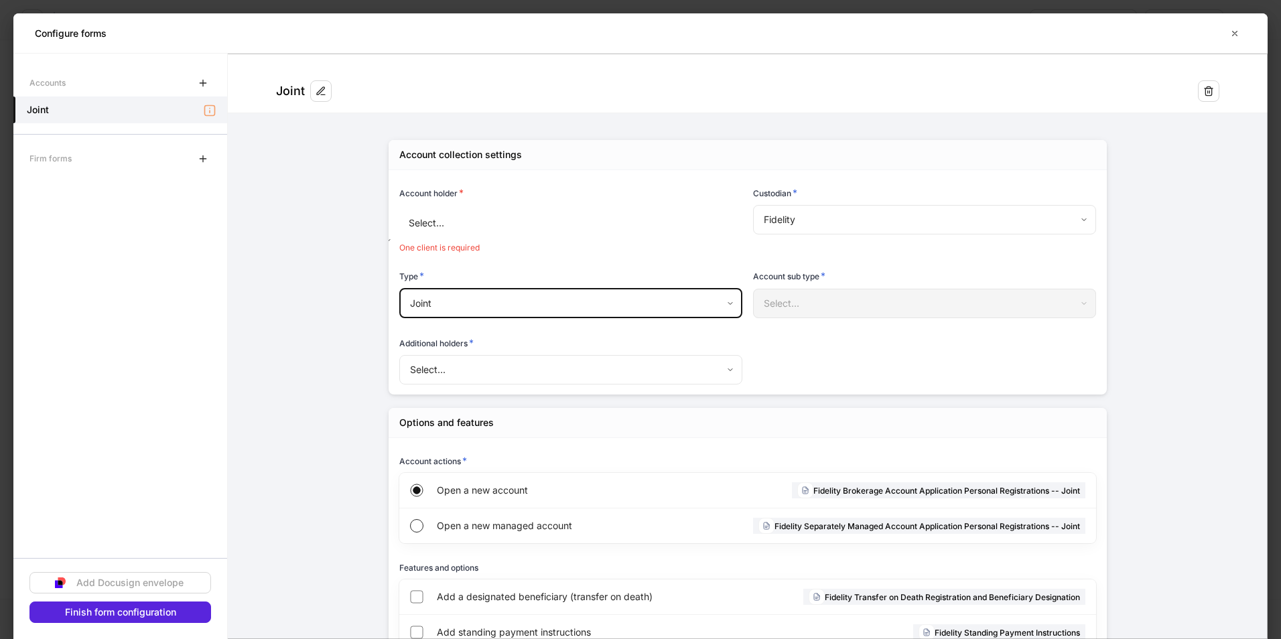
click at [551, 361] on body "Configure request Assign to teammate Save and exit Choose what to collect These…" at bounding box center [640, 319] width 1281 height 639
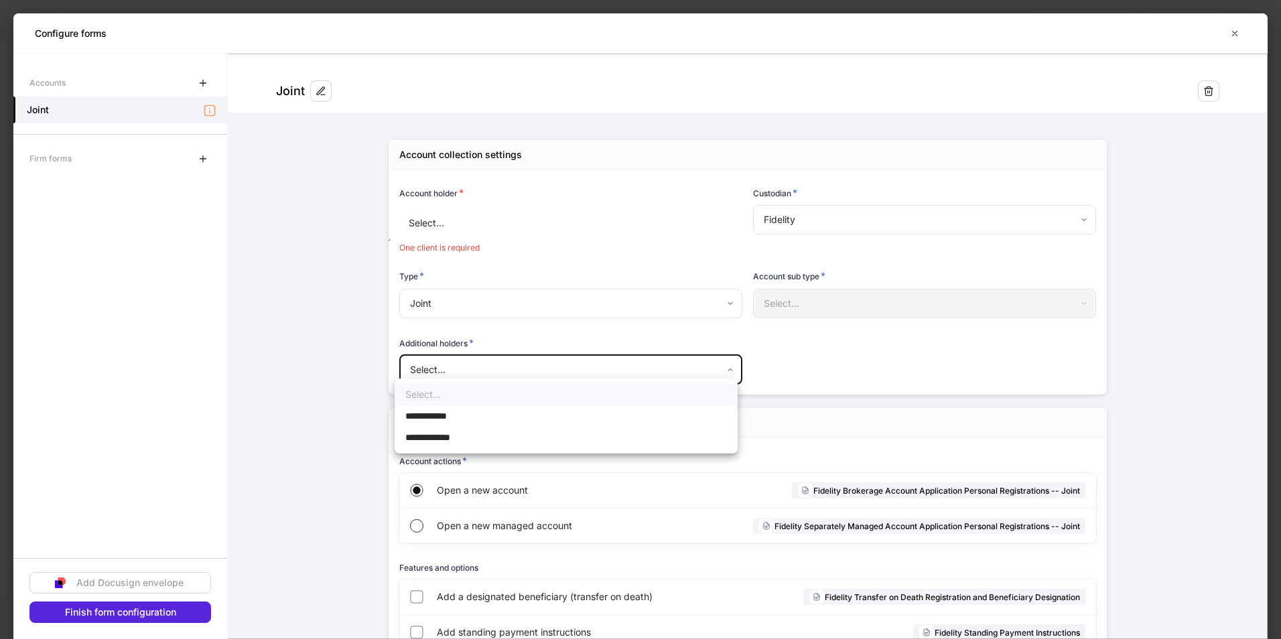
click at [468, 418] on li "**********" at bounding box center [566, 415] width 343 height 21
type input "**********"
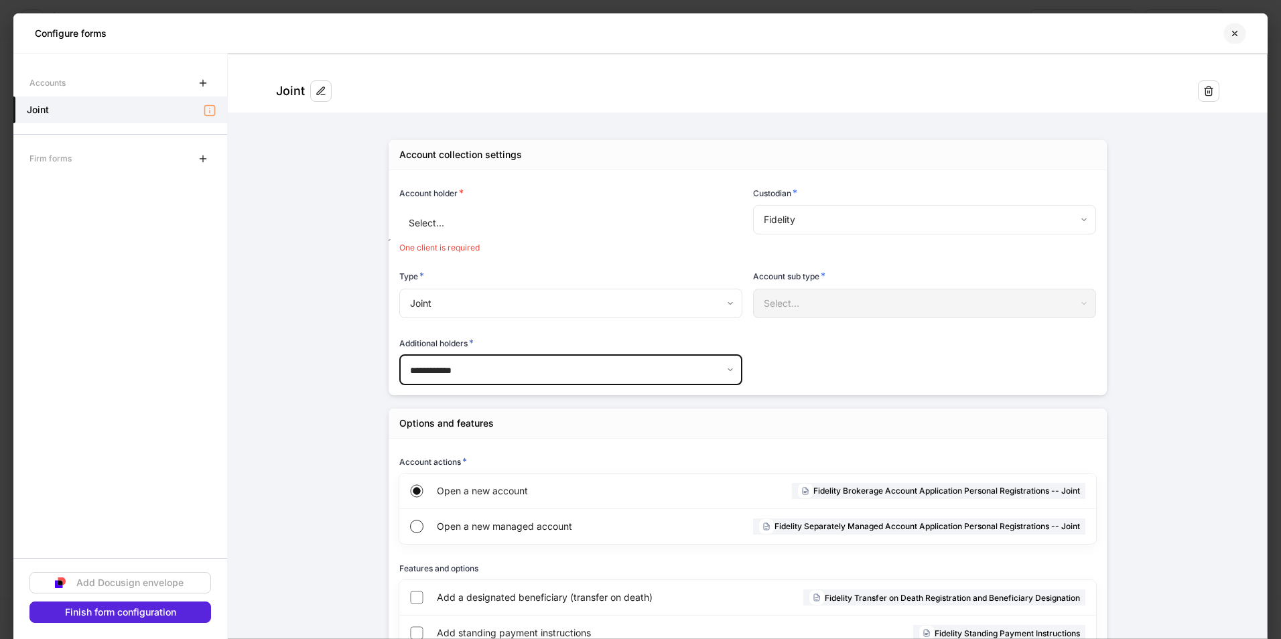
click at [1233, 35] on icon "button" at bounding box center [1235, 33] width 5 height 5
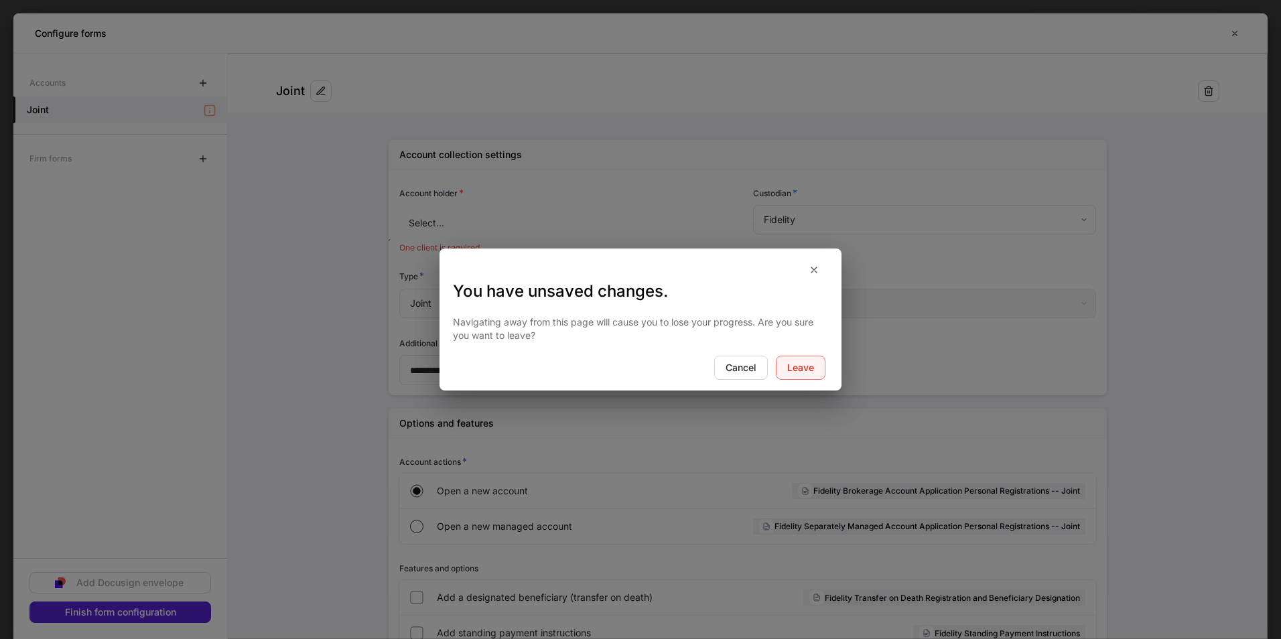
click at [794, 359] on button "Leave" at bounding box center [801, 368] width 50 height 24
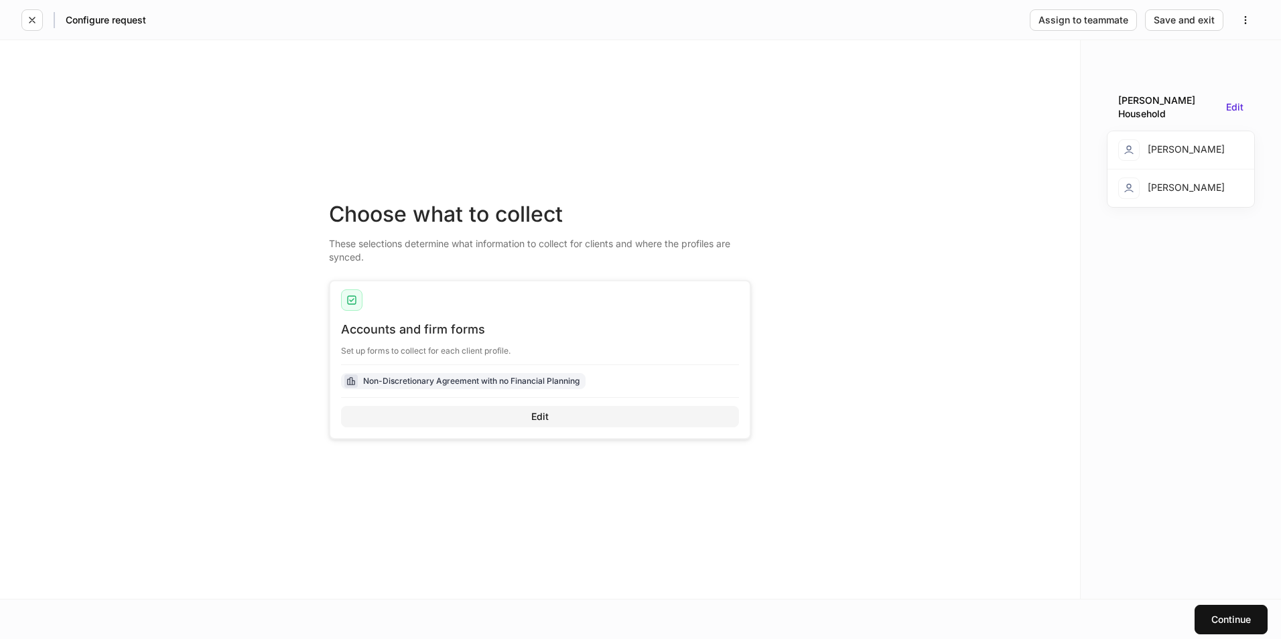
click at [531, 419] on div "Edit" at bounding box center [539, 416] width 17 height 9
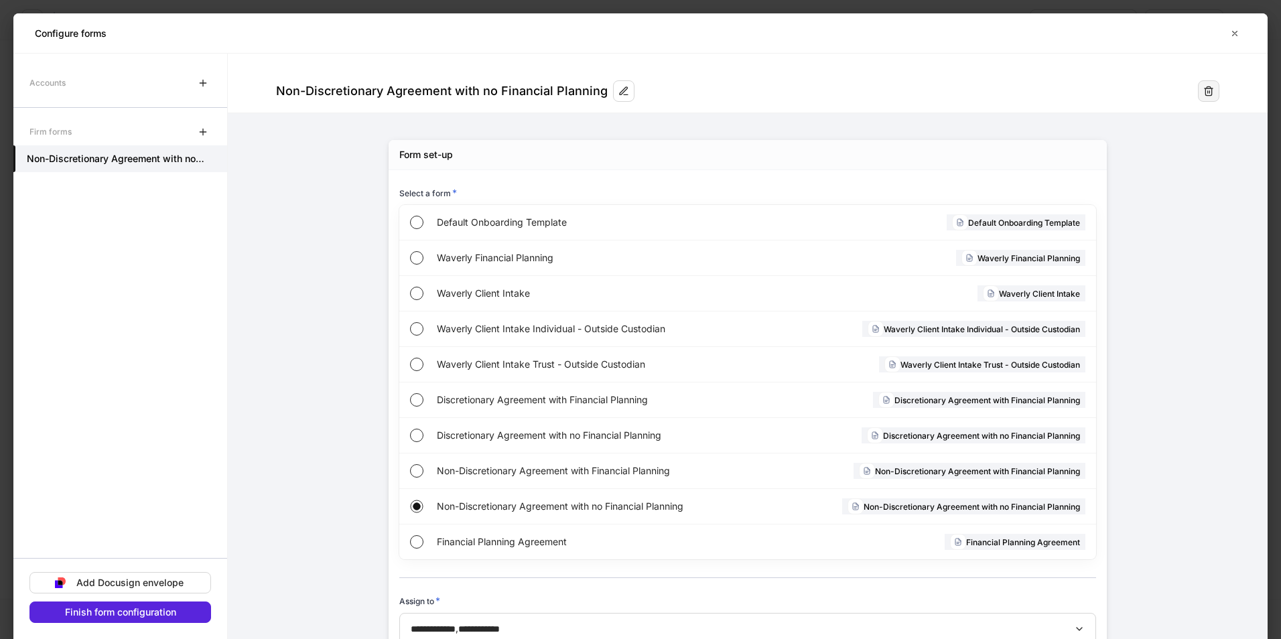
click at [1203, 90] on icon "button" at bounding box center [1208, 91] width 11 height 11
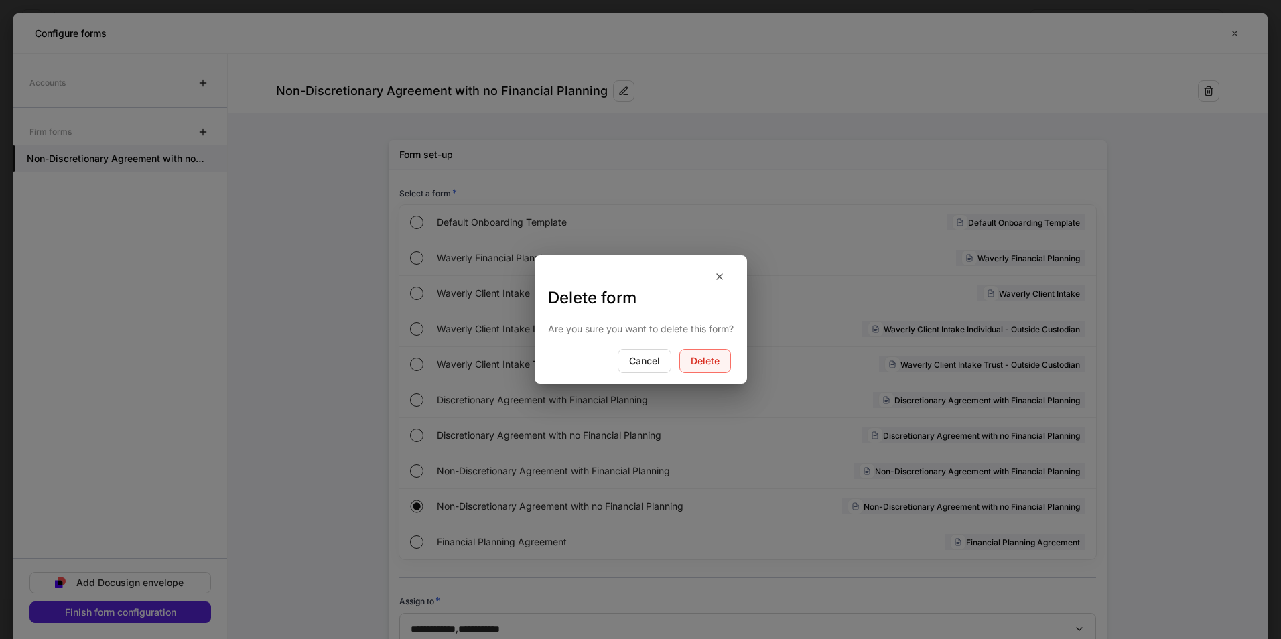
click at [697, 354] on button "Delete" at bounding box center [705, 361] width 52 height 24
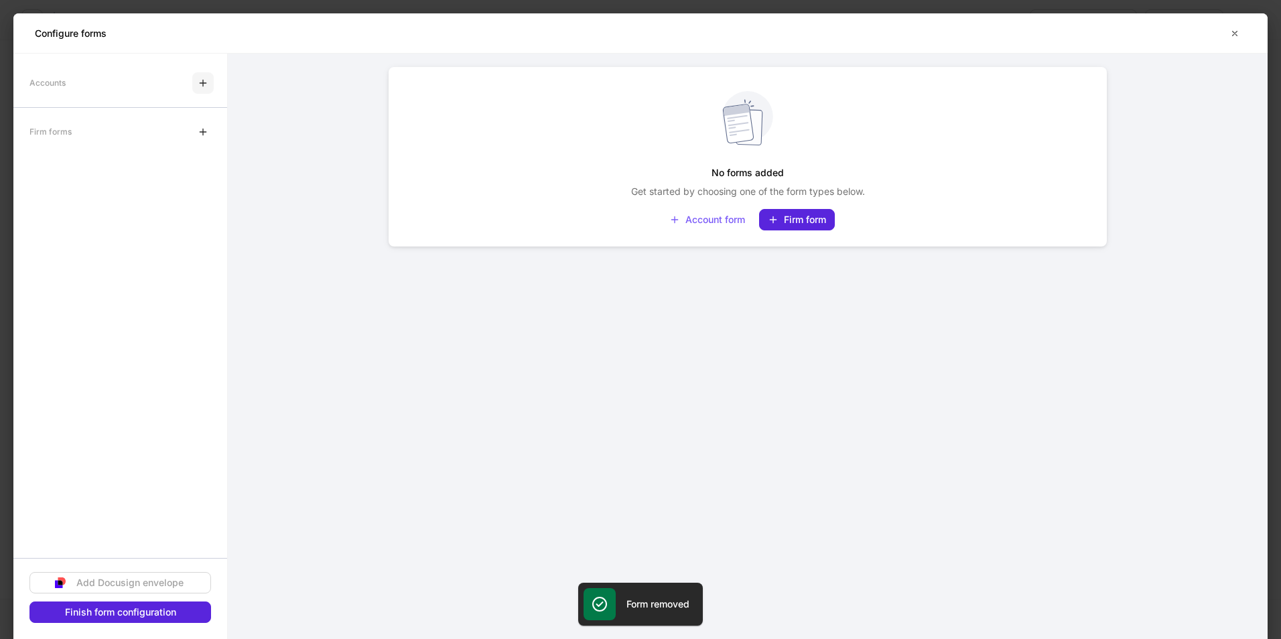
click at [203, 82] on icon "button" at bounding box center [203, 83] width 6 height 6
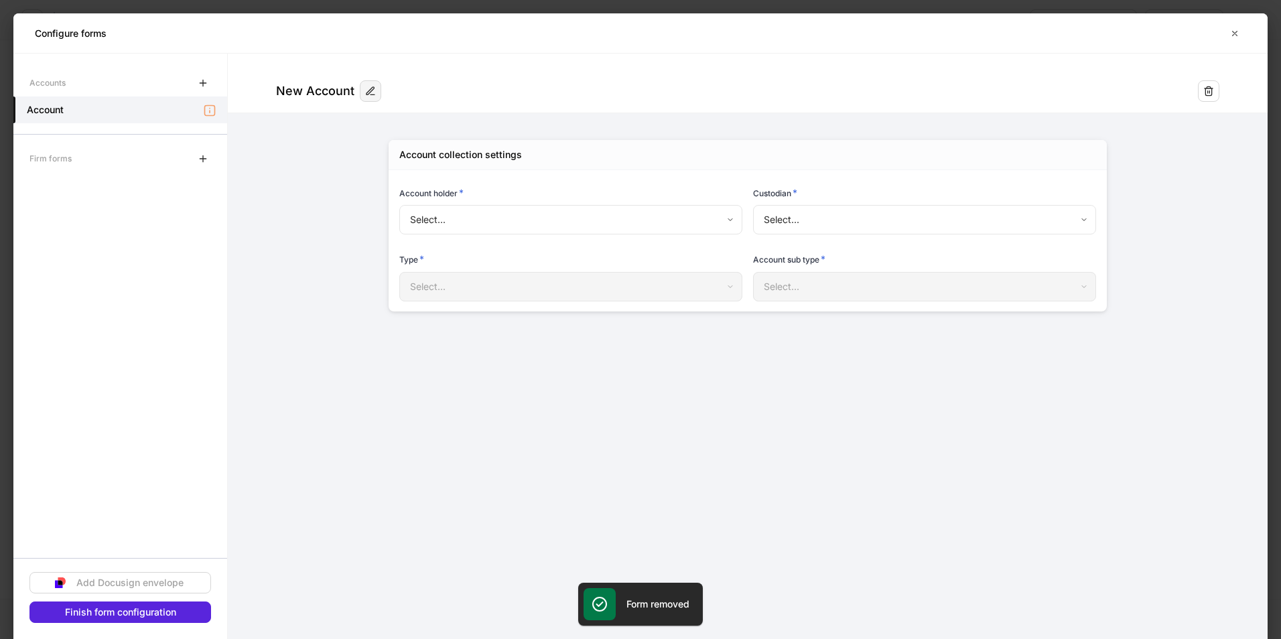
click at [372, 94] on icon "button" at bounding box center [370, 91] width 11 height 11
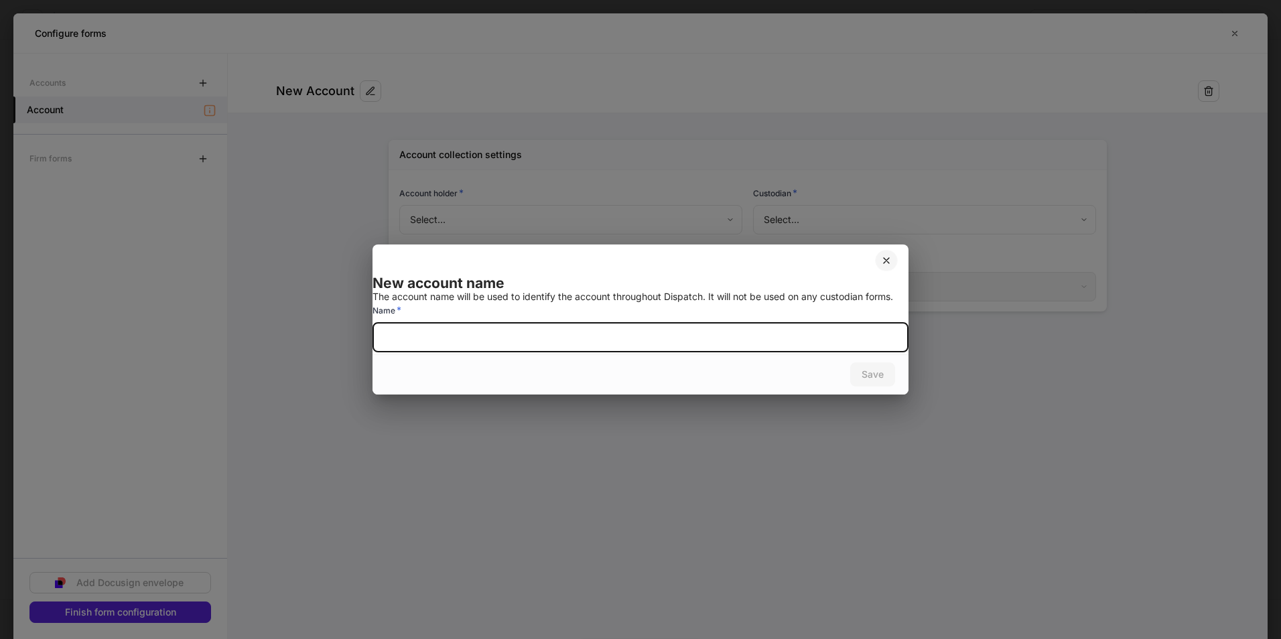
click at [881, 255] on icon "button" at bounding box center [886, 260] width 11 height 11
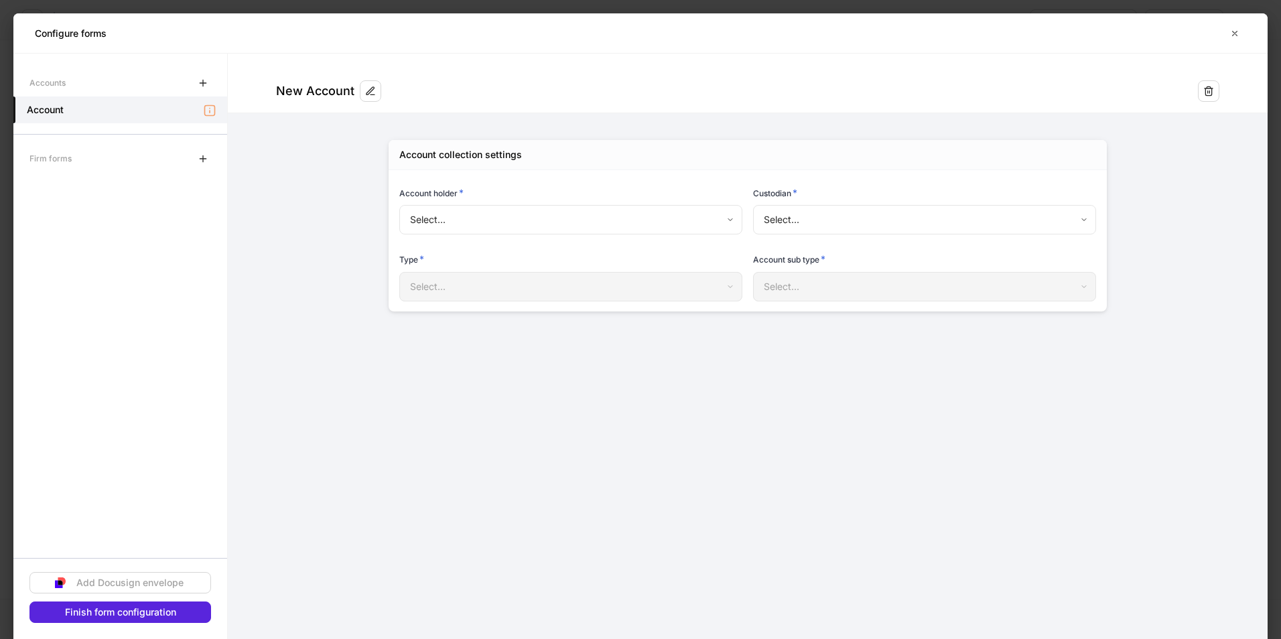
click at [513, 215] on body "Configure request Assign to teammate Save and exit Choose what to collect These…" at bounding box center [640, 319] width 1281 height 639
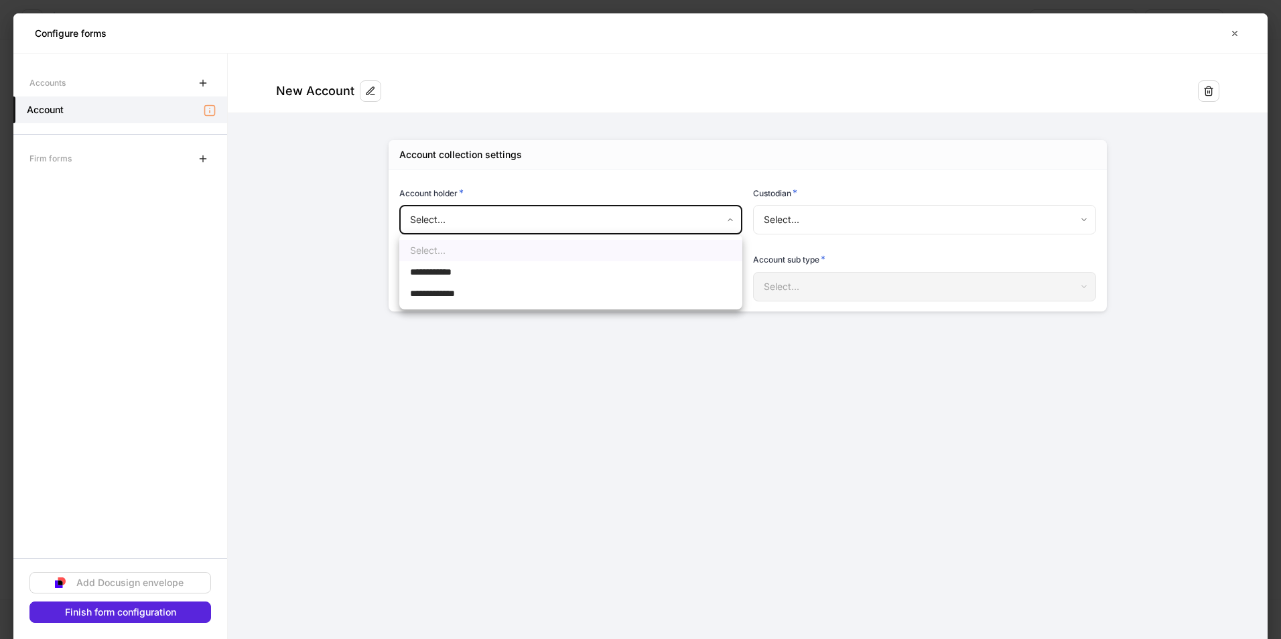
click at [513, 215] on div at bounding box center [640, 319] width 1281 height 639
click at [792, 212] on body "Configure request Assign to teammate Save and exit Choose what to collect These…" at bounding box center [640, 319] width 1281 height 639
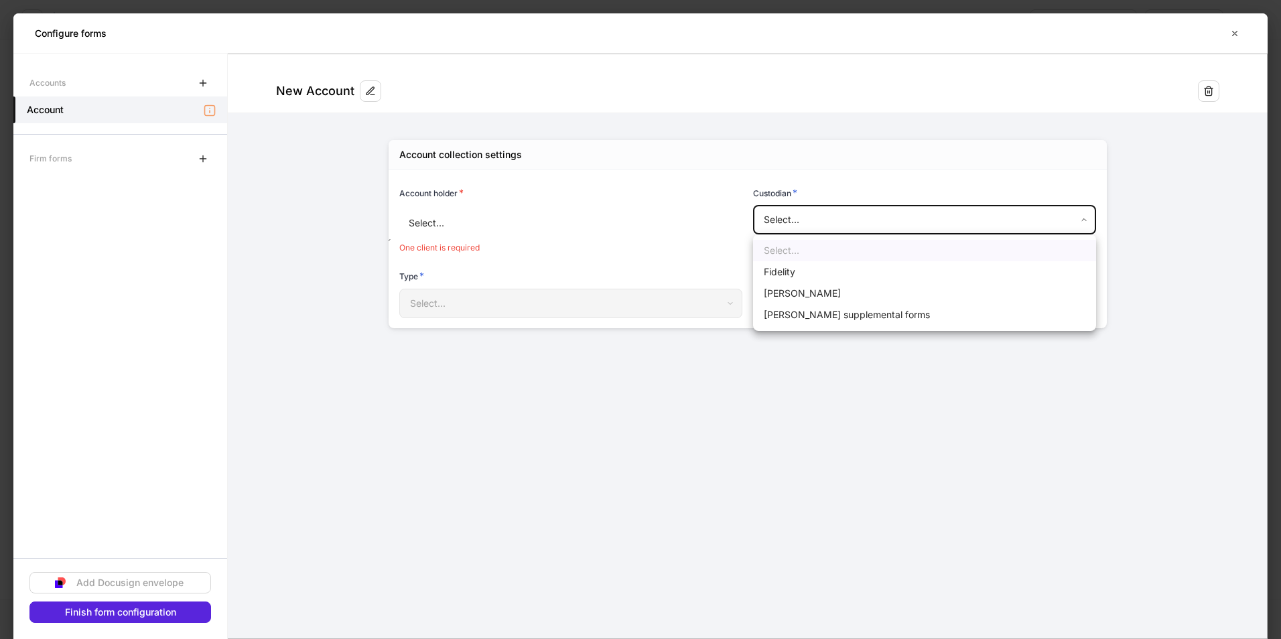
click at [638, 224] on div at bounding box center [640, 319] width 1281 height 639
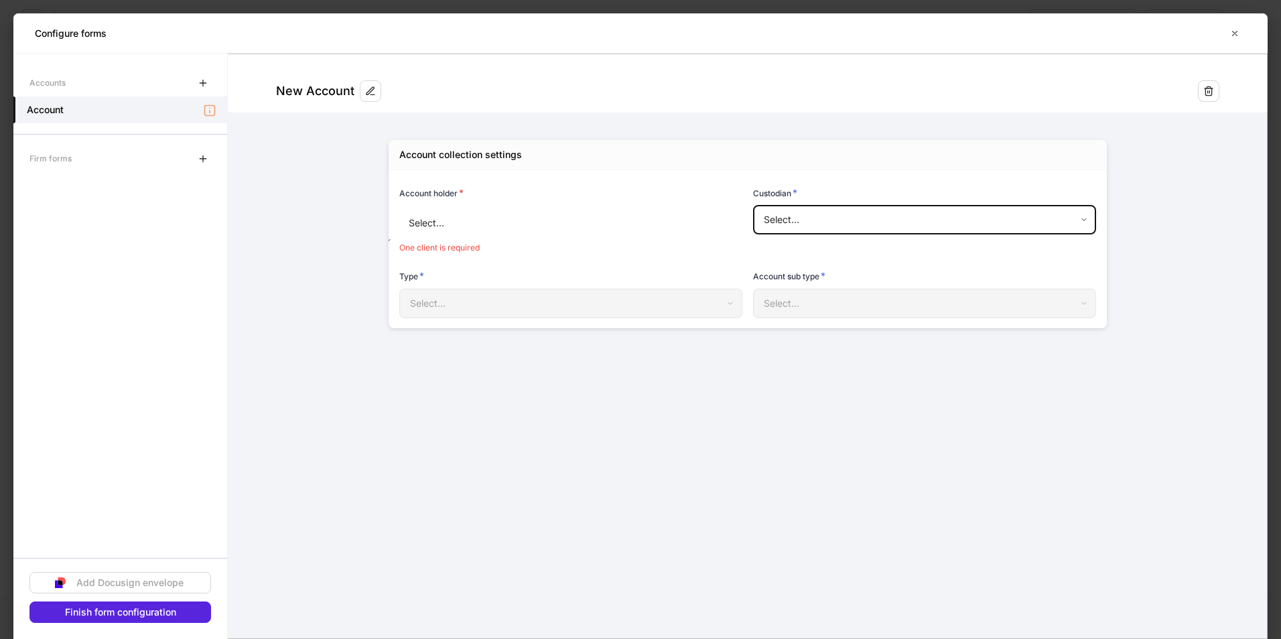
click at [719, 220] on body "Configure request Assign to teammate Save and exit Choose what to collect These…" at bounding box center [640, 319] width 1281 height 639
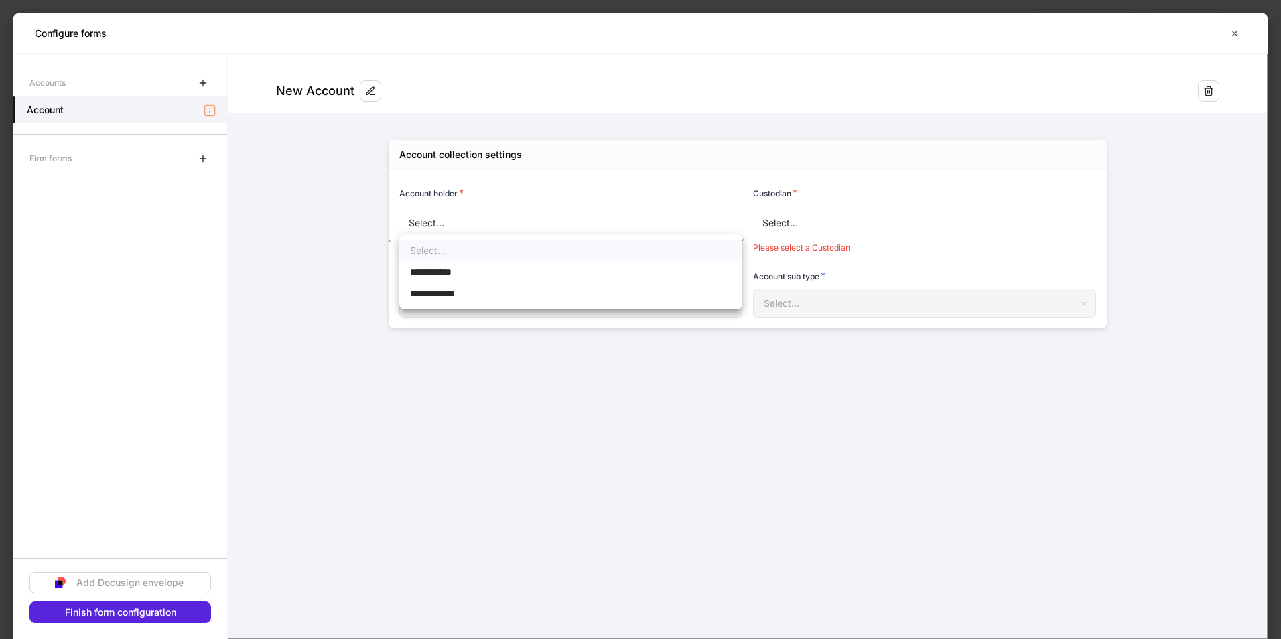
click at [586, 268] on li "**********" at bounding box center [570, 271] width 343 height 21
type input "**********"
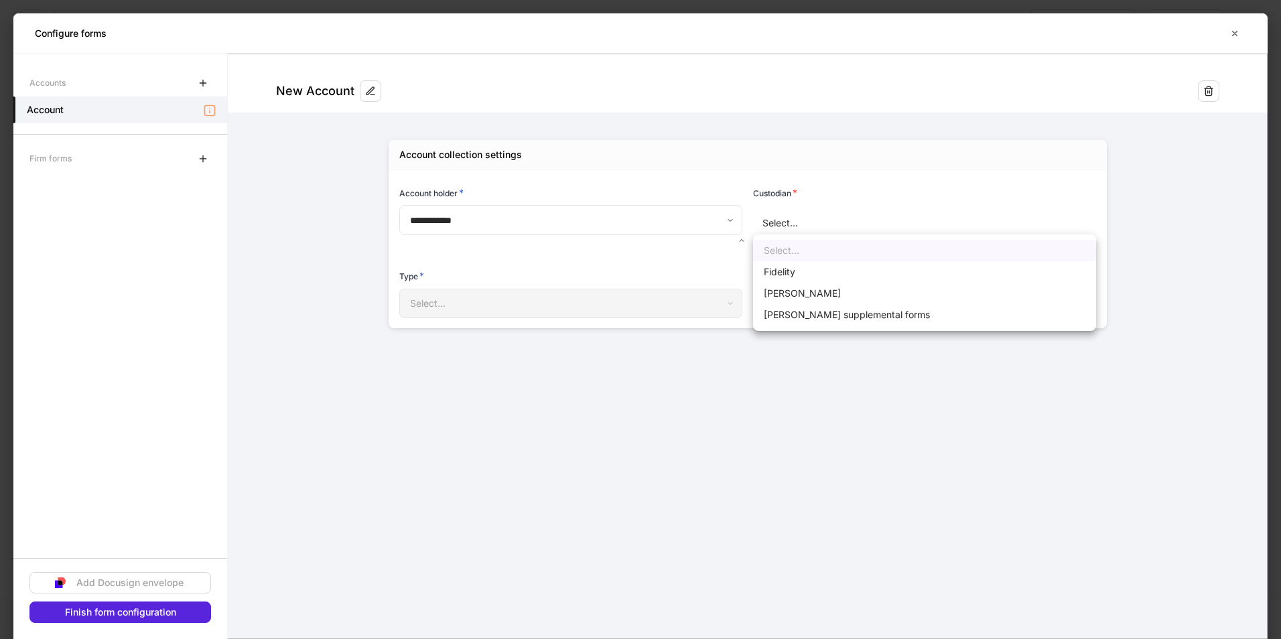
click at [795, 221] on body "**********" at bounding box center [640, 319] width 1281 height 639
drag, startPoint x: 786, startPoint y: 290, endPoint x: 625, endPoint y: 297, distance: 161.6
click at [786, 289] on li "[PERSON_NAME]" at bounding box center [924, 293] width 343 height 21
type input "******"
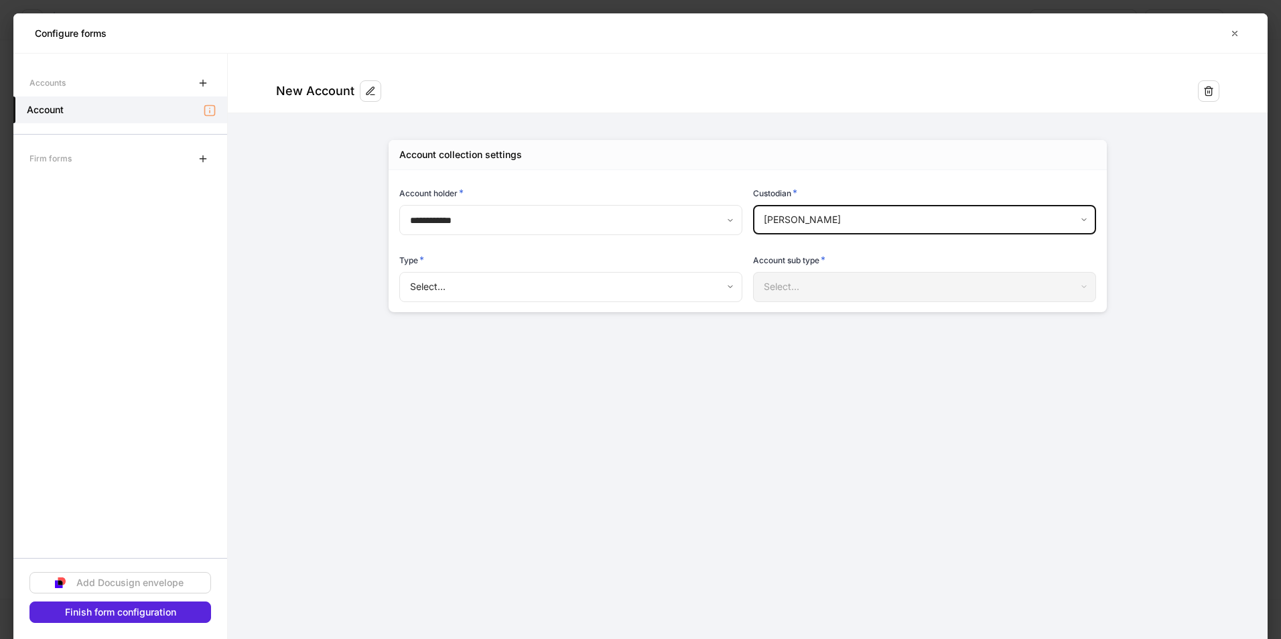
click at [581, 283] on body "**********" at bounding box center [640, 319] width 1281 height 639
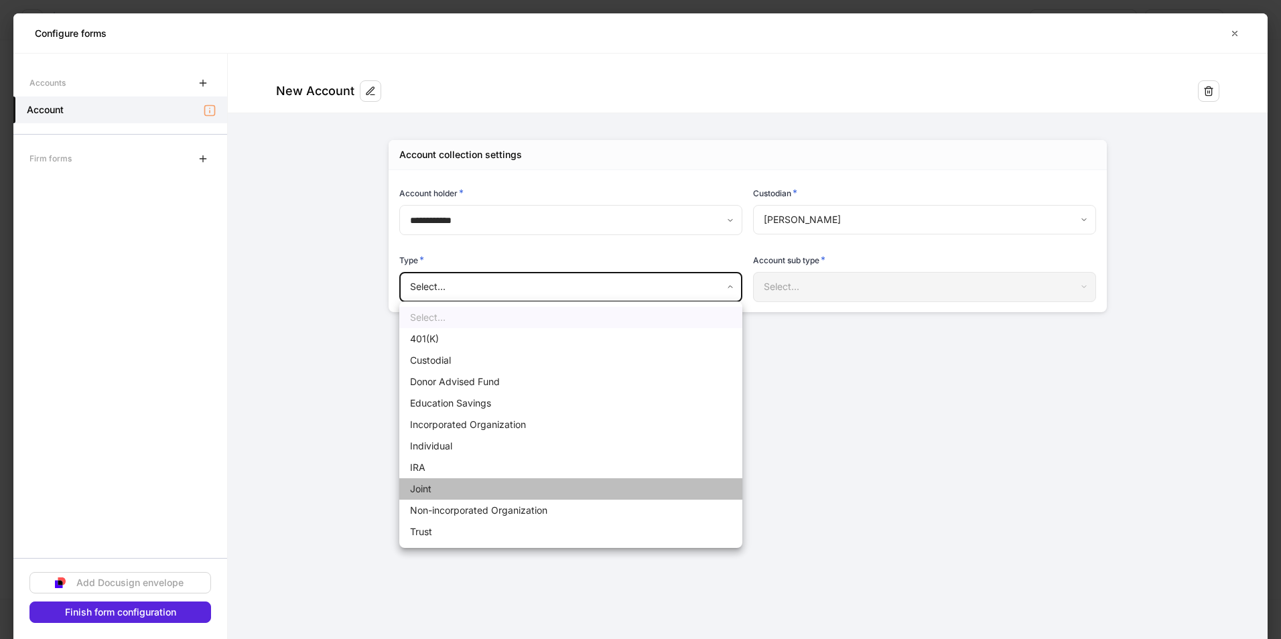
click at [472, 488] on li "Joint" at bounding box center [570, 488] width 343 height 21
type input "*****"
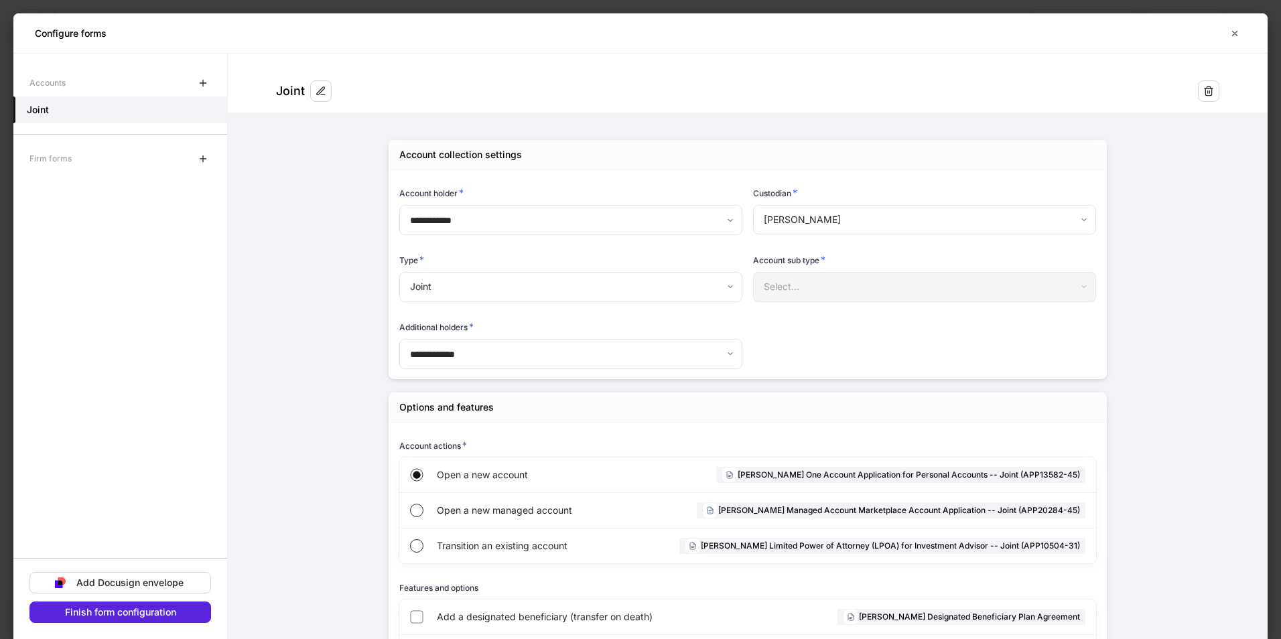
click at [788, 283] on div "Select..." at bounding box center [924, 286] width 342 height 29
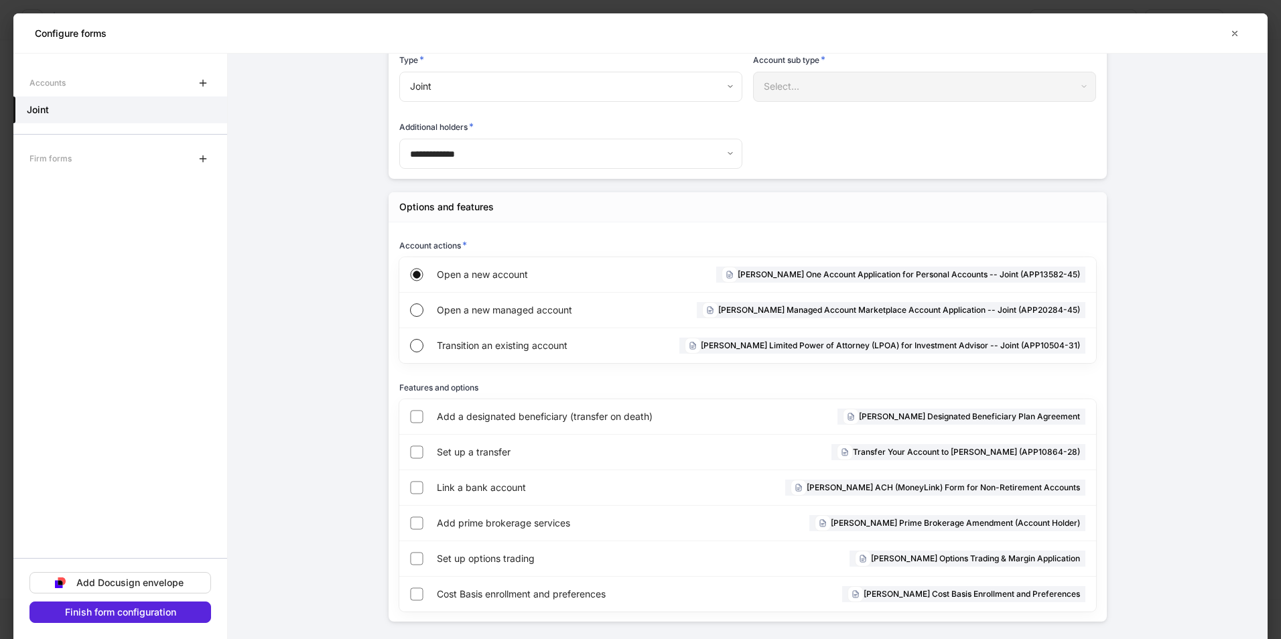
scroll to position [201, 0]
click at [413, 427] on div "Add a designated beneficiary (transfer on death) [PERSON_NAME] Designated Benef…" at bounding box center [747, 417] width 697 height 36
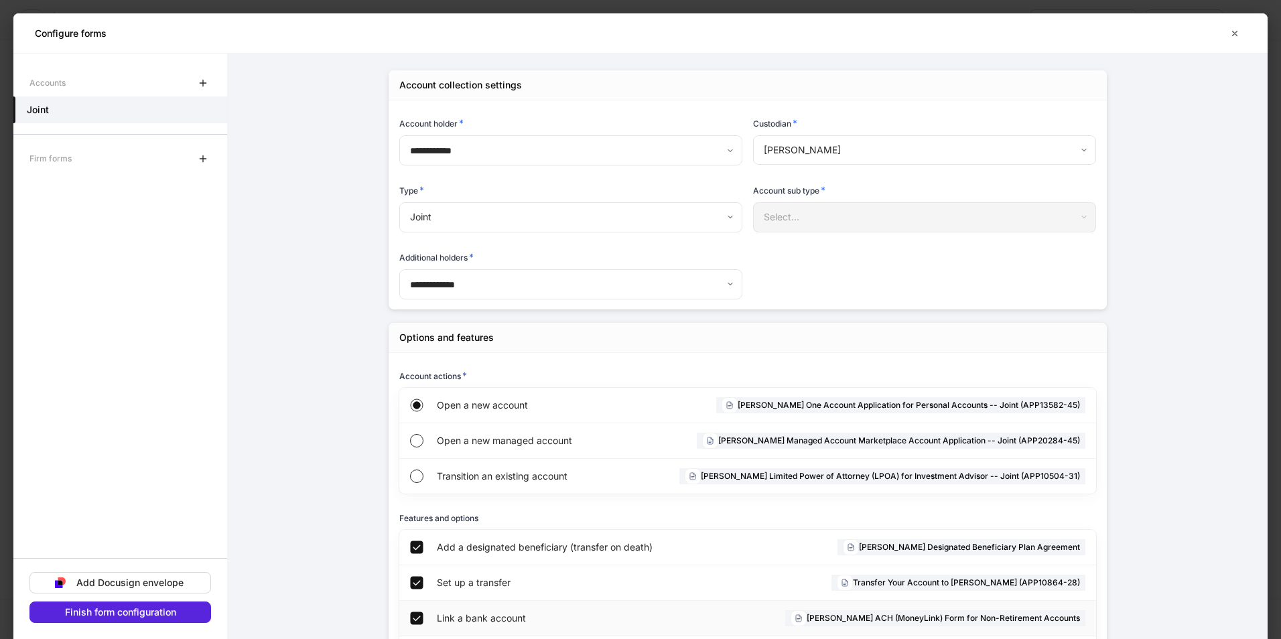
scroll to position [0, 0]
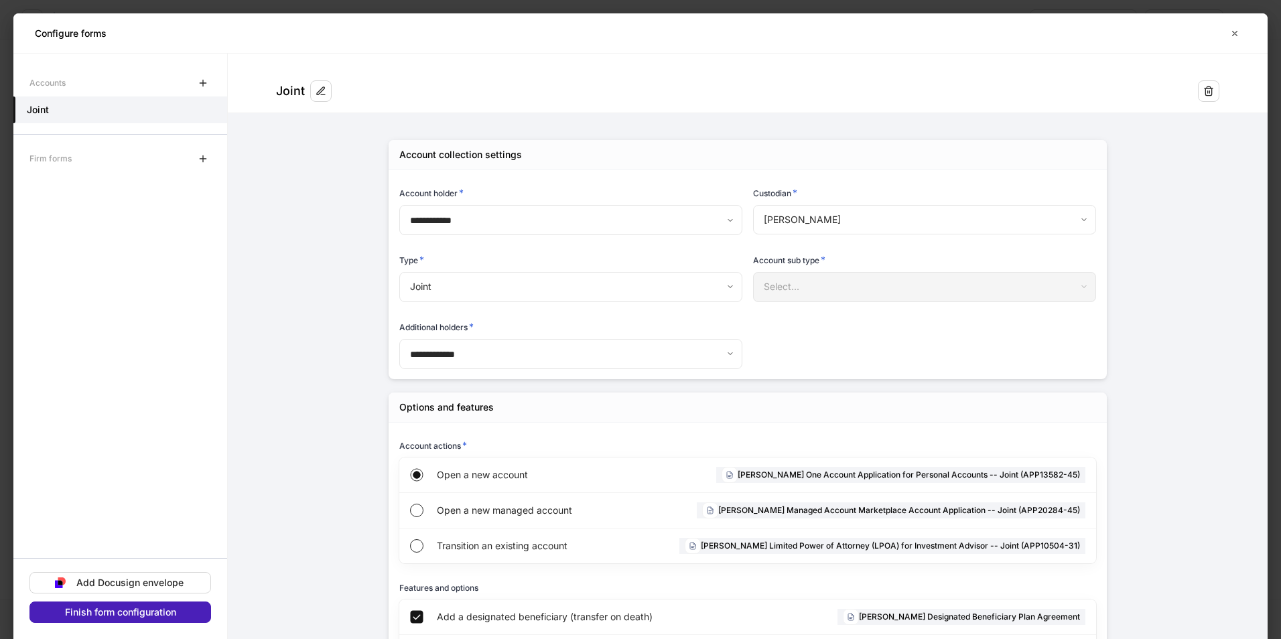
click at [129, 612] on div "Finish form configuration" at bounding box center [120, 612] width 111 height 9
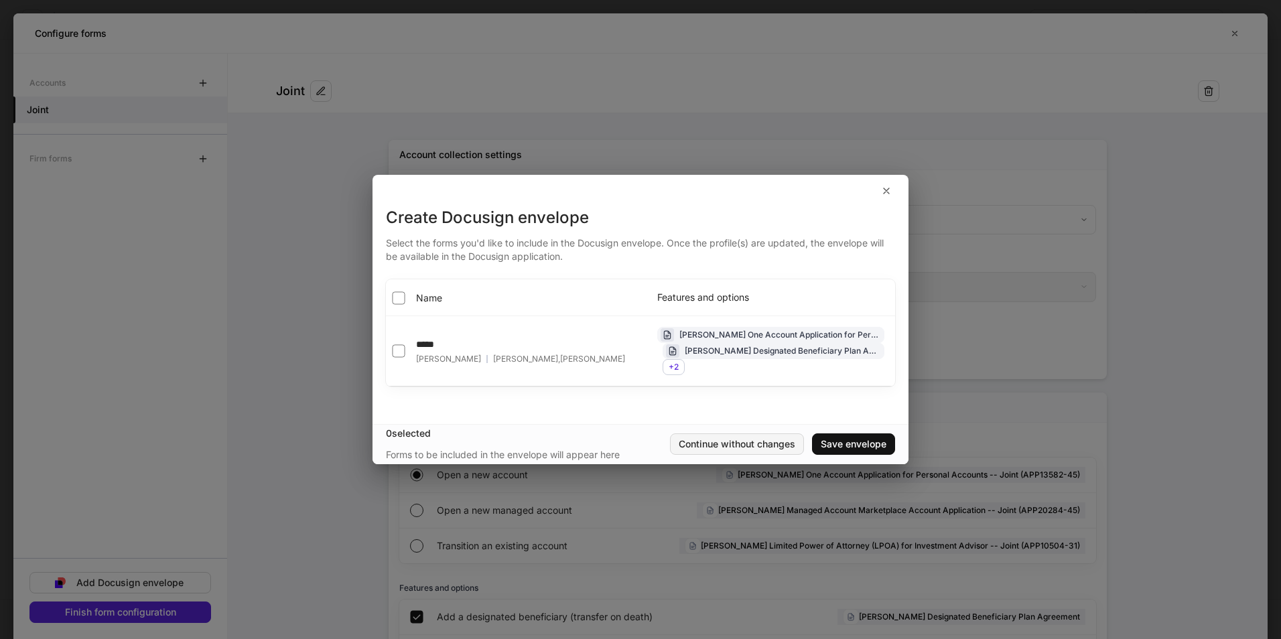
click at [736, 436] on button "Continue without changes" at bounding box center [737, 443] width 134 height 21
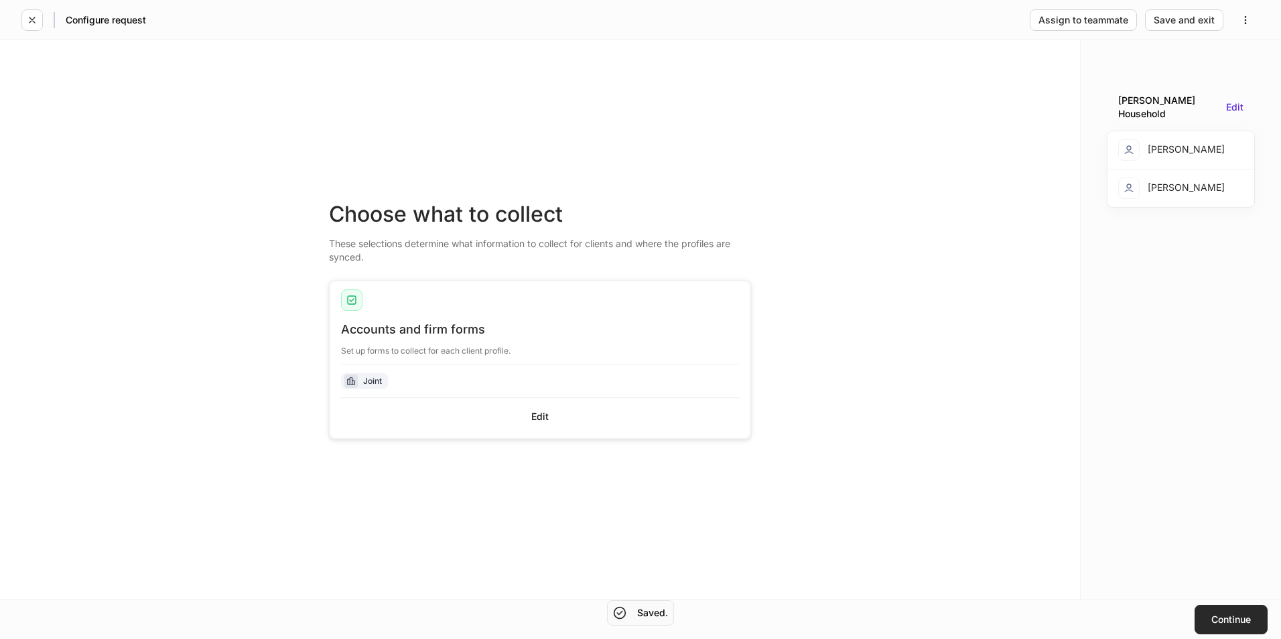
click at [1243, 624] on div "Continue" at bounding box center [1231, 619] width 40 height 9
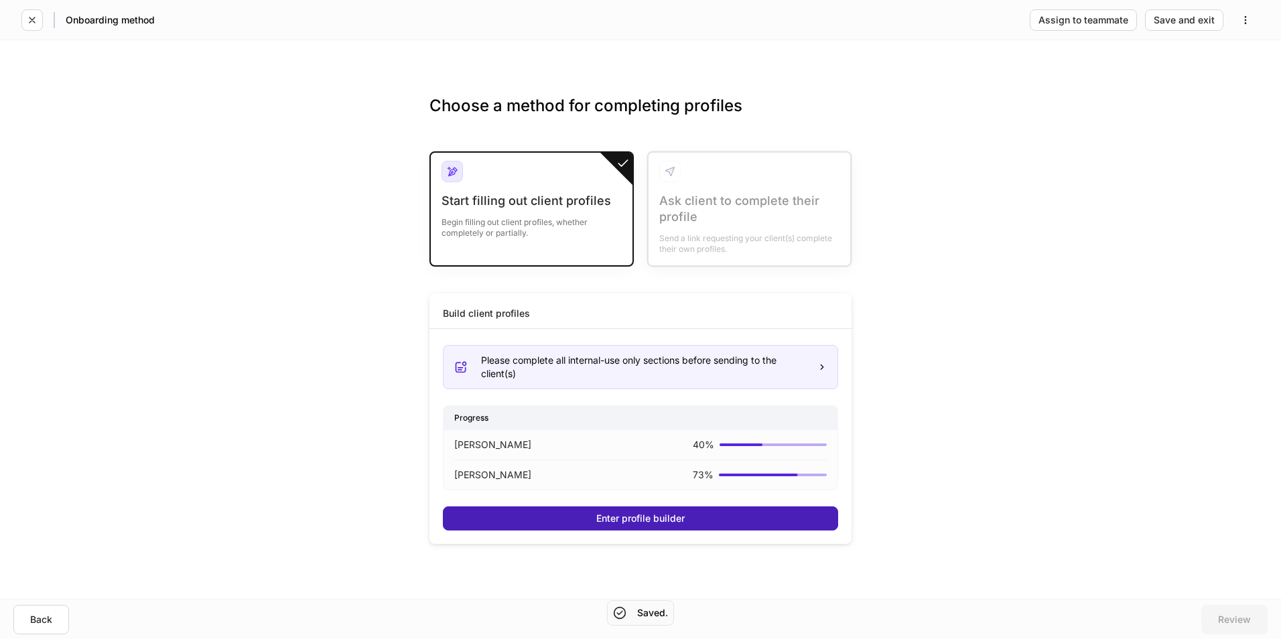
click at [634, 514] on div "Enter profile builder" at bounding box center [640, 518] width 88 height 9
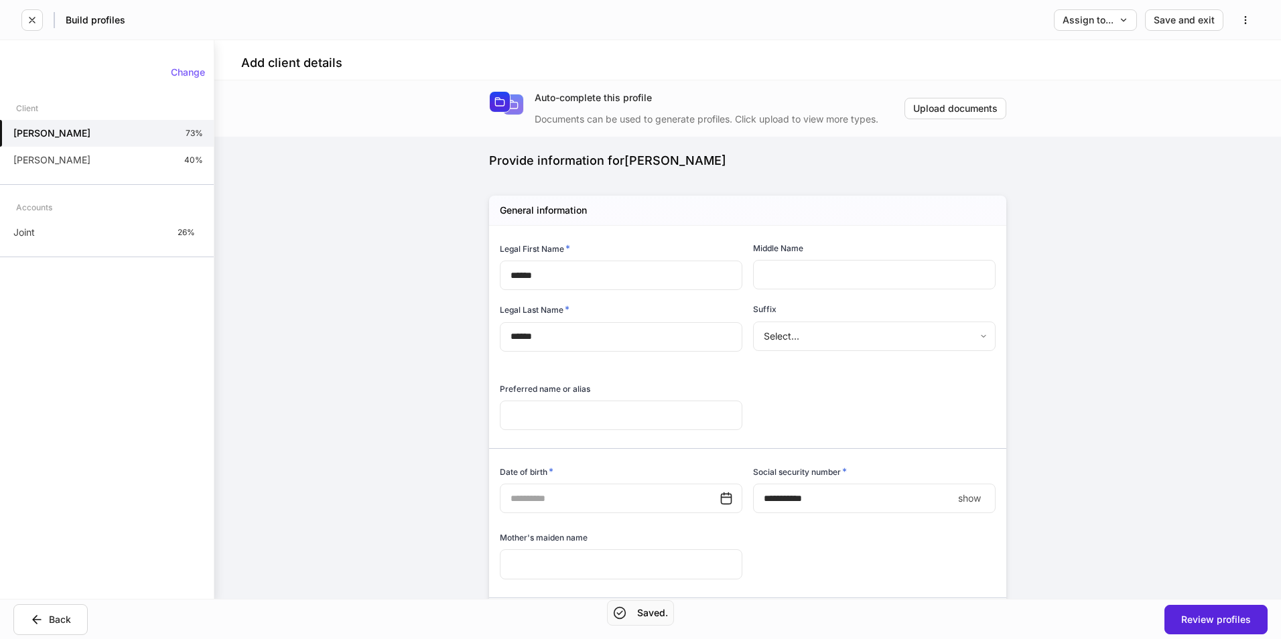
type input "**********"
click at [1251, 15] on button "button" at bounding box center [1245, 19] width 28 height 21
click at [1190, 169] on div at bounding box center [640, 319] width 1281 height 639
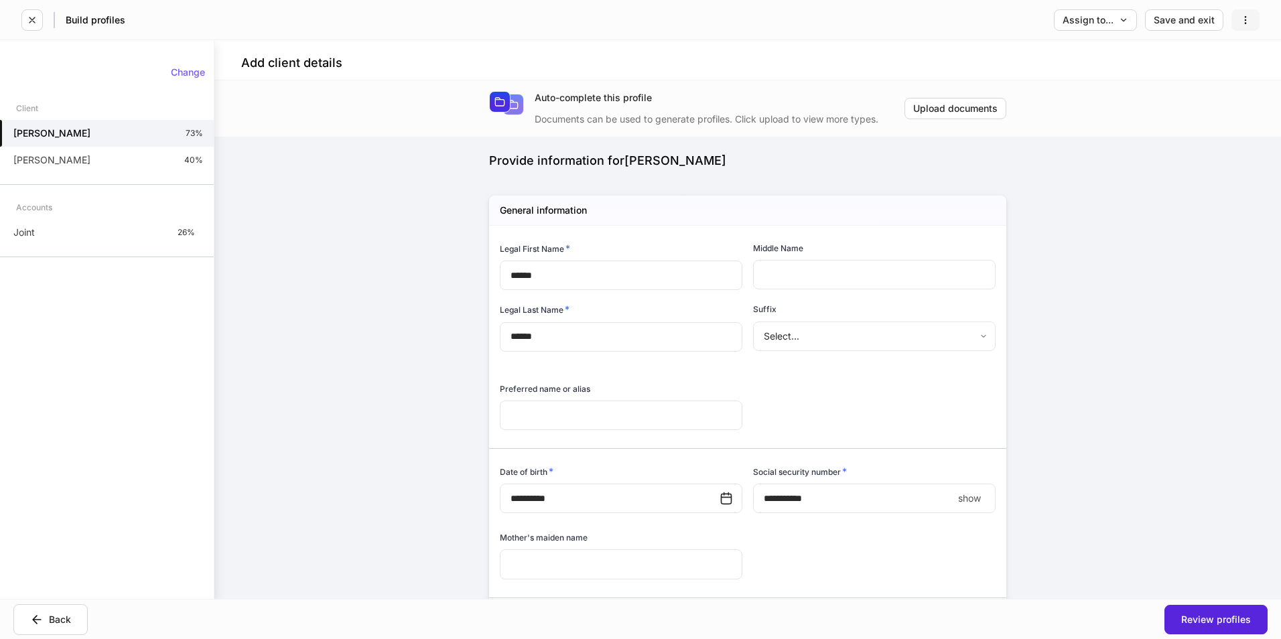
click at [1248, 17] on icon "button" at bounding box center [1245, 20] width 11 height 11
drag, startPoint x: 1161, startPoint y: 291, endPoint x: 1181, endPoint y: 226, distance: 68.7
click at [1163, 285] on div at bounding box center [640, 319] width 1281 height 639
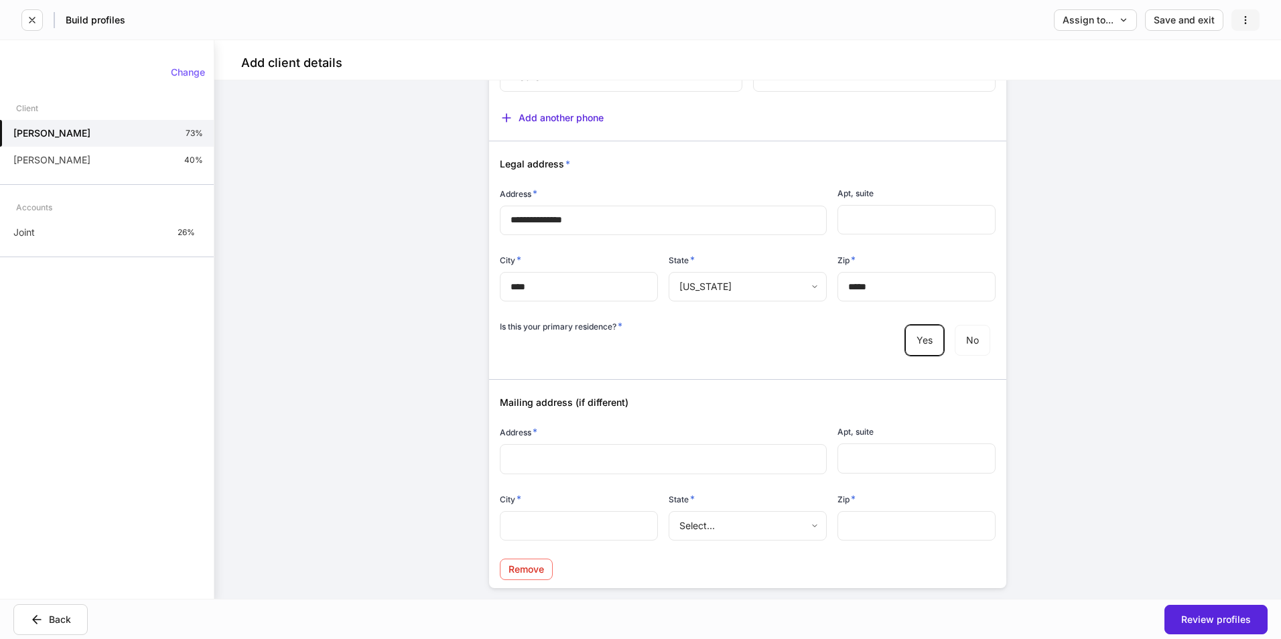
scroll to position [838, 0]
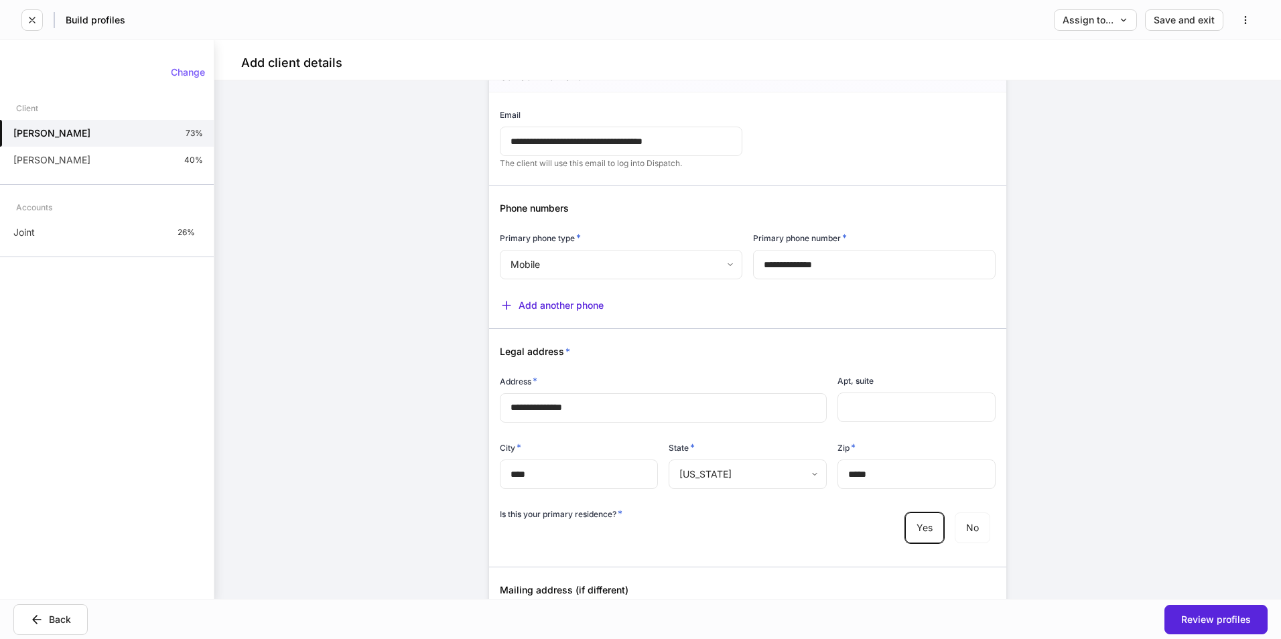
drag, startPoint x: 86, startPoint y: 166, endPoint x: 102, endPoint y: 176, distance: 18.4
click at [86, 167] on div "[PERSON_NAME] 40%" at bounding box center [107, 160] width 214 height 27
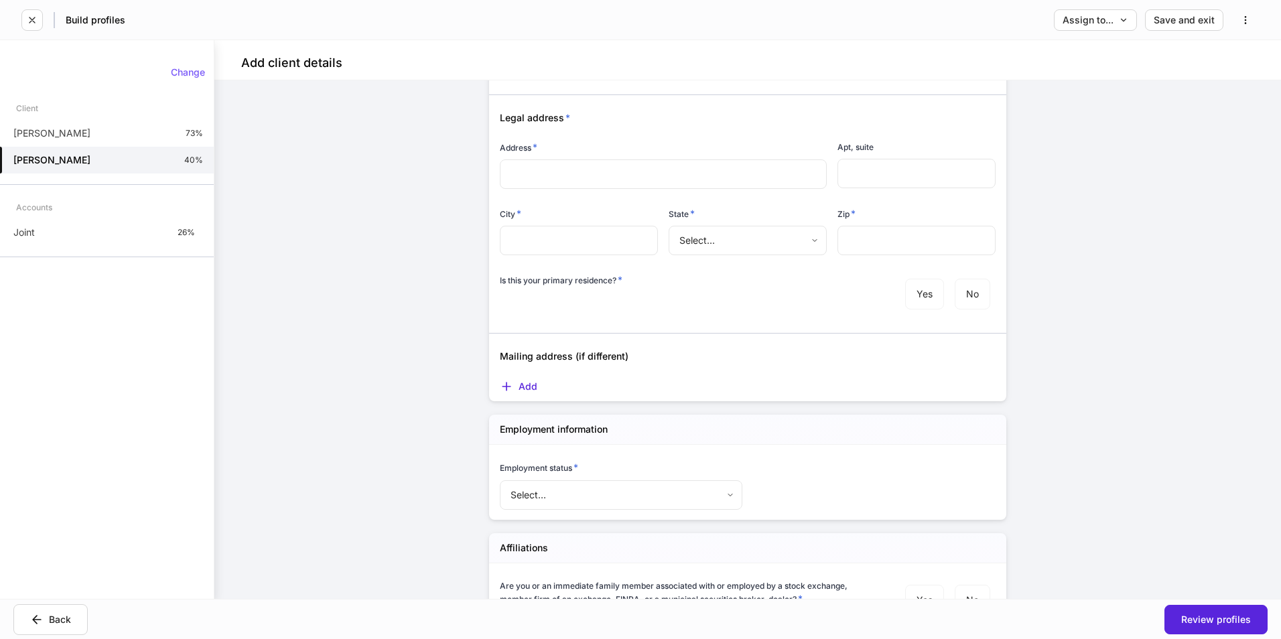
scroll to position [1352, 0]
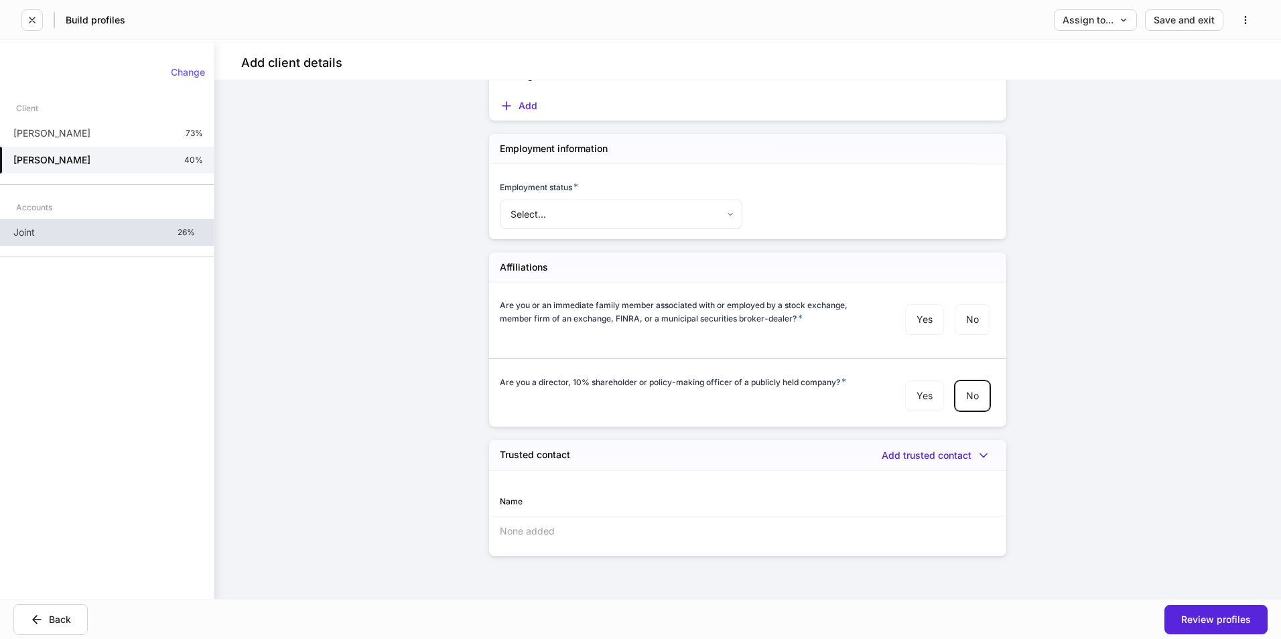
click at [34, 242] on div "Joint 26%" at bounding box center [107, 232] width 214 height 27
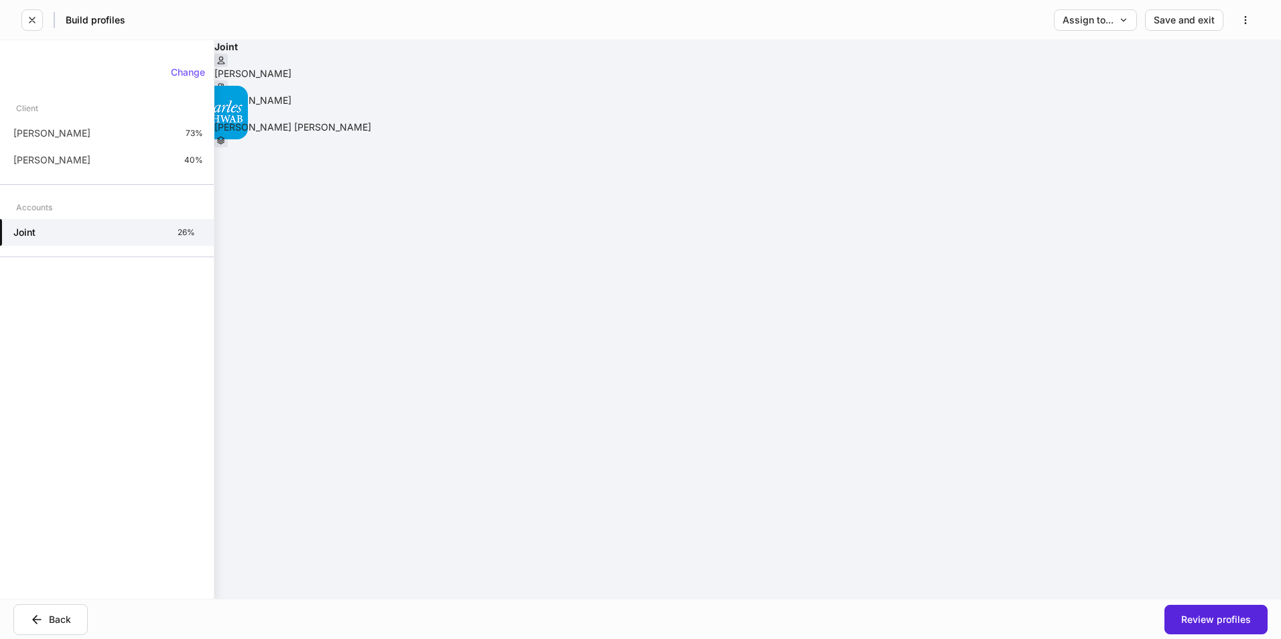
scroll to position [603, 0]
click at [1244, 19] on icon "button" at bounding box center [1245, 20] width 11 height 11
click at [1059, 437] on div at bounding box center [640, 319] width 1281 height 639
click at [1239, 9] on button "button" at bounding box center [1245, 19] width 28 height 21
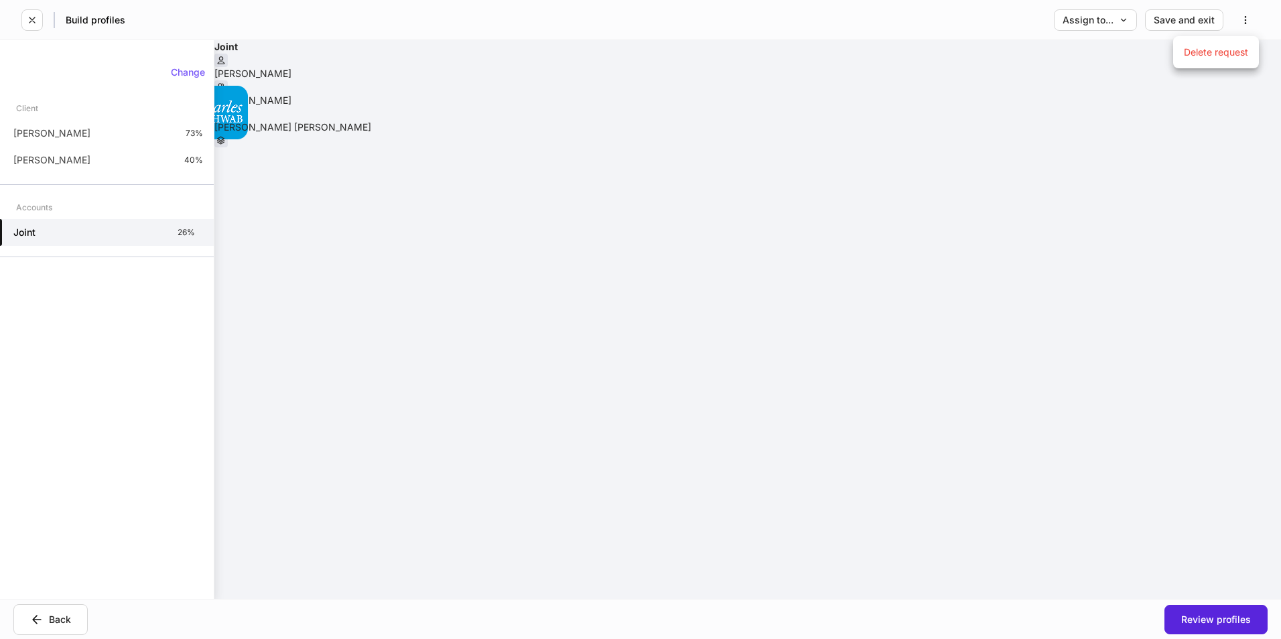
click at [1101, 295] on div at bounding box center [640, 319] width 1281 height 639
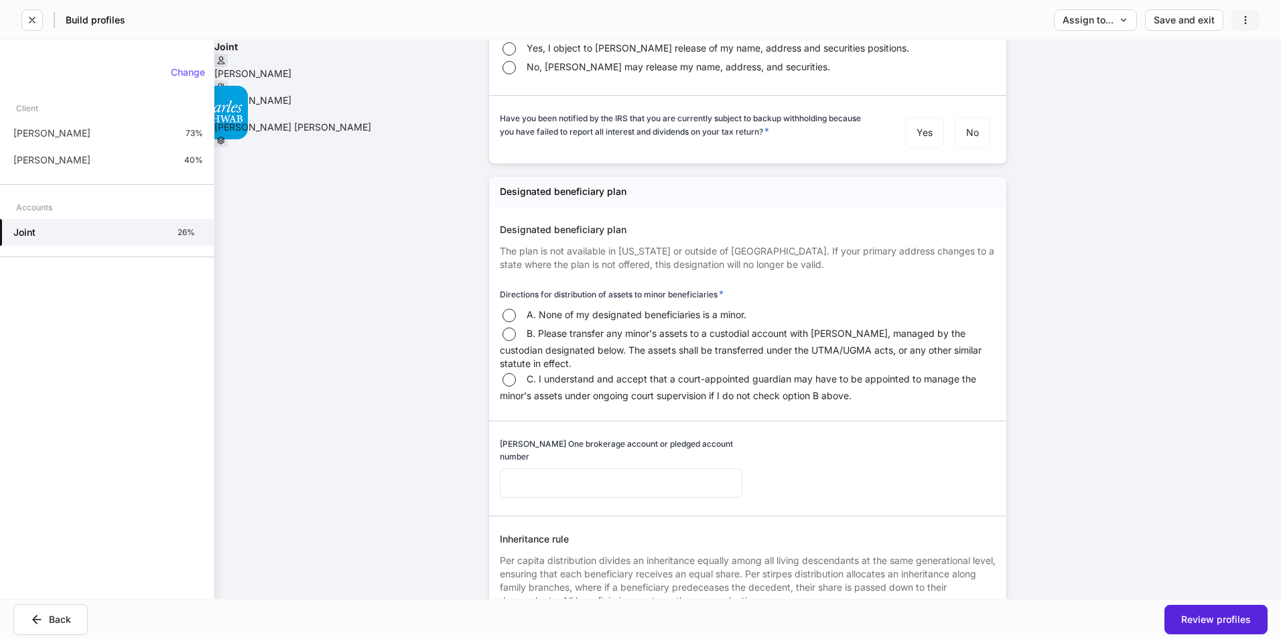
scroll to position [3197, 0]
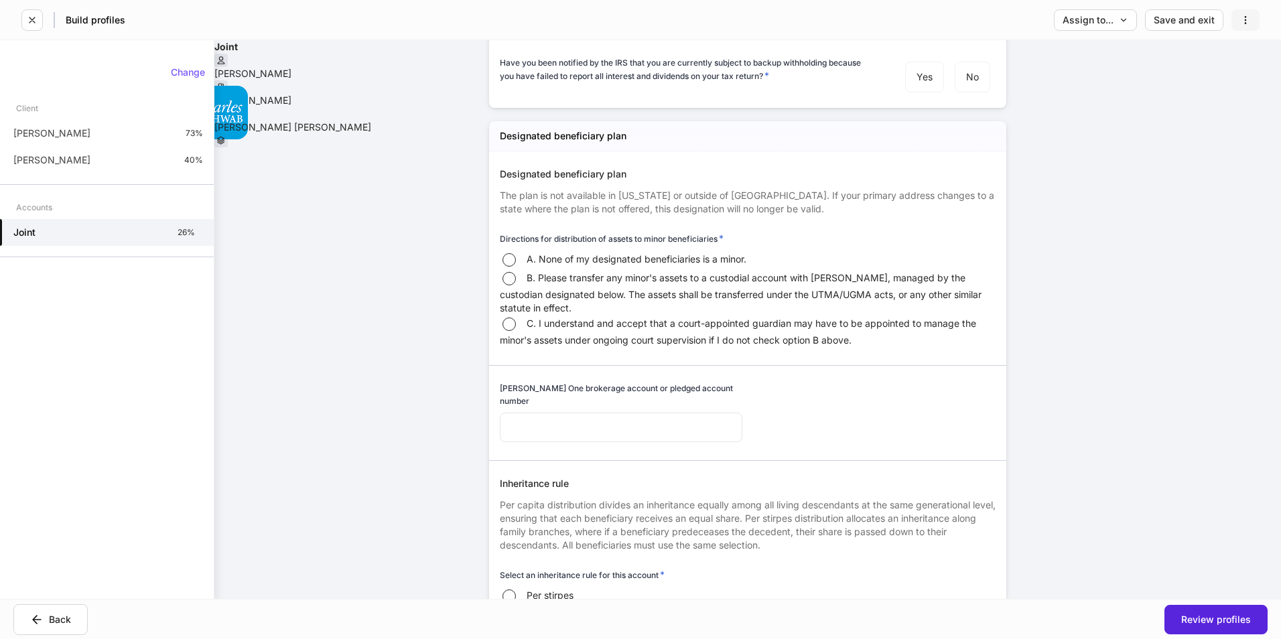
click at [1241, 21] on icon "button" at bounding box center [1245, 20] width 11 height 11
click at [57, 618] on div at bounding box center [640, 319] width 1281 height 639
click at [176, 70] on div "Change" at bounding box center [188, 72] width 34 height 9
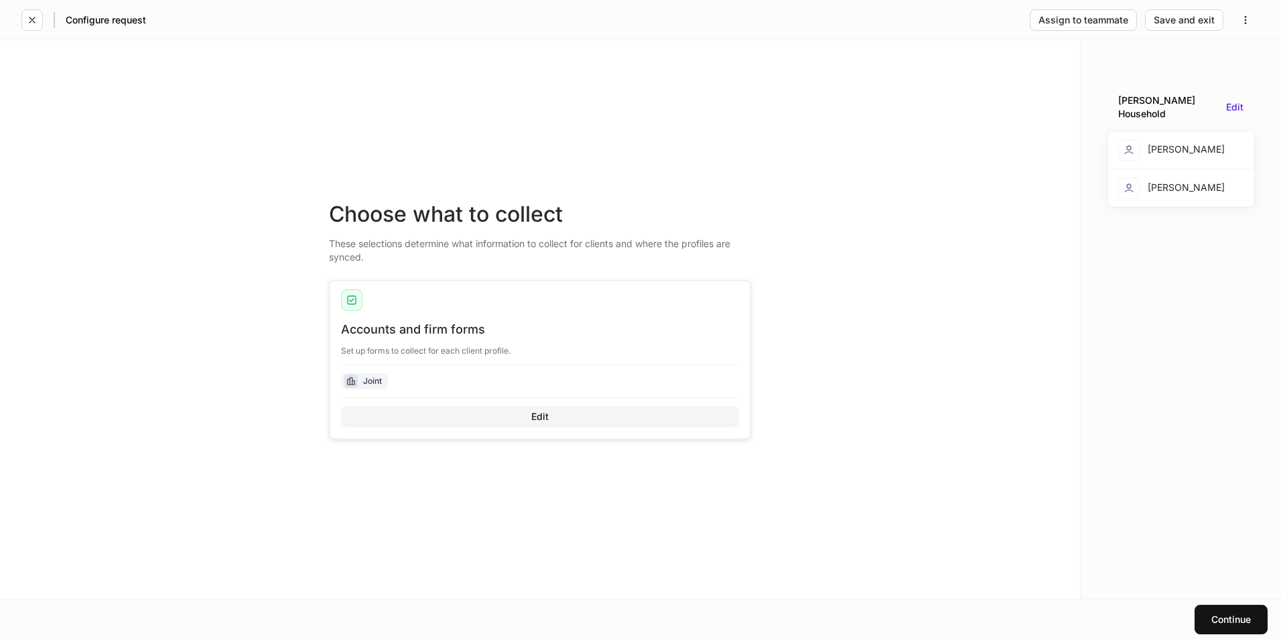
click at [526, 409] on button "Edit" at bounding box center [540, 416] width 398 height 21
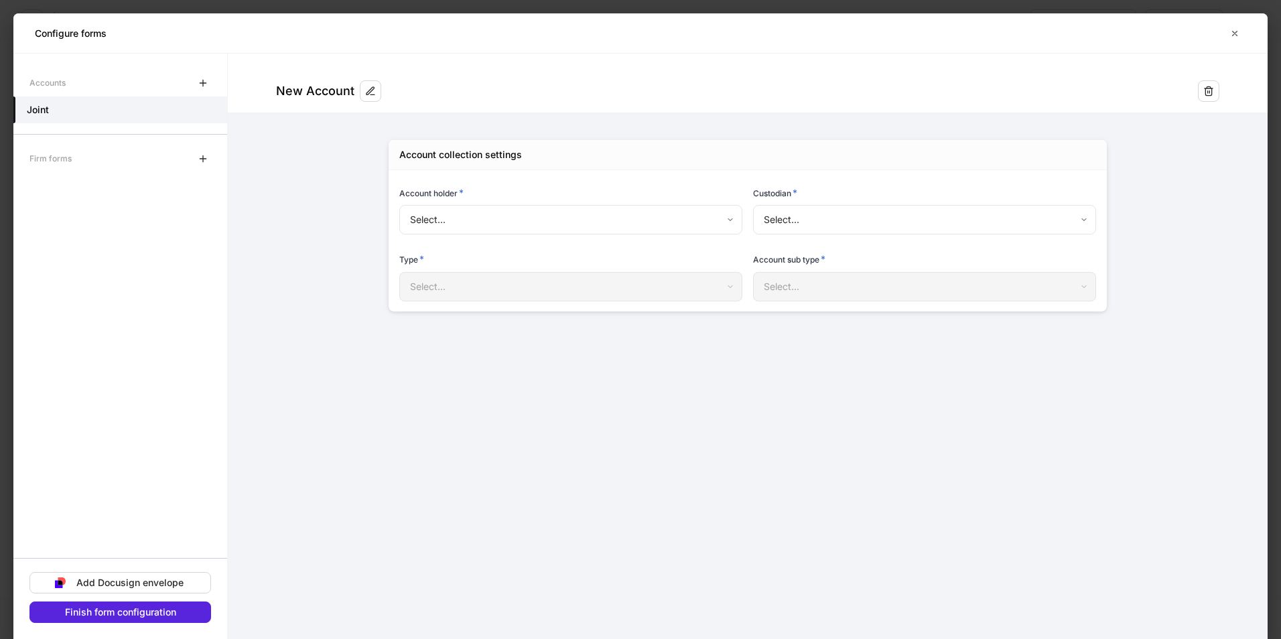
type input "**********"
type input "******"
type input "*****"
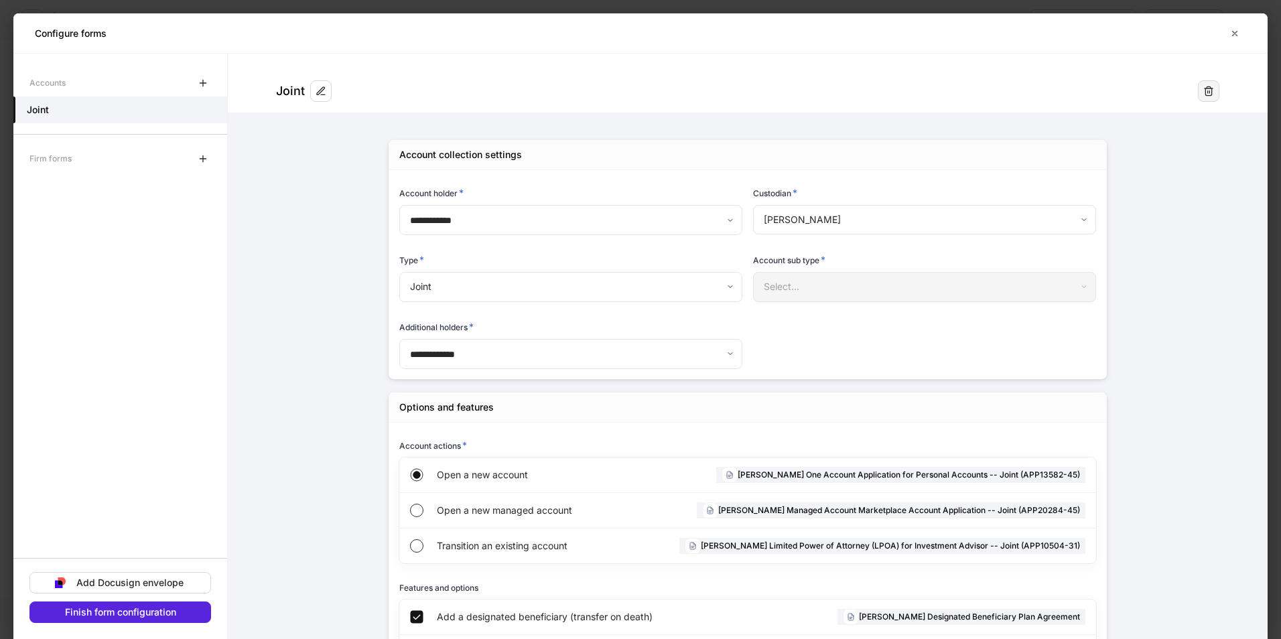
click at [1204, 93] on icon "button" at bounding box center [1208, 90] width 8 height 9
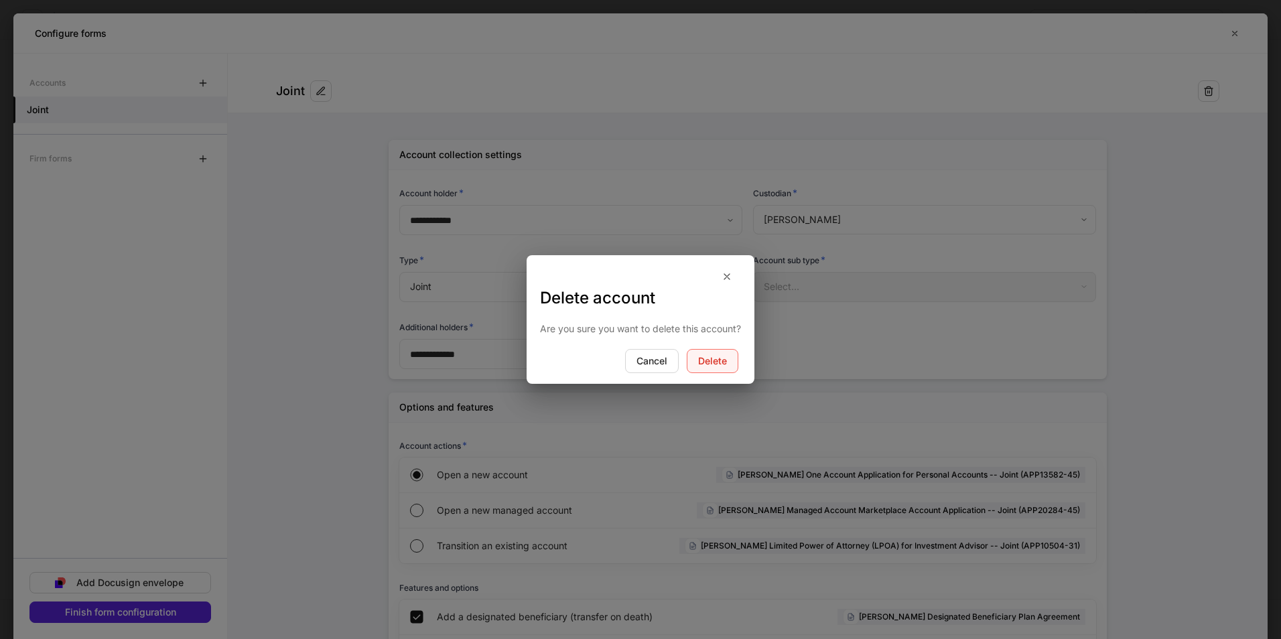
click at [718, 362] on div "Delete" at bounding box center [712, 360] width 29 height 9
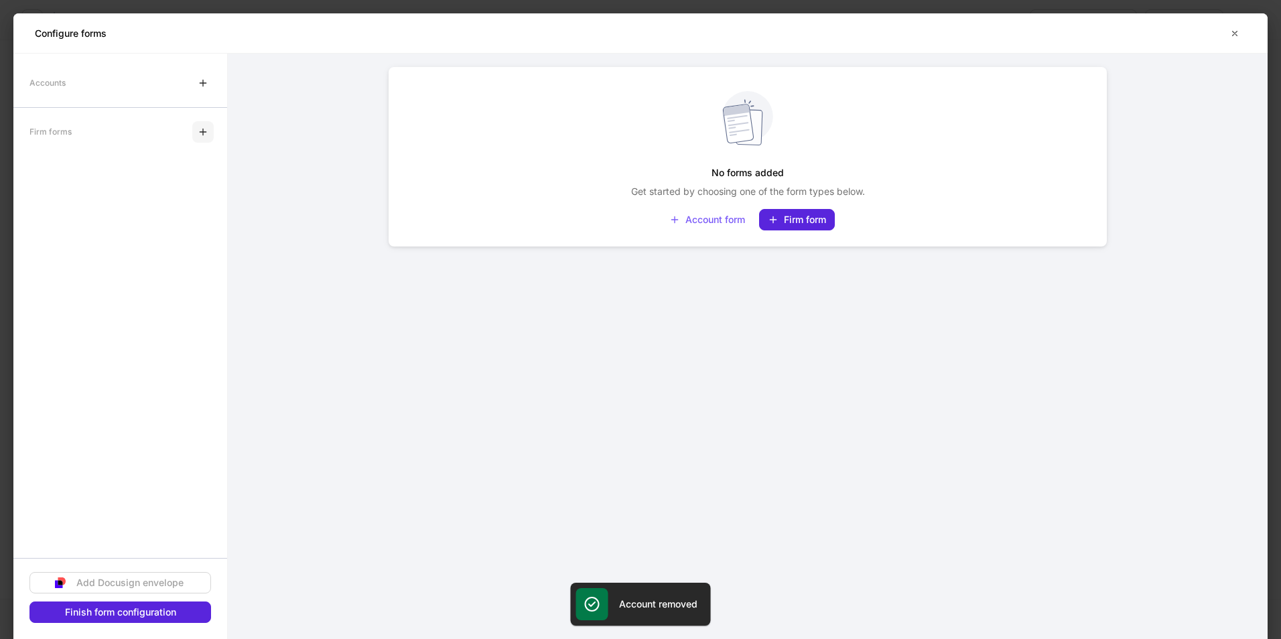
click at [198, 132] on icon "button" at bounding box center [203, 132] width 11 height 11
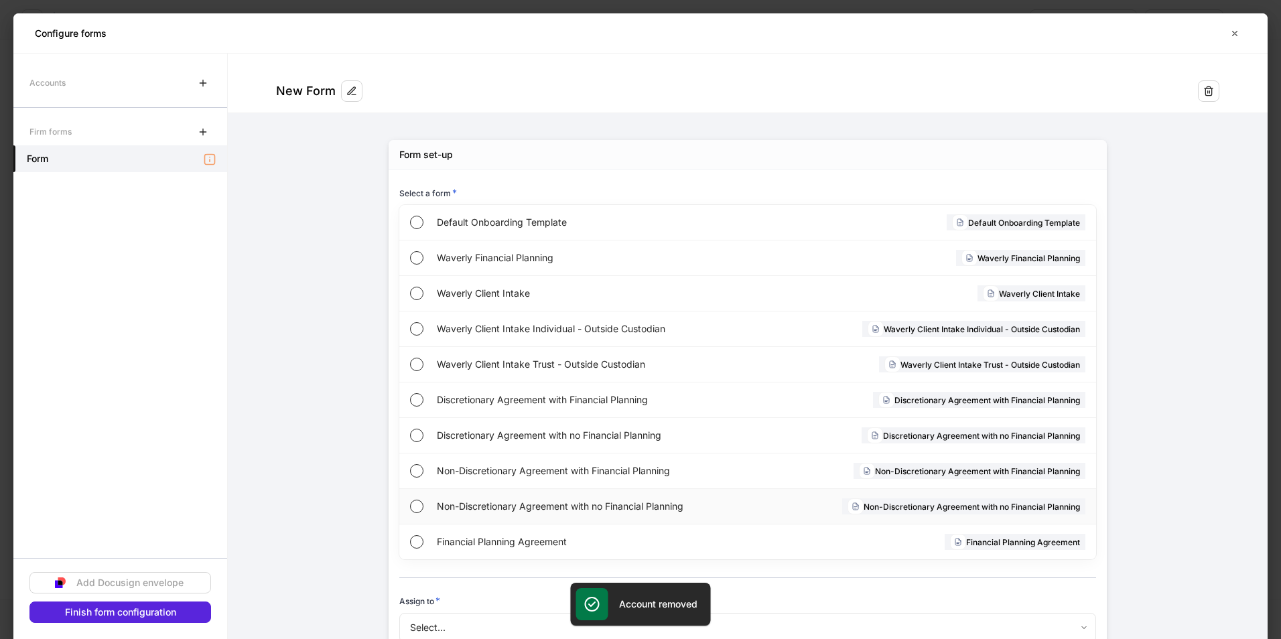
click at [476, 508] on span "Non-Discretionary Agreement with no Financial Planning" at bounding box center [595, 506] width 316 height 13
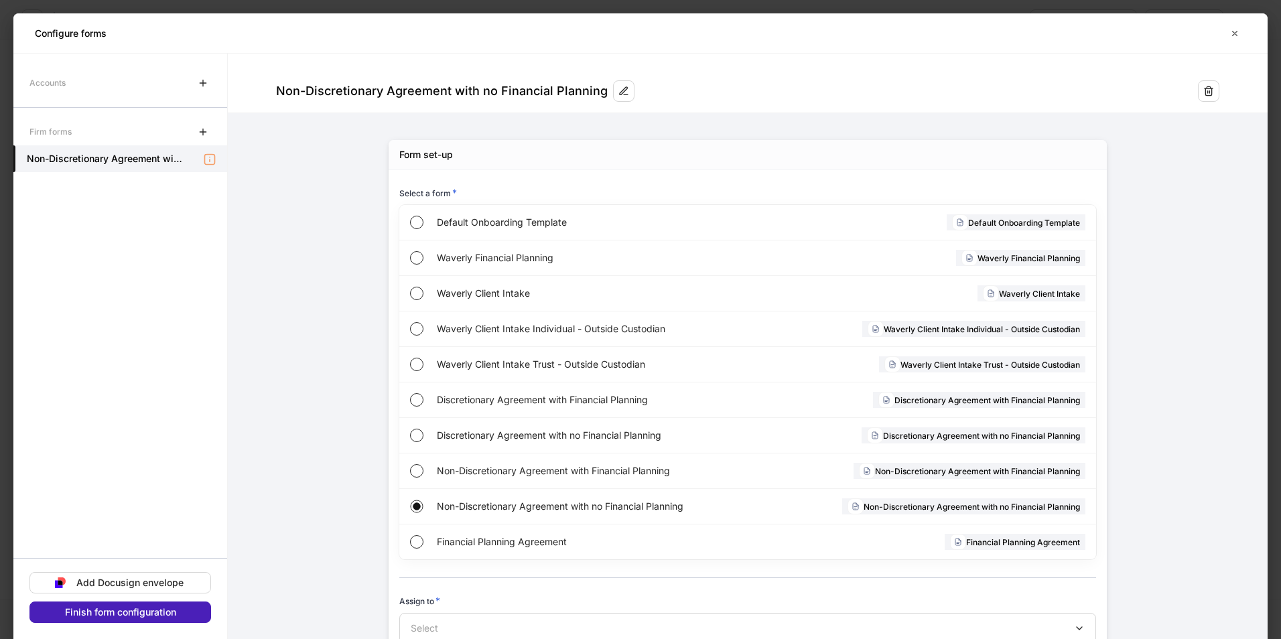
click at [190, 616] on button "Finish form configuration" at bounding box center [120, 612] width 182 height 21
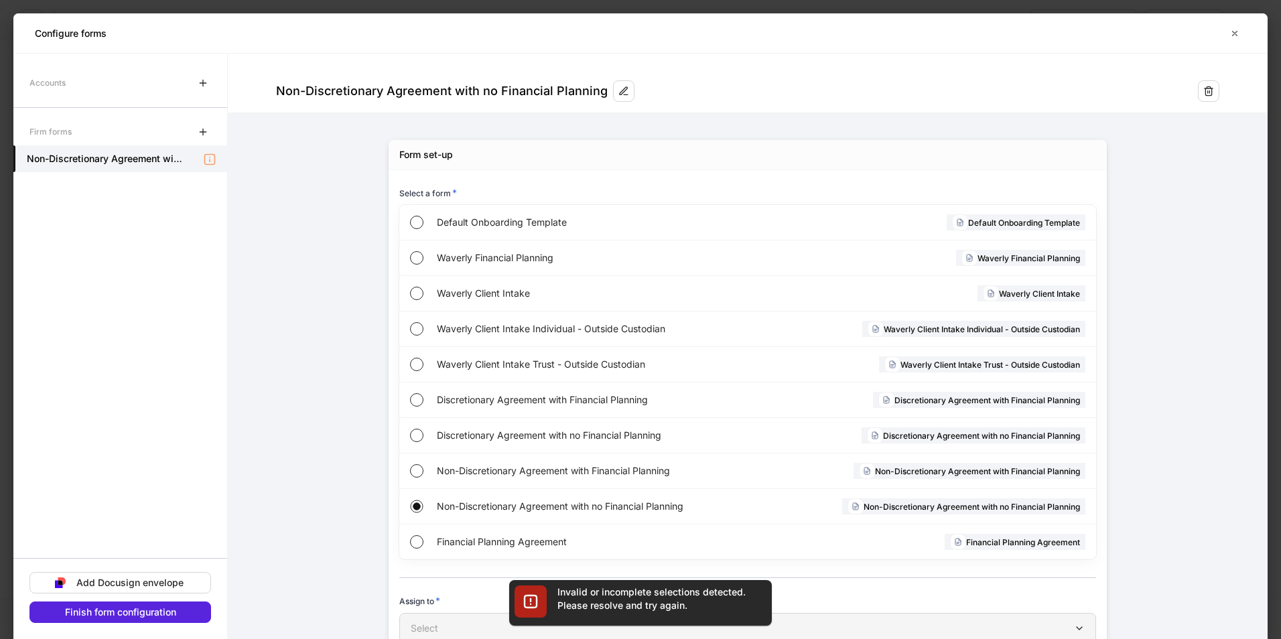
scroll to position [4, 0]
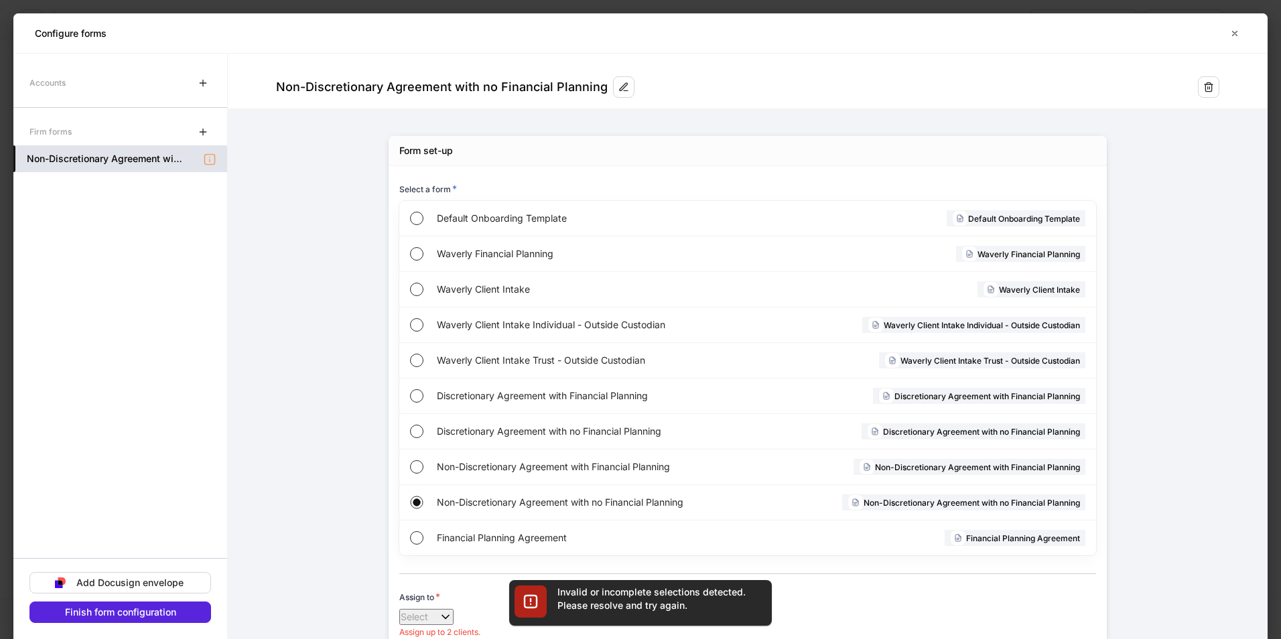
click at [210, 156] on icon at bounding box center [209, 159] width 13 height 13
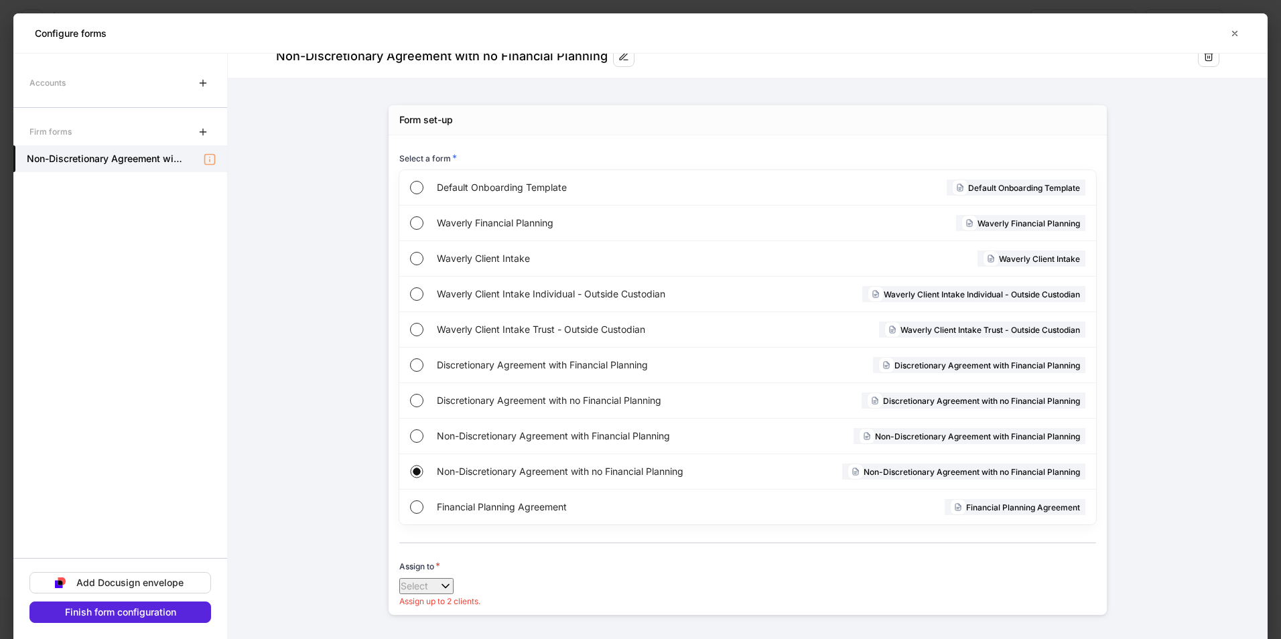
scroll to position [52, 0]
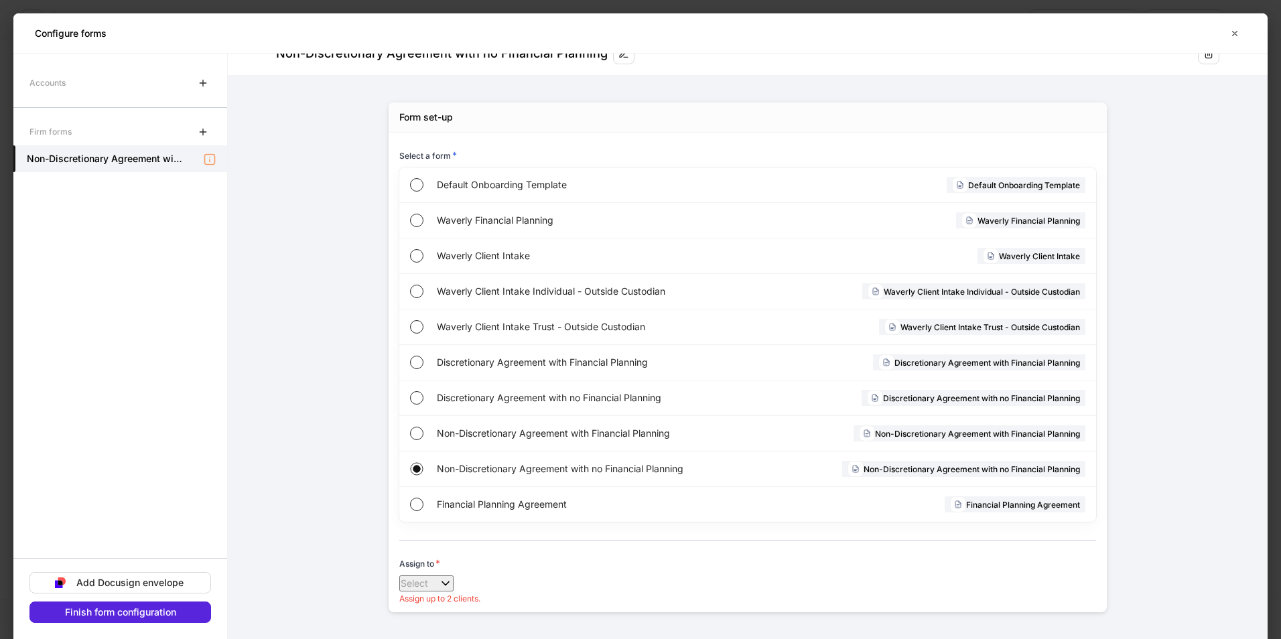
click at [453, 575] on button "Select" at bounding box center [426, 583] width 54 height 16
click at [405, 563] on li "**********" at bounding box center [417, 567] width 45 height 28
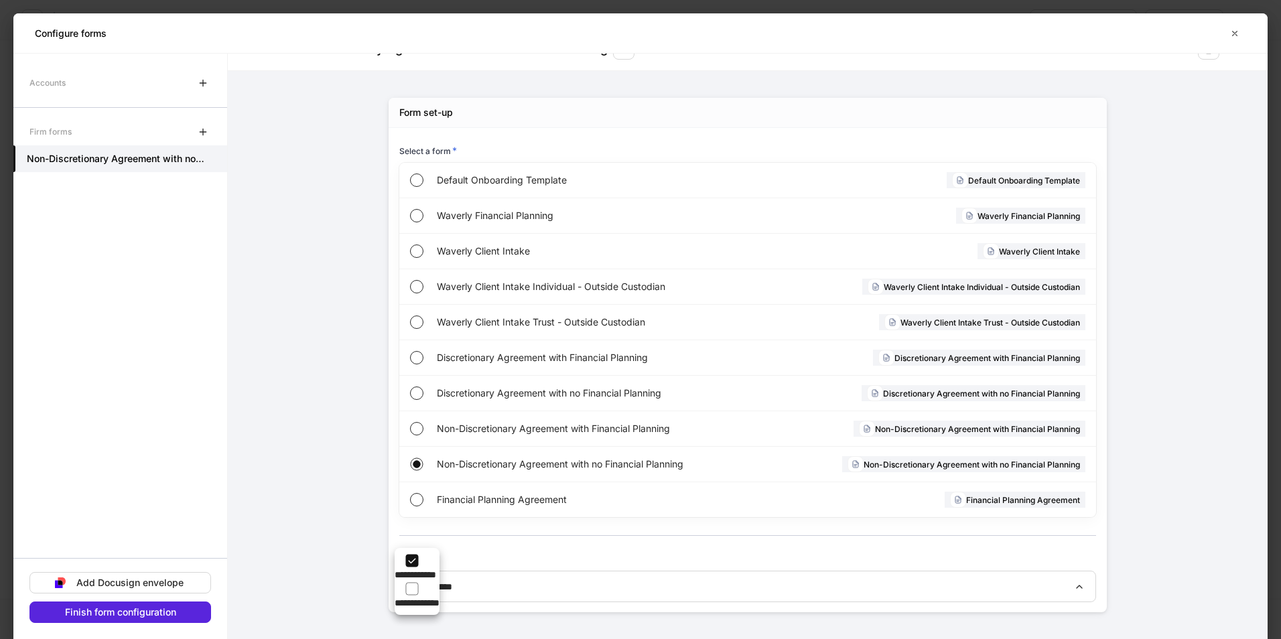
scroll to position [42, 0]
click at [109, 614] on div at bounding box center [640, 319] width 1281 height 639
click at [129, 613] on div "Finish form configuration" at bounding box center [120, 612] width 111 height 9
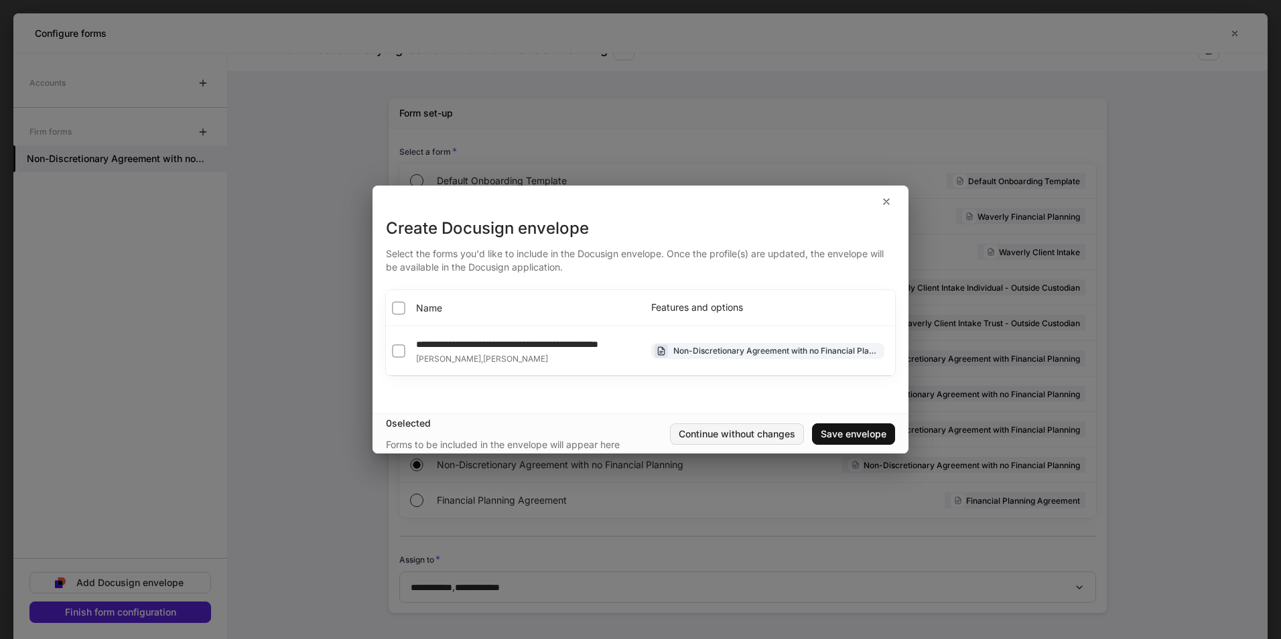
click at [767, 439] on div "Continue without changes" at bounding box center [737, 433] width 117 height 9
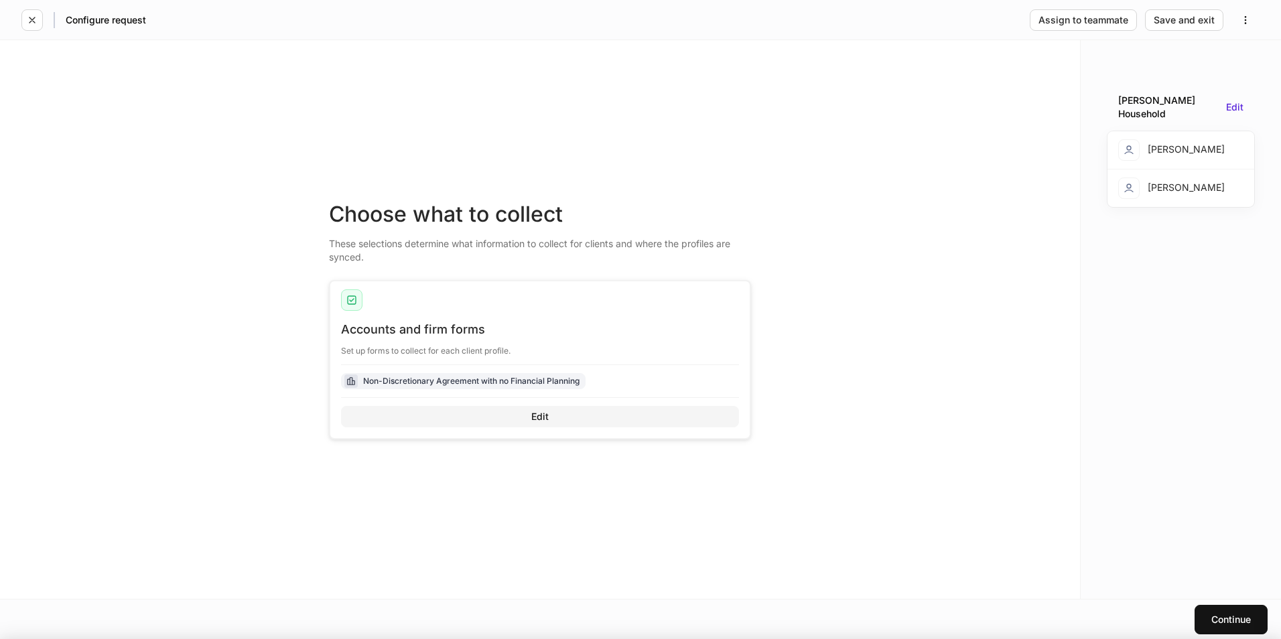
scroll to position [28, 0]
click at [562, 413] on button "Edit" at bounding box center [540, 416] width 398 height 21
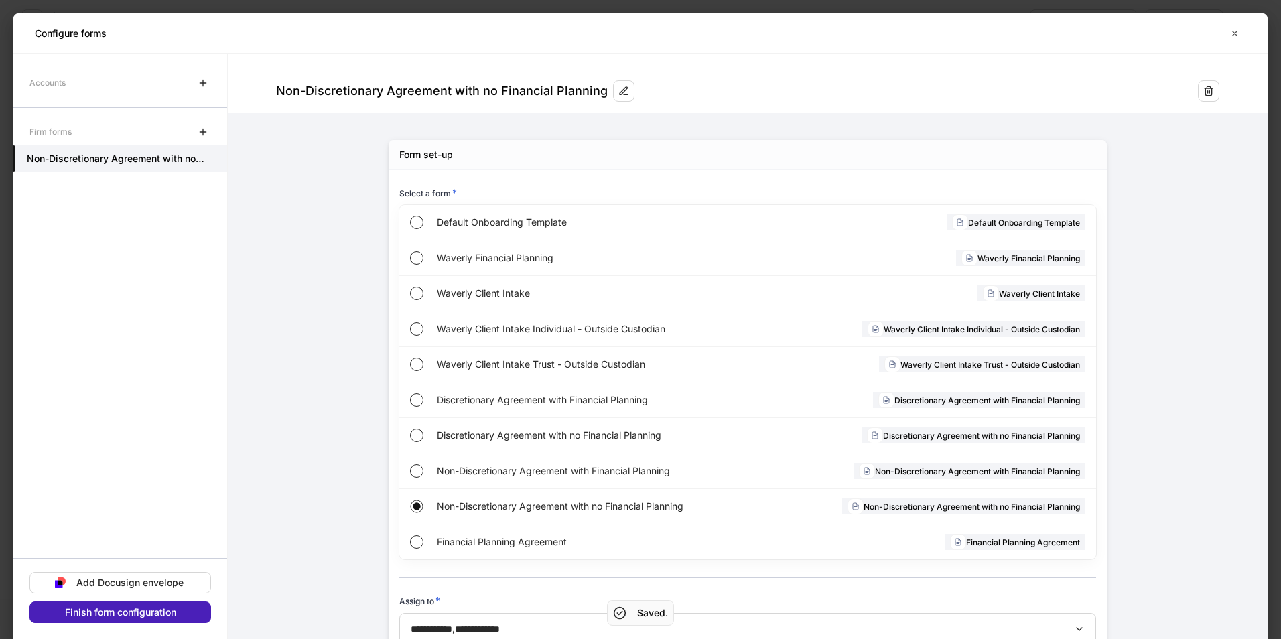
click at [143, 616] on div "Finish form configuration" at bounding box center [120, 612] width 111 height 9
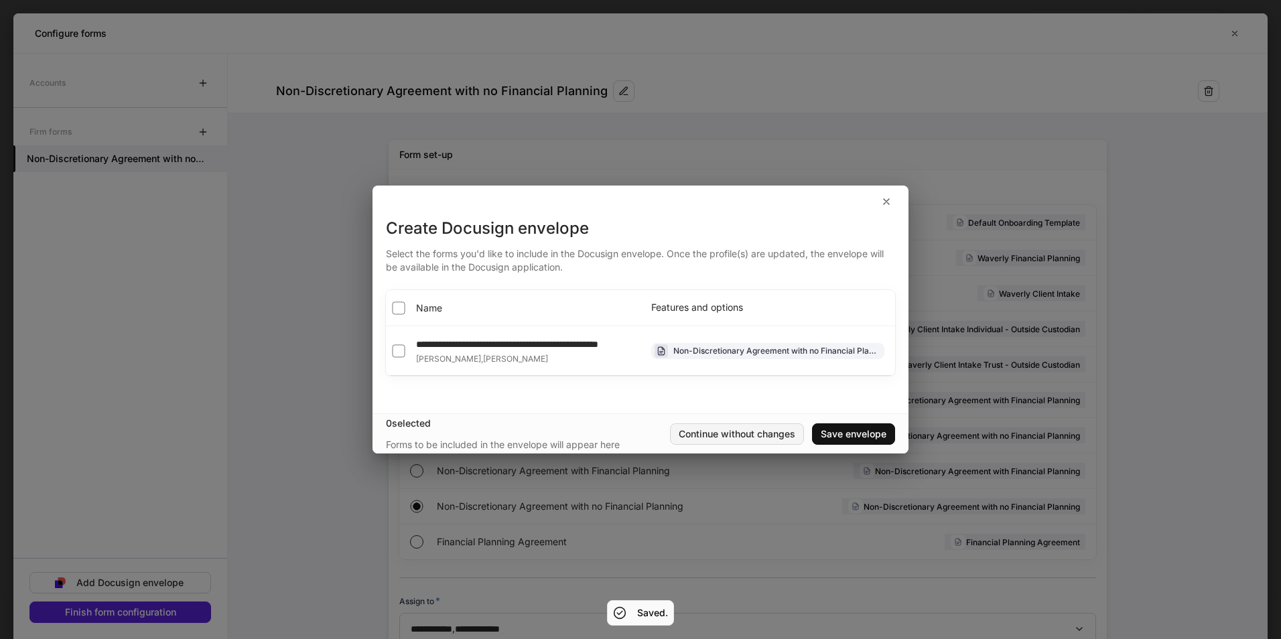
click at [742, 445] on button "Continue without changes" at bounding box center [737, 433] width 134 height 21
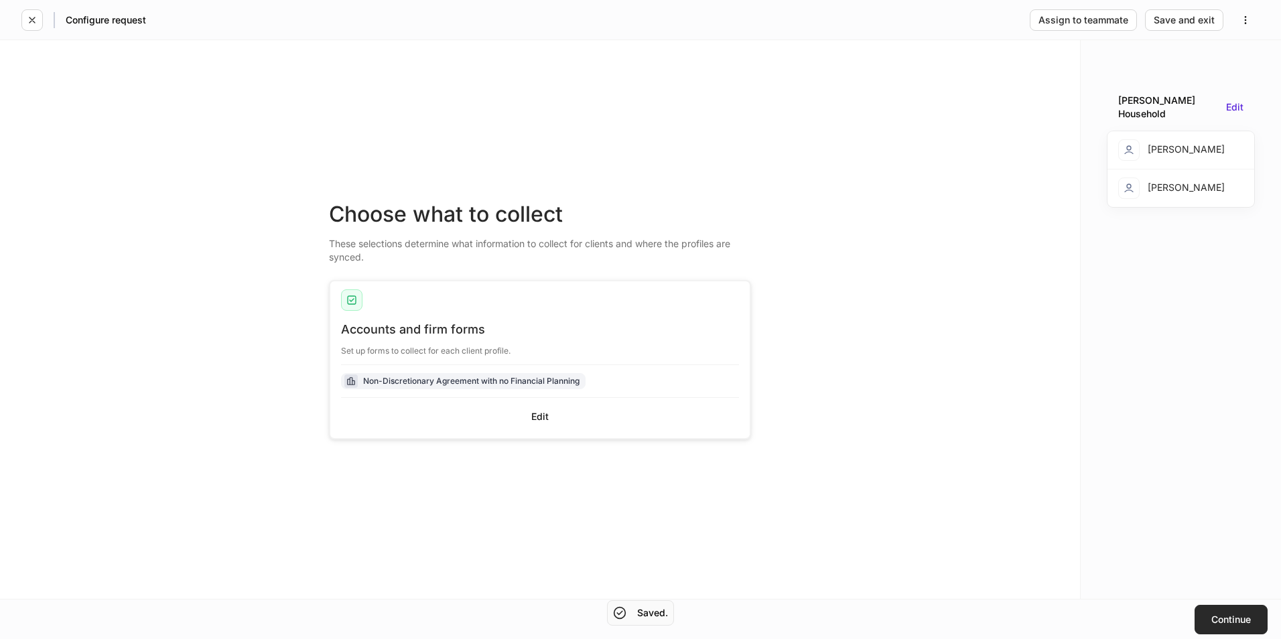
click at [1220, 618] on div "Continue" at bounding box center [1231, 619] width 40 height 9
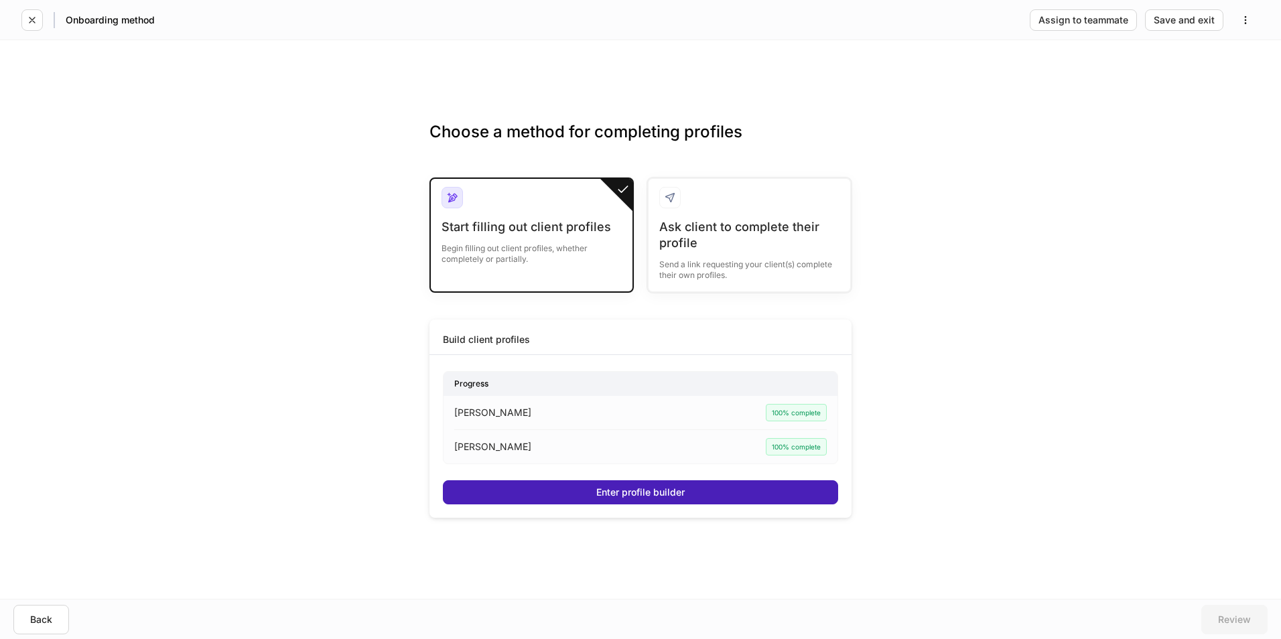
click at [681, 490] on div "Enter profile builder" at bounding box center [640, 492] width 88 height 9
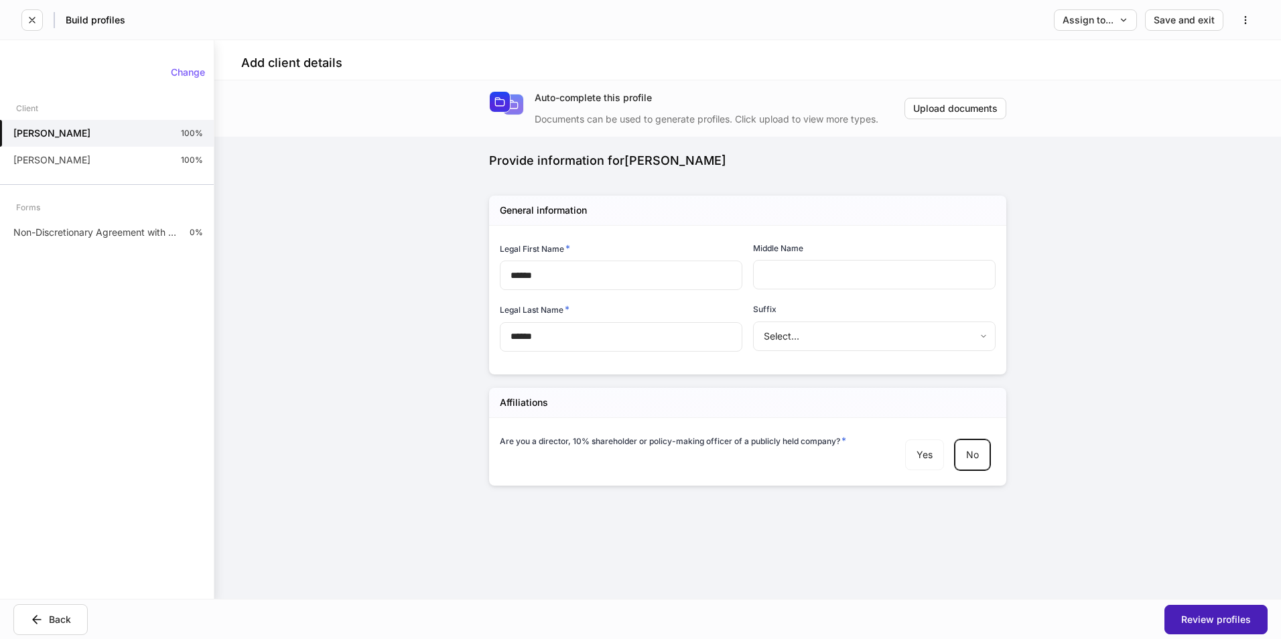
click at [1197, 620] on div "Review profiles" at bounding box center [1216, 619] width 70 height 9
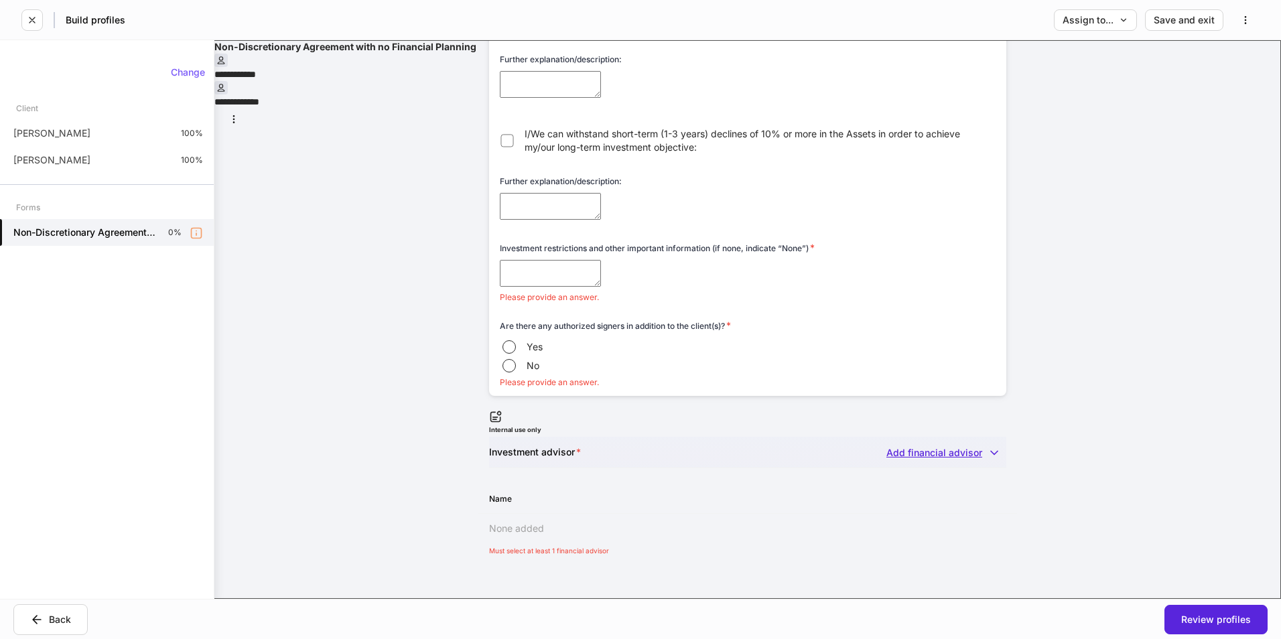
scroll to position [562, 0]
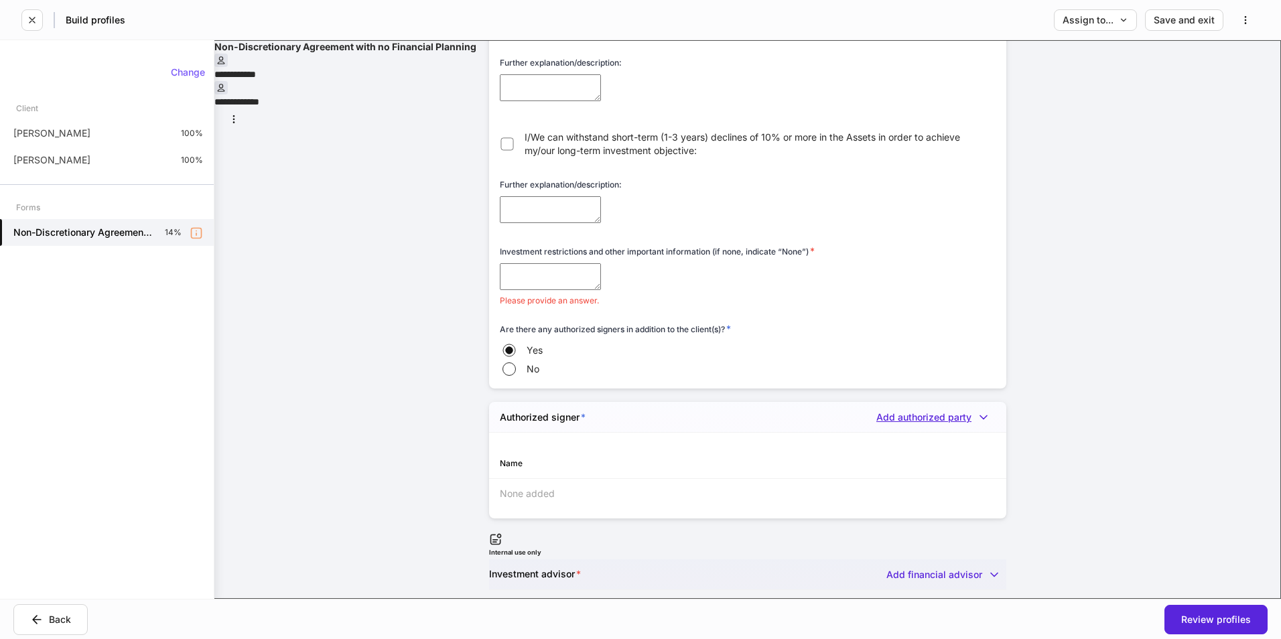
click at [928, 424] on div "Add authorized party" at bounding box center [935, 417] width 119 height 13
click at [913, 520] on li "Add new authorized party" at bounding box center [922, 522] width 137 height 21
